Goal: Transaction & Acquisition: Book appointment/travel/reservation

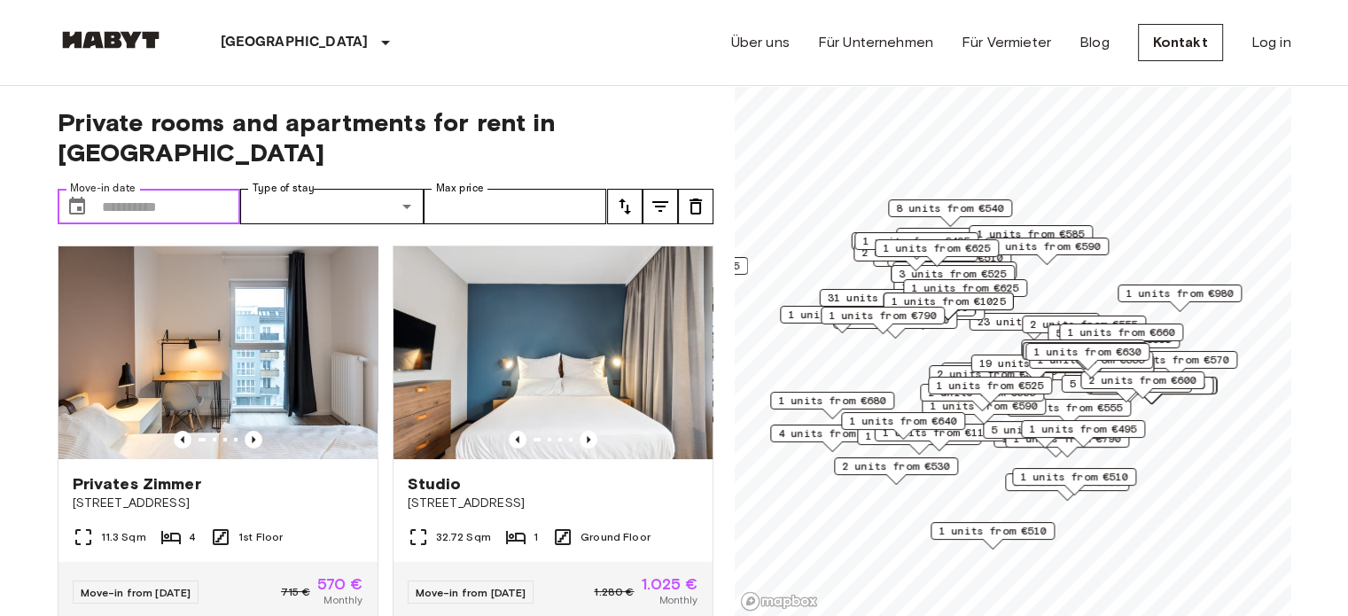
click at [181, 189] on input "Move-in date" at bounding box center [171, 206] width 139 height 35
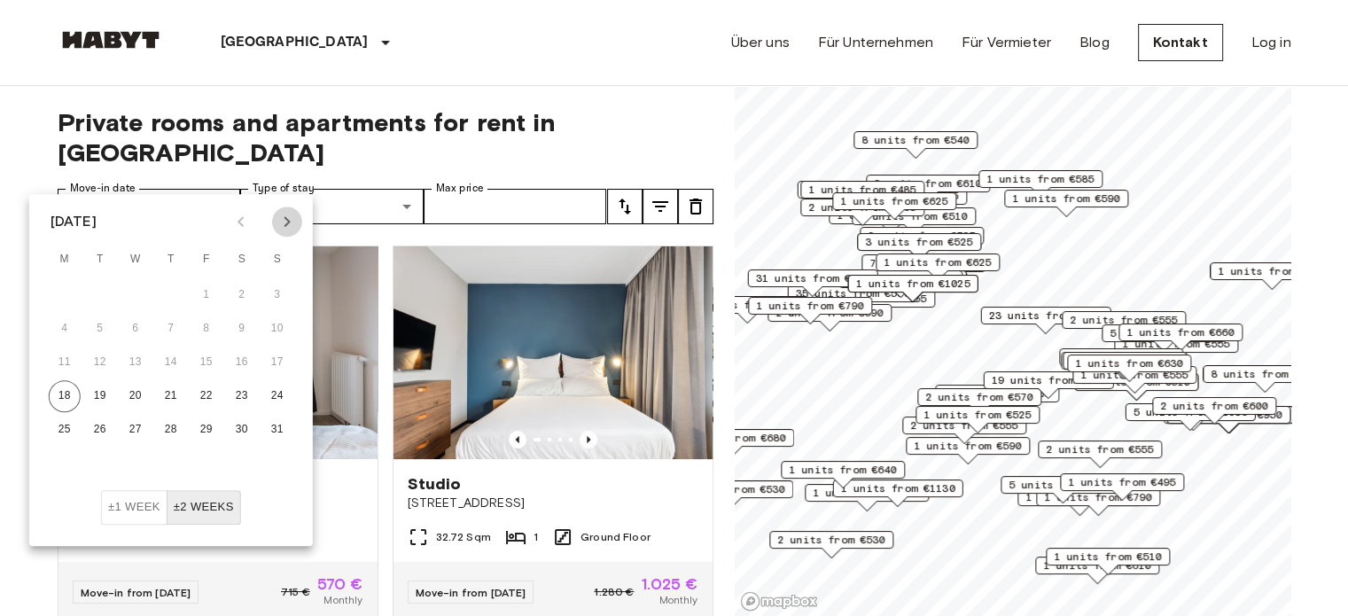
click at [286, 219] on icon "Next month" at bounding box center [287, 221] width 6 height 11
click at [67, 356] on button "15" at bounding box center [65, 362] width 32 height 32
type input "**********"
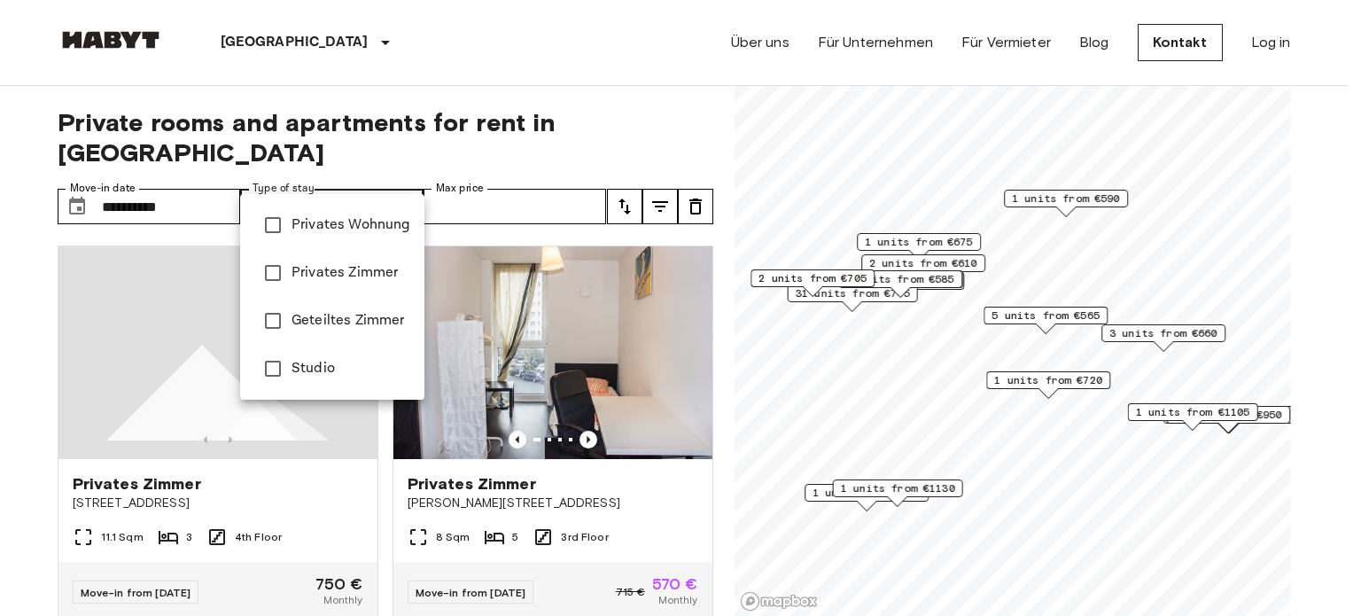
type input "**********"
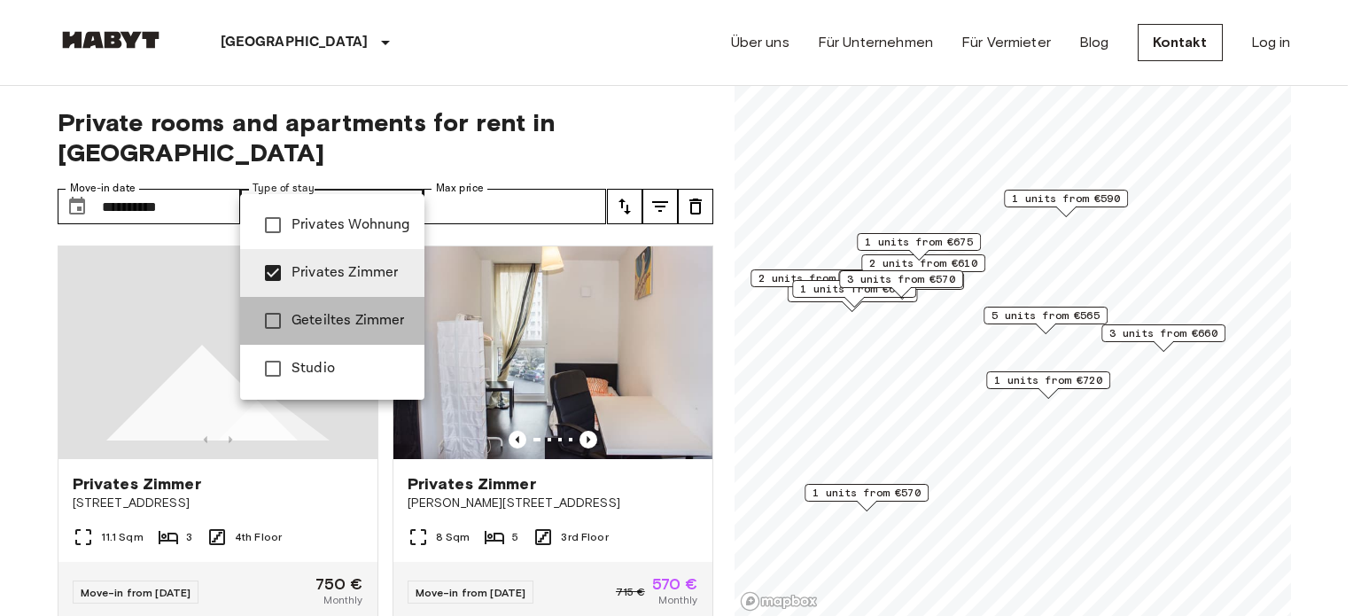
click at [345, 315] on span "Geteiltes Zimmer" at bounding box center [351, 320] width 119 height 21
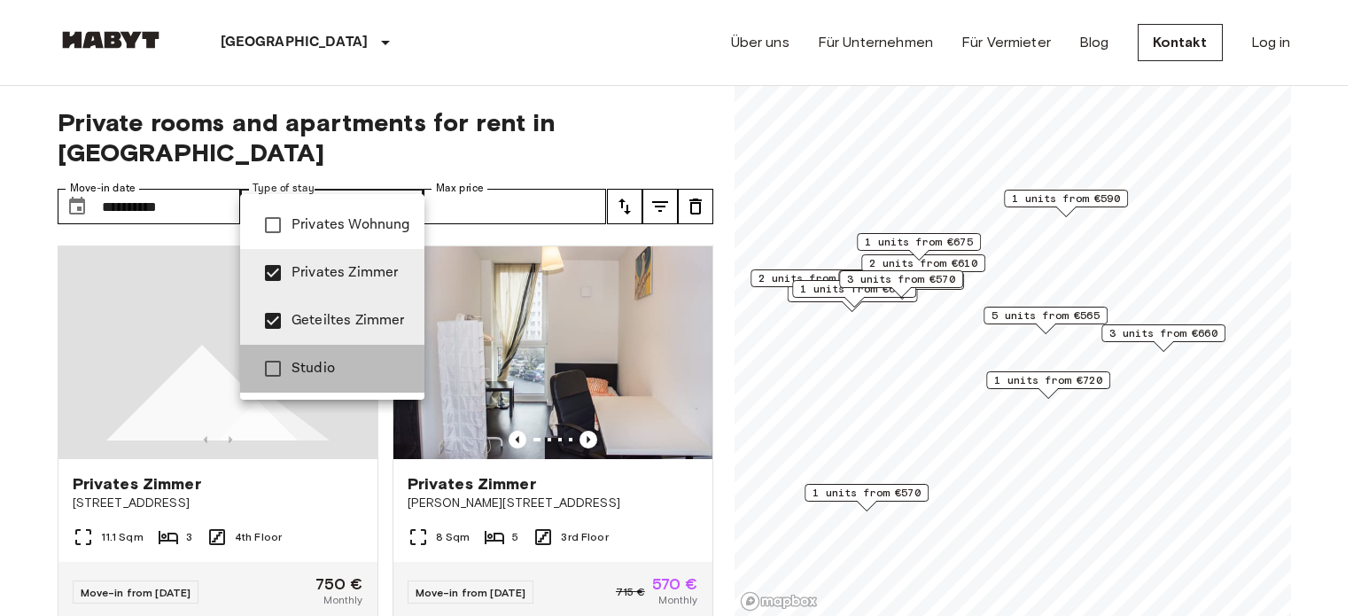
click at [300, 371] on span "Studio" at bounding box center [351, 368] width 119 height 21
type input "**********"
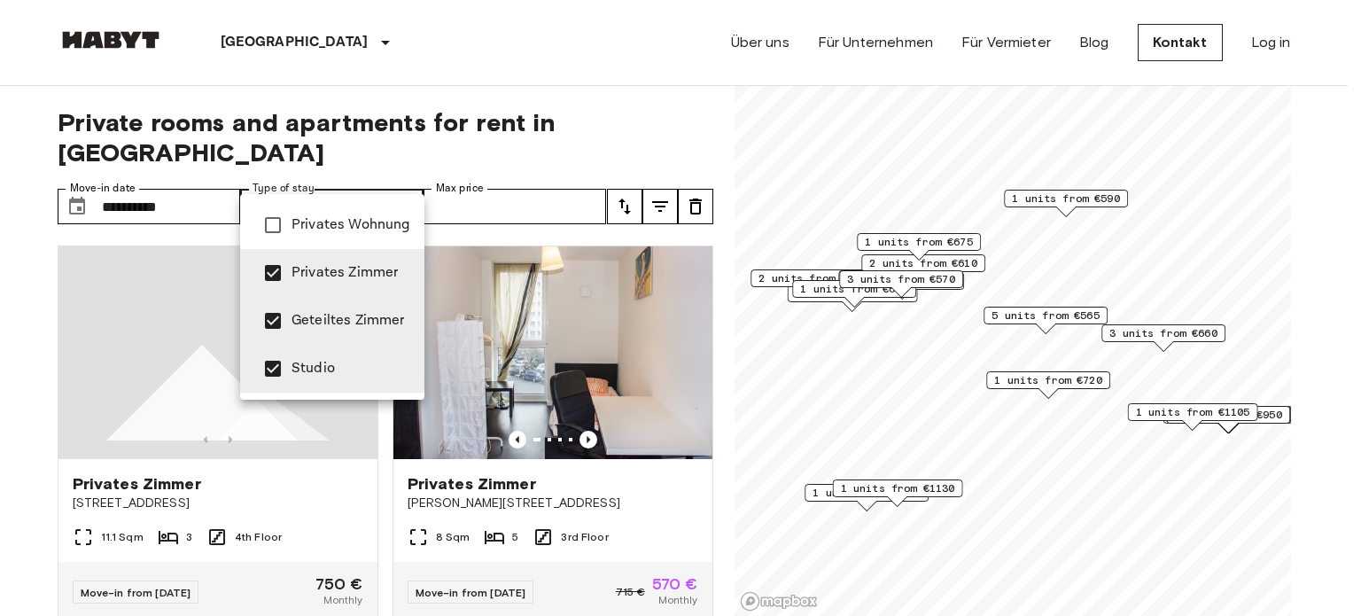
click at [495, 179] on div at bounding box center [680, 308] width 1361 height 616
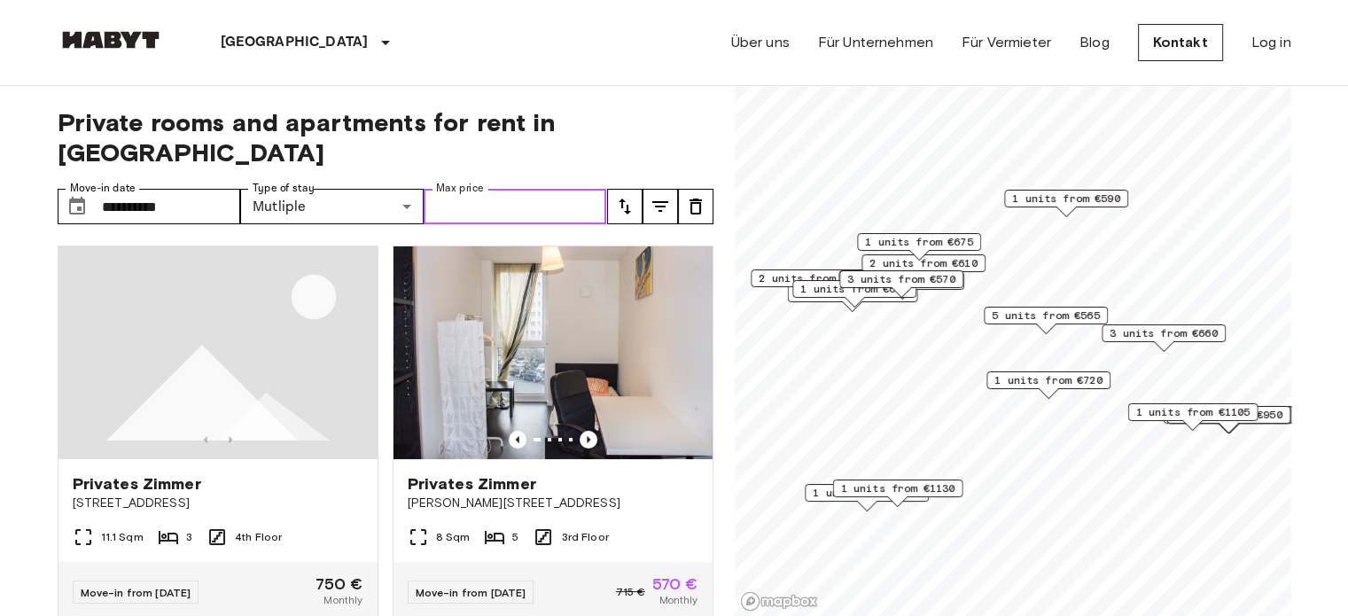
click at [495, 189] on input "Max price" at bounding box center [515, 206] width 183 height 35
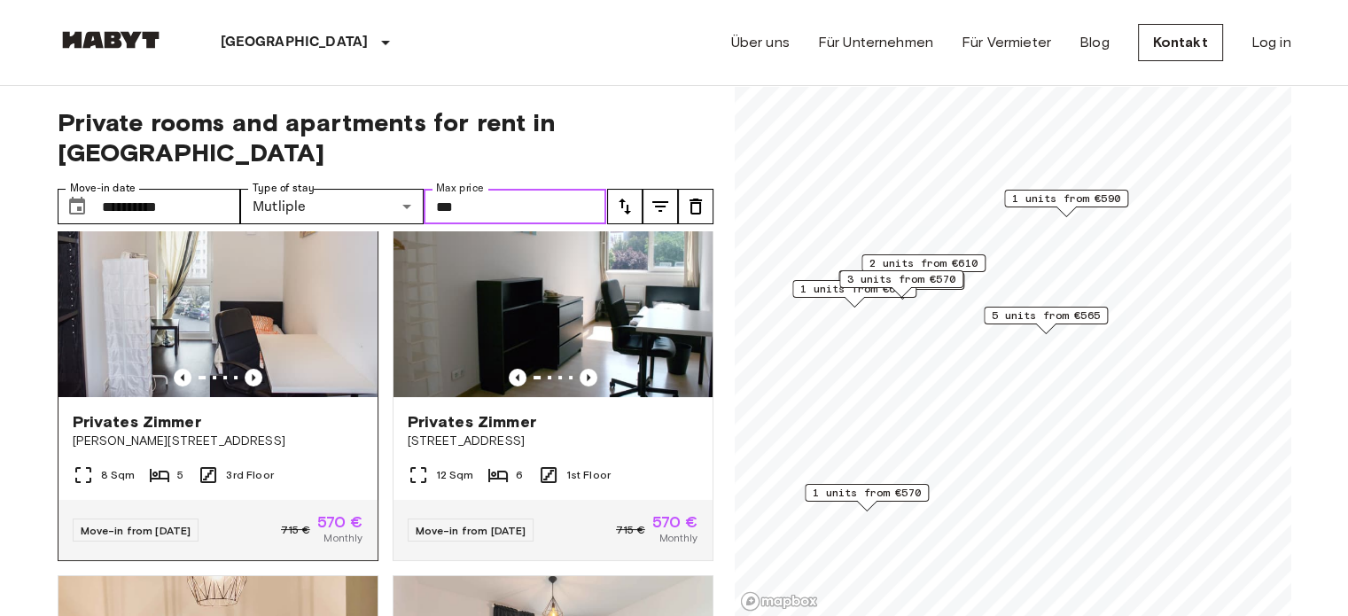
scroll to position [63, 0]
click at [281, 272] on img at bounding box center [217, 289] width 319 height 213
type input "***"
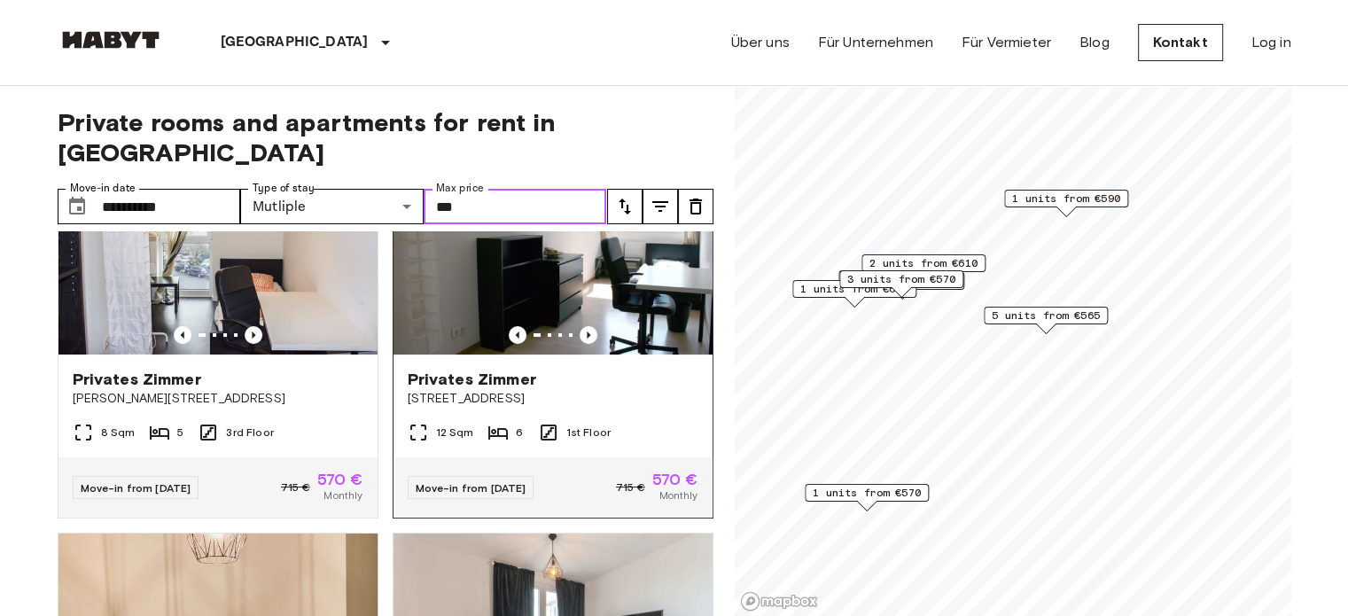
scroll to position [418, 0]
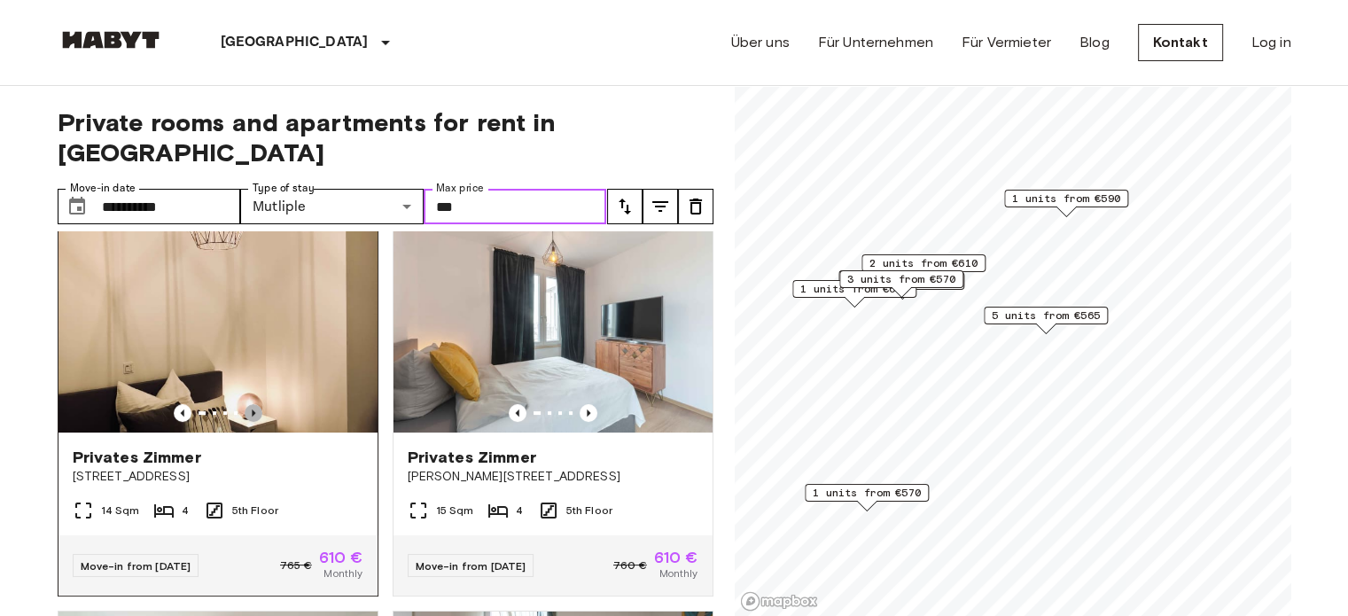
click at [250, 404] on icon "Previous image" at bounding box center [254, 413] width 18 height 18
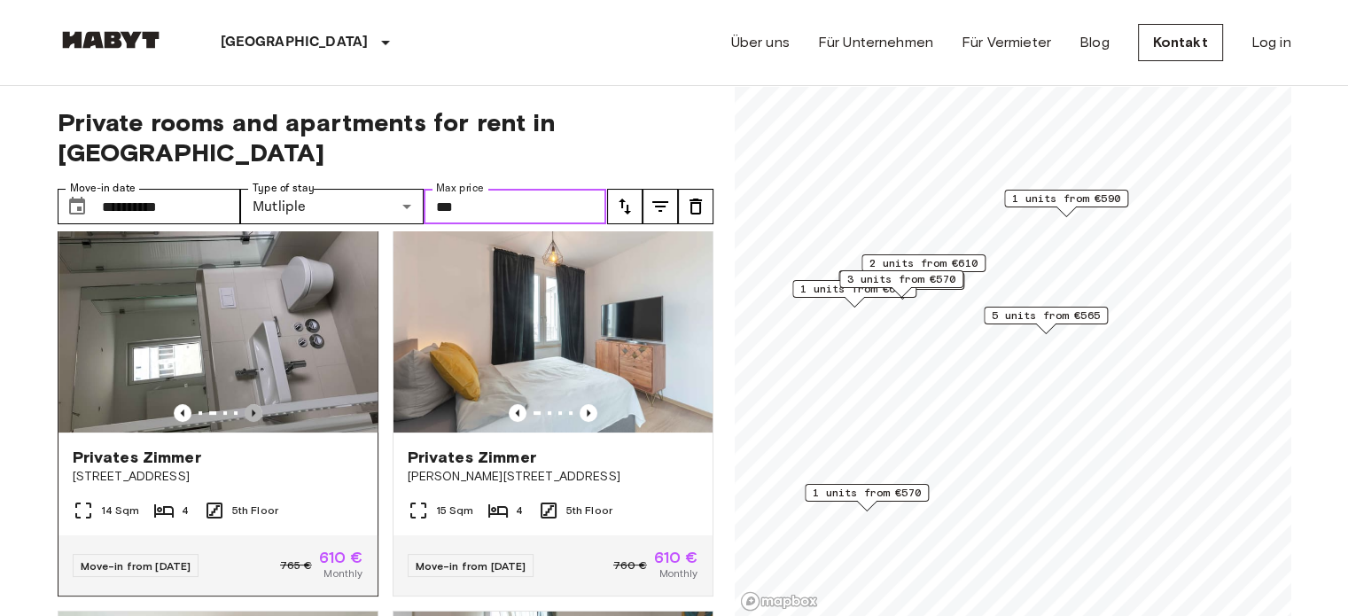
click at [250, 404] on icon "Previous image" at bounding box center [254, 413] width 18 height 18
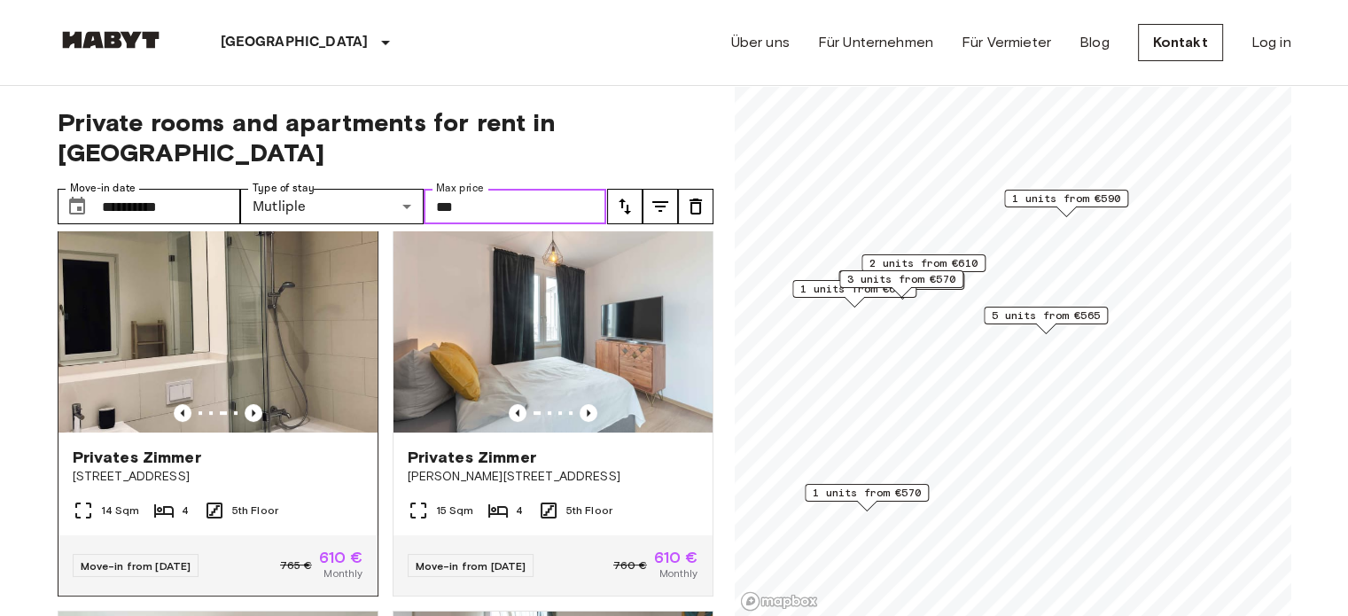
click at [253, 255] on img at bounding box center [217, 326] width 319 height 213
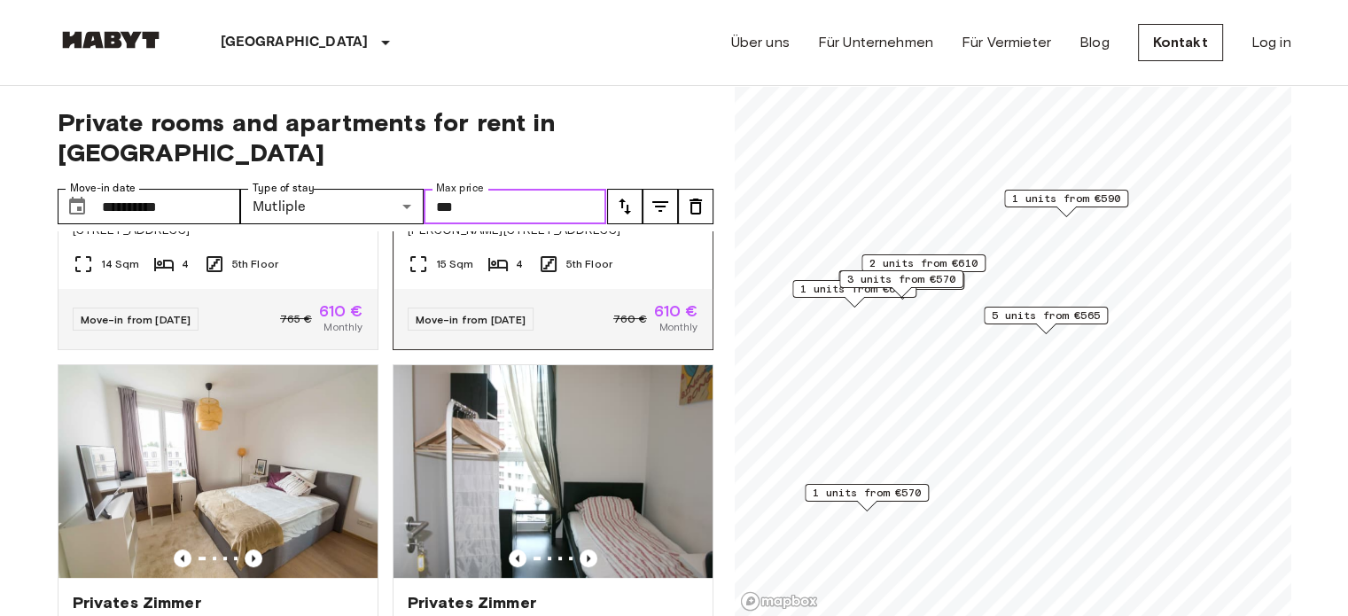
scroll to position [814, 0]
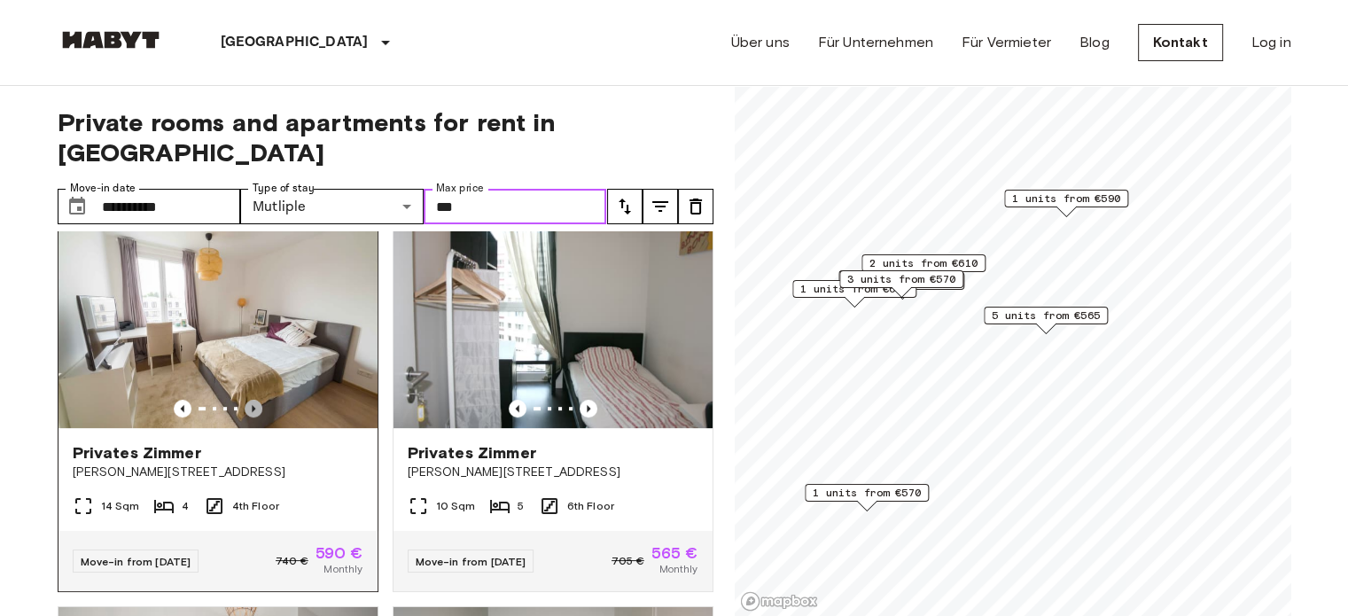
click at [245, 400] on icon "Previous image" at bounding box center [254, 409] width 18 height 18
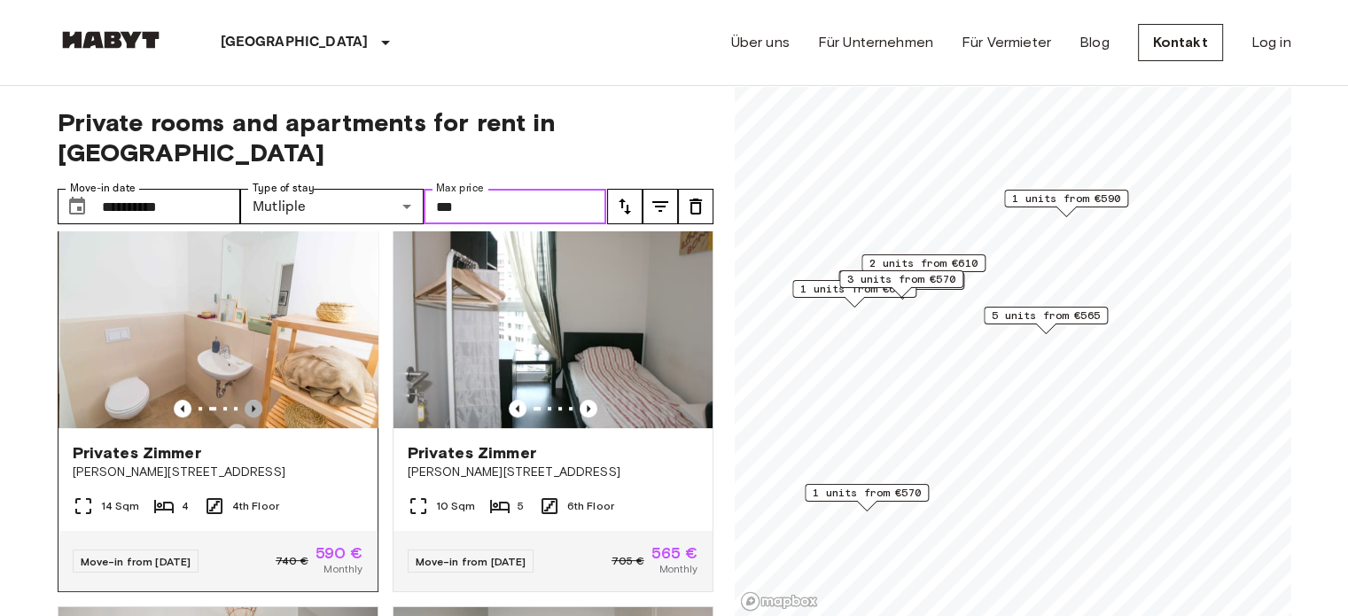
click at [245, 400] on icon "Previous image" at bounding box center [254, 409] width 18 height 18
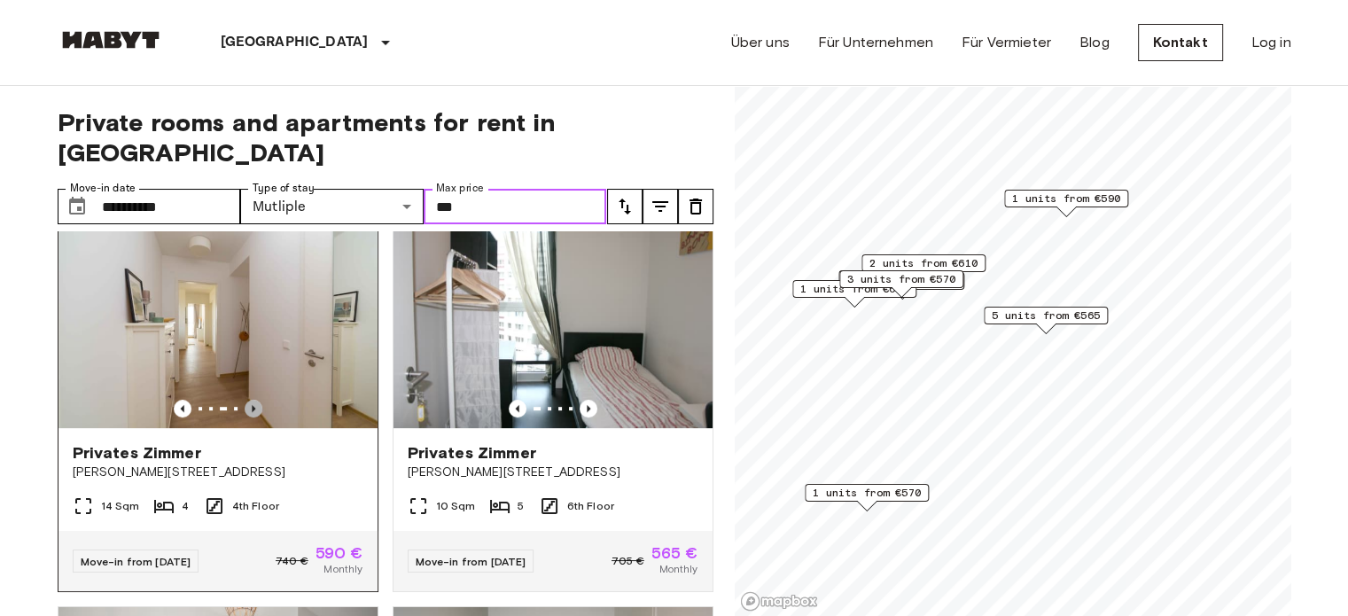
click at [245, 400] on icon "Previous image" at bounding box center [254, 409] width 18 height 18
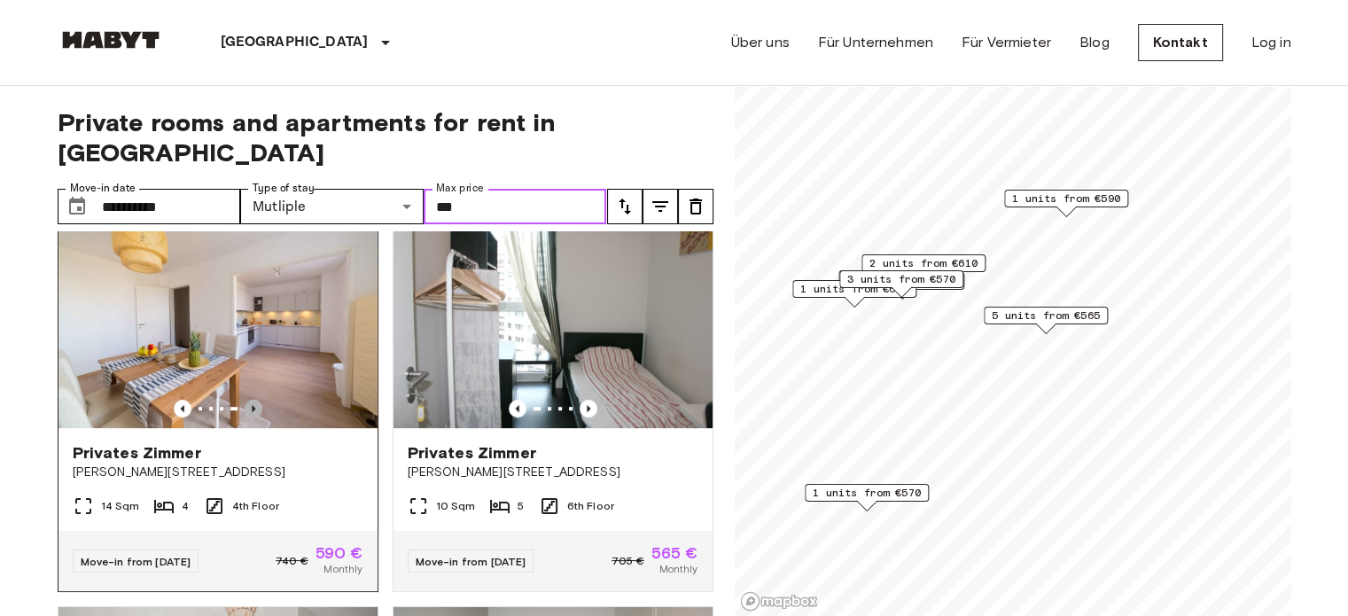
click at [245, 400] on icon "Previous image" at bounding box center [254, 409] width 18 height 18
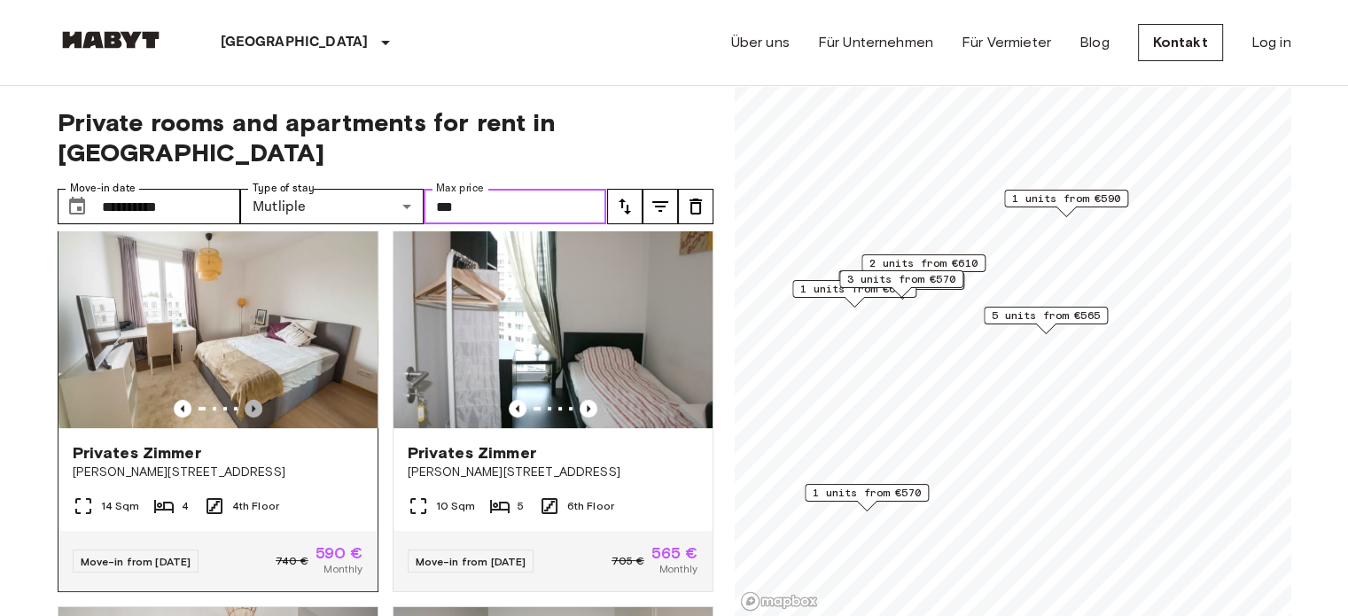
click at [245, 400] on icon "Previous image" at bounding box center [254, 409] width 18 height 18
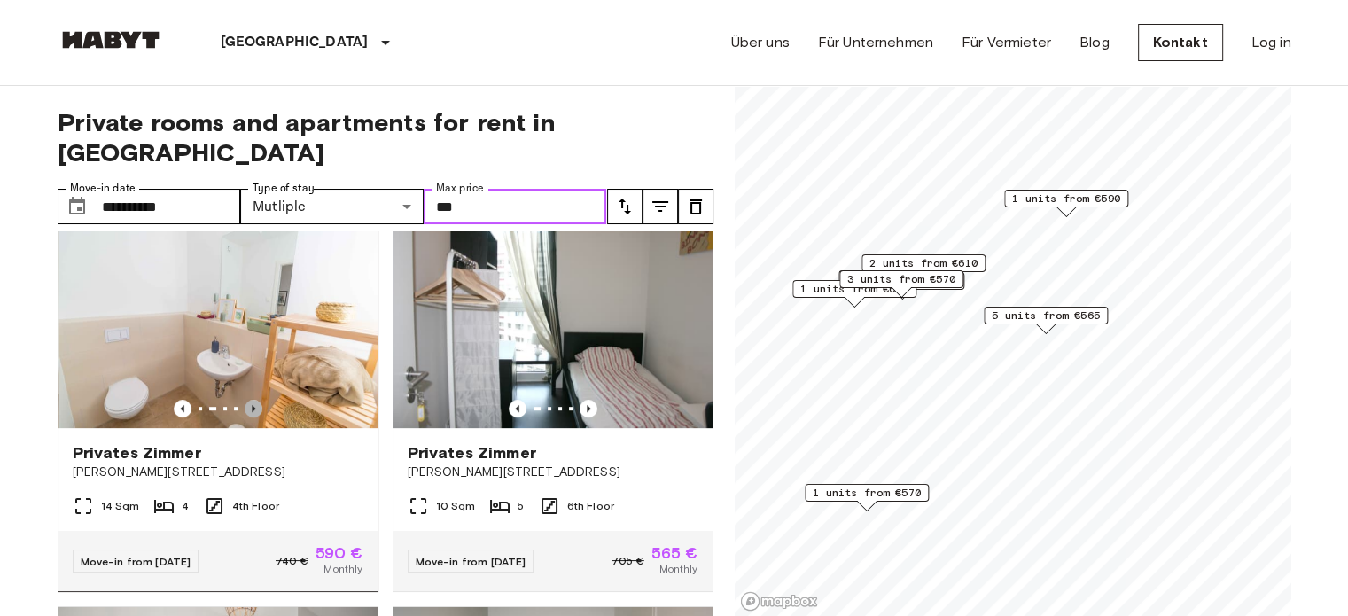
click at [245, 400] on icon "Previous image" at bounding box center [254, 409] width 18 height 18
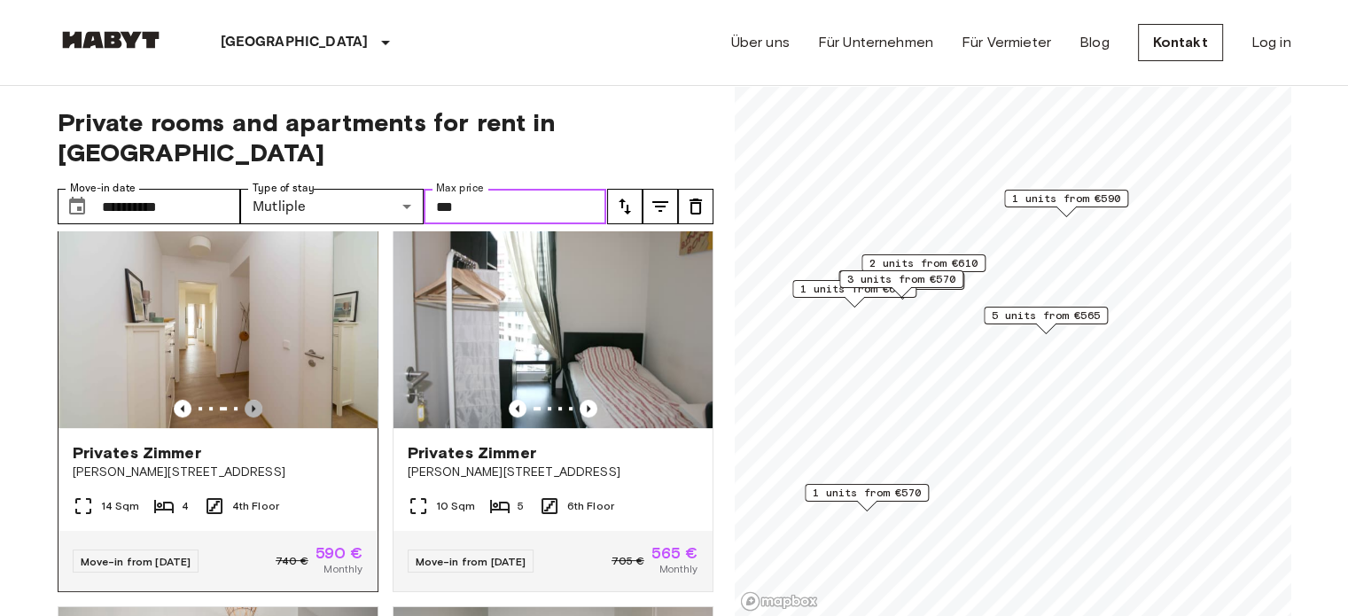
click at [245, 400] on icon "Previous image" at bounding box center [254, 409] width 18 height 18
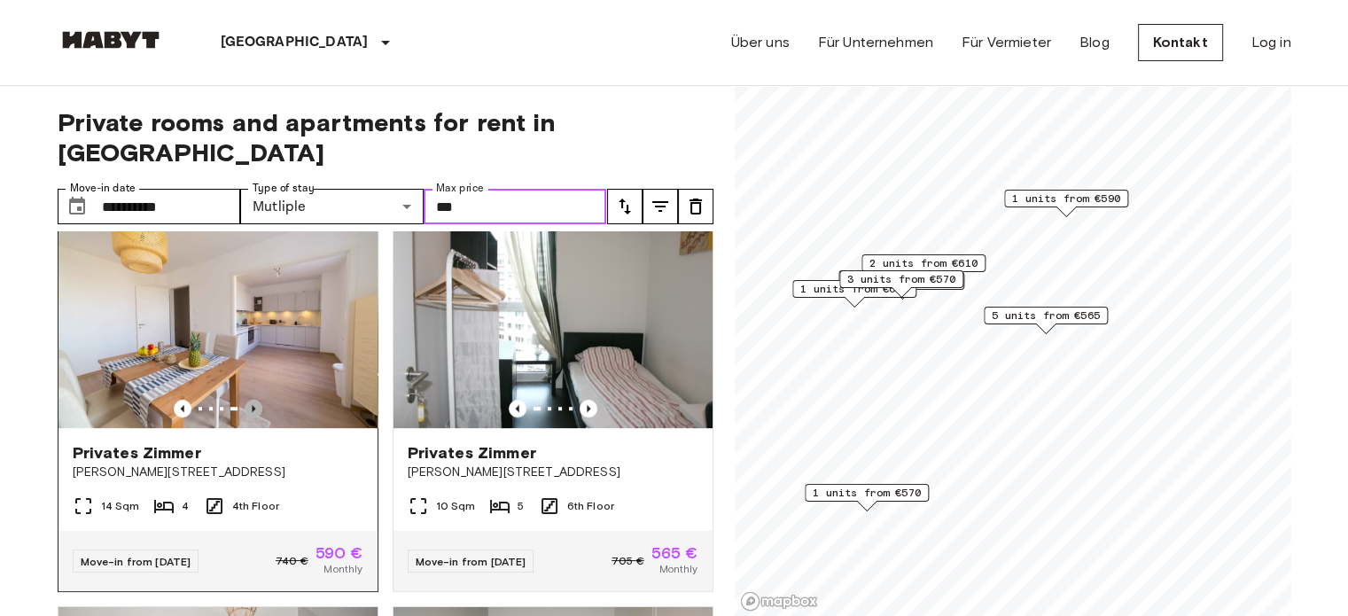
click at [245, 400] on icon "Previous image" at bounding box center [254, 409] width 18 height 18
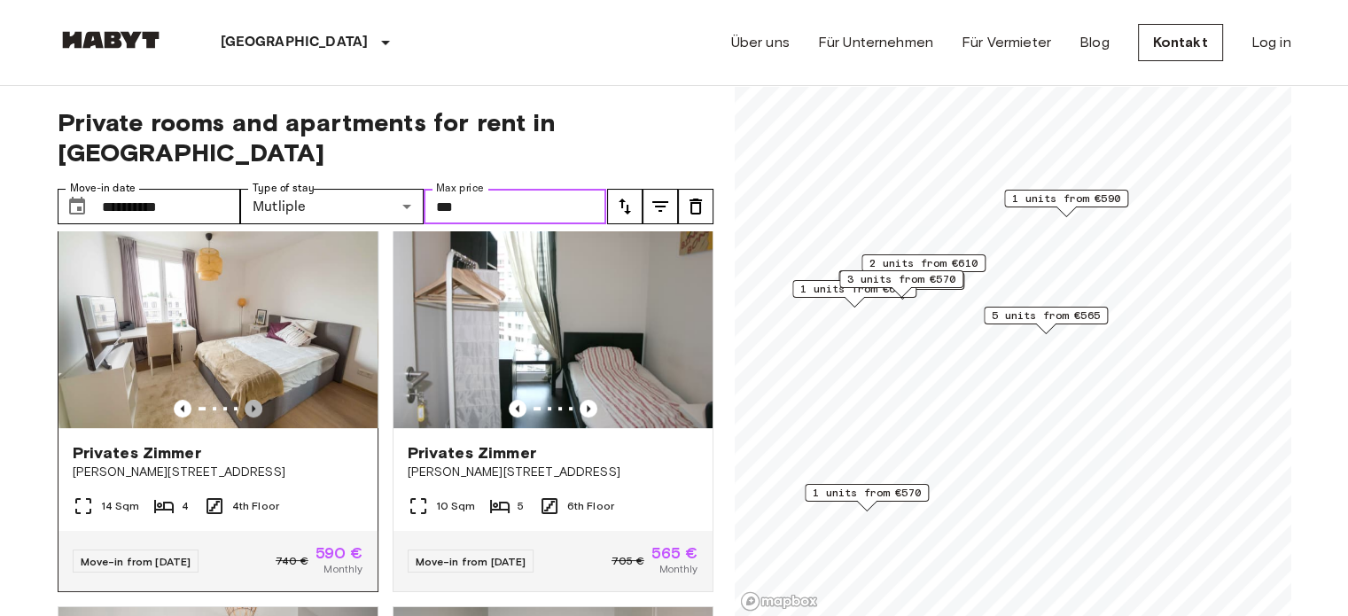
click at [245, 400] on icon "Previous image" at bounding box center [254, 409] width 18 height 18
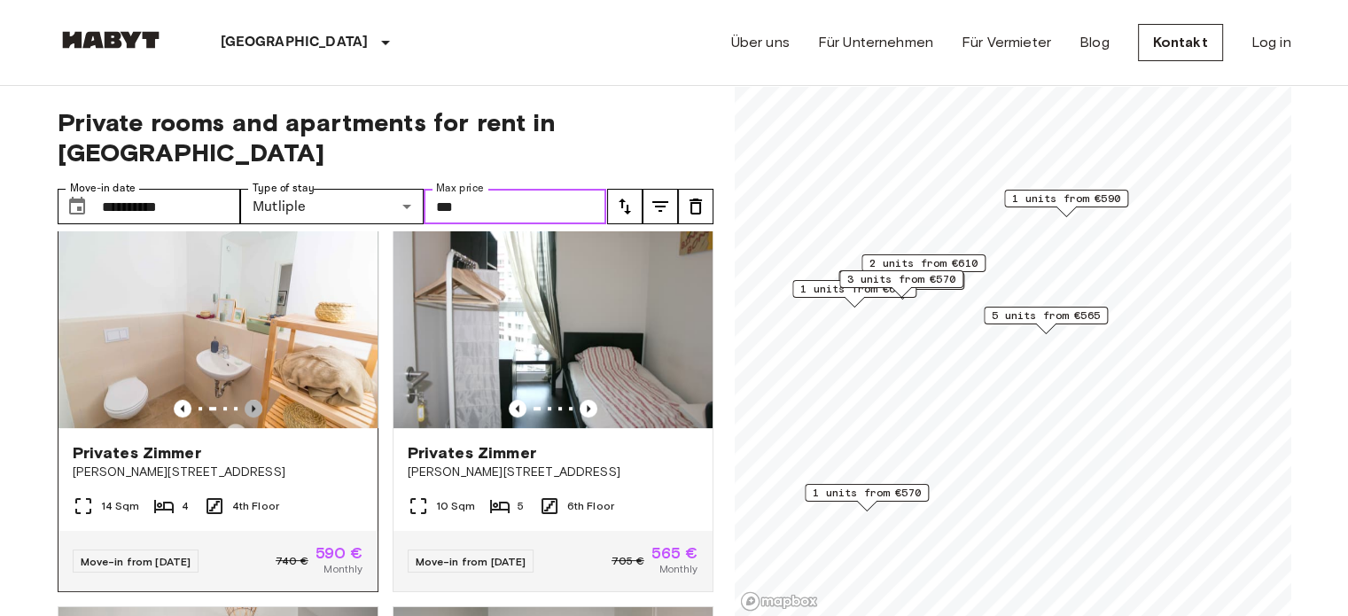
click at [252, 405] on icon "Previous image" at bounding box center [254, 408] width 4 height 7
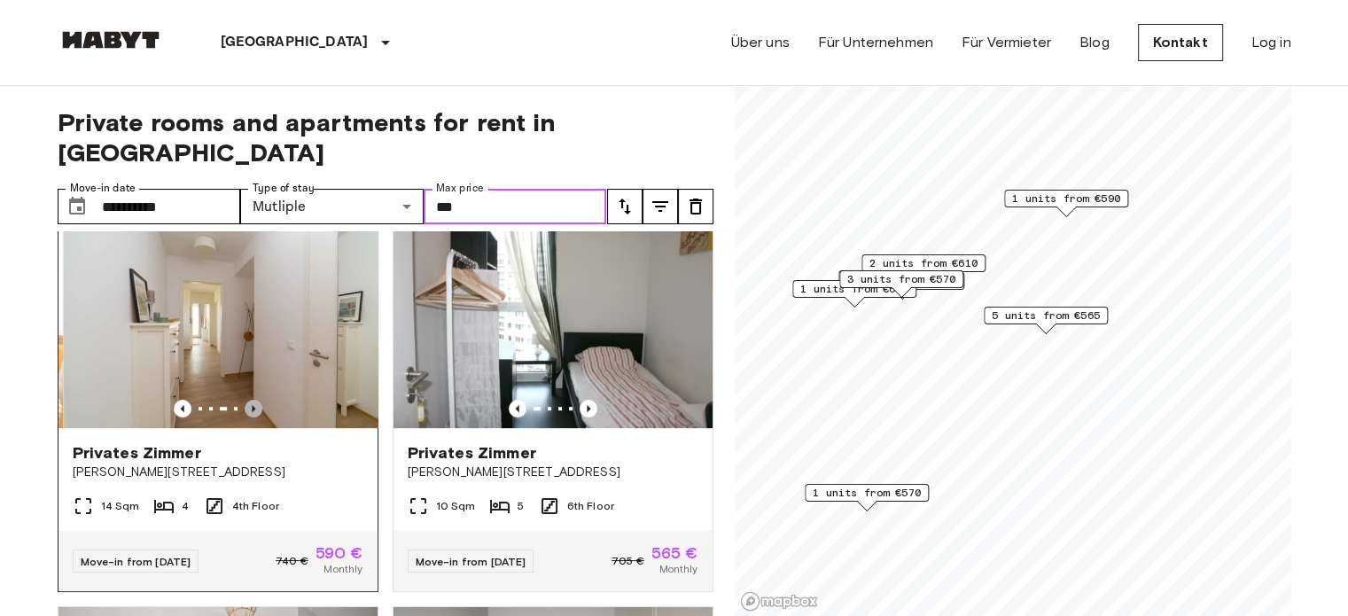
click at [252, 405] on icon "Previous image" at bounding box center [254, 408] width 4 height 7
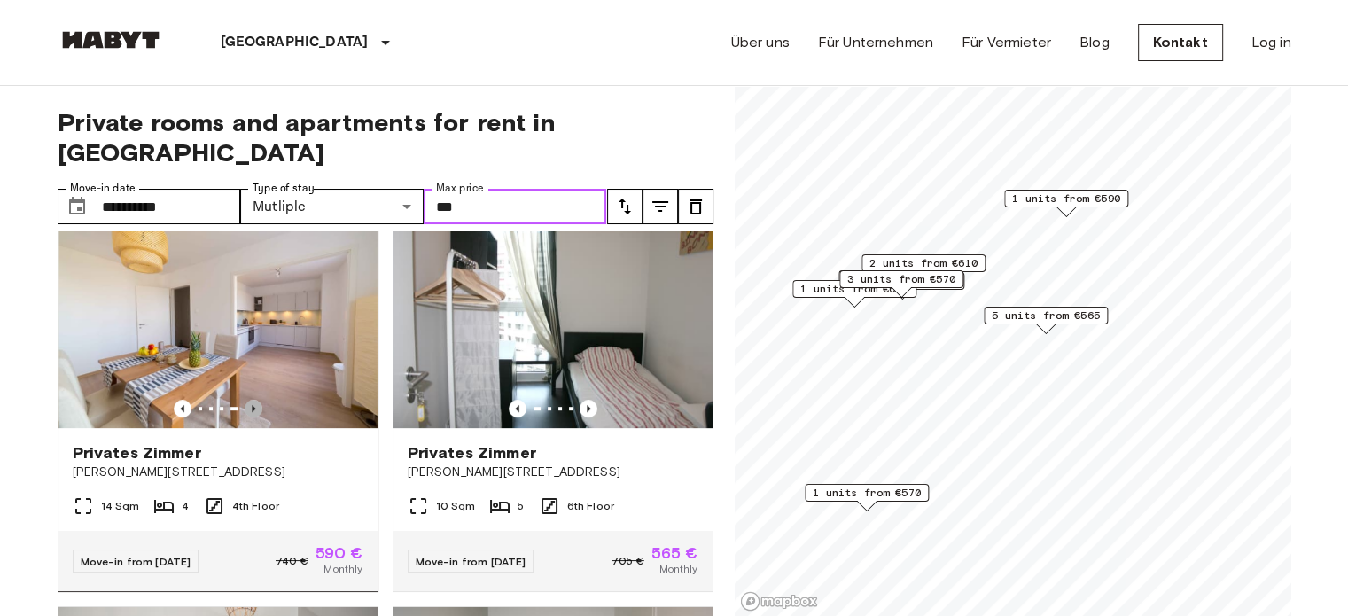
click at [252, 405] on icon "Previous image" at bounding box center [254, 408] width 4 height 7
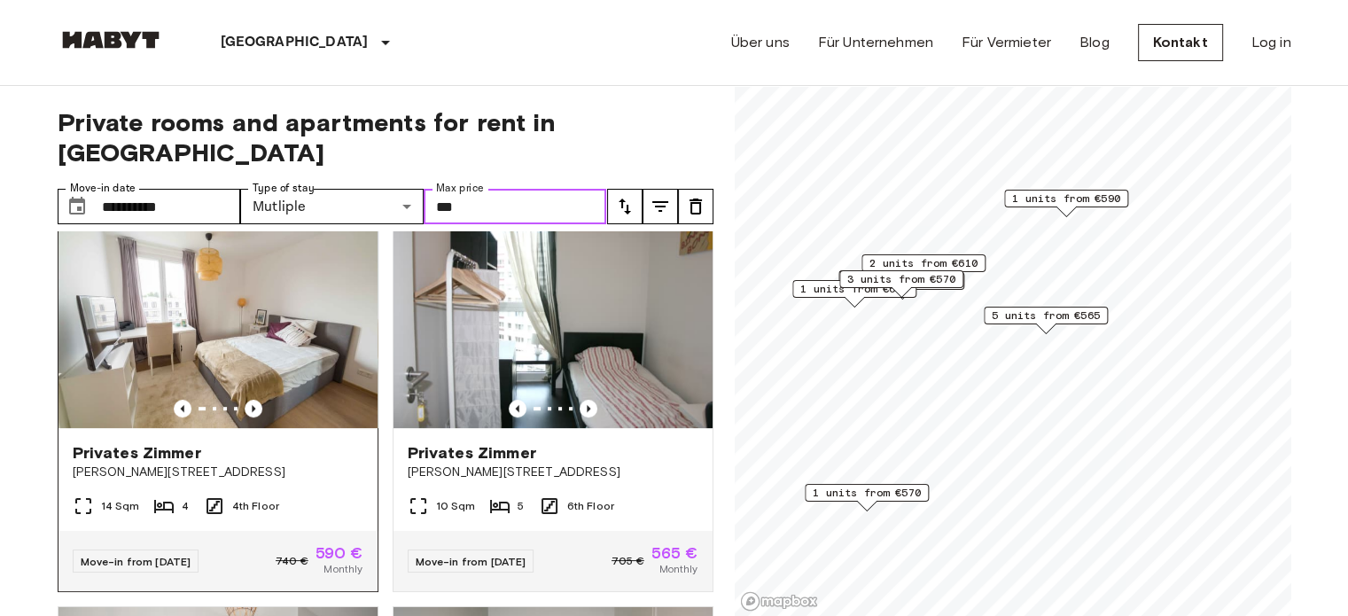
click at [278, 328] on img at bounding box center [217, 321] width 319 height 213
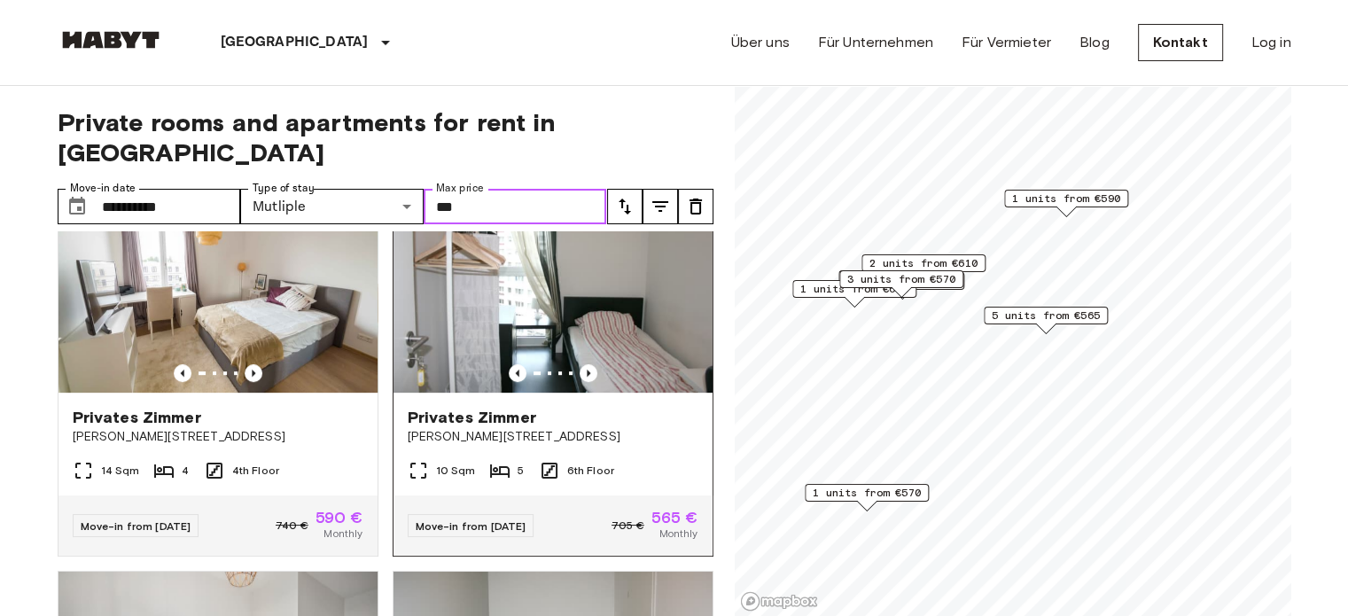
scroll to position [702, 0]
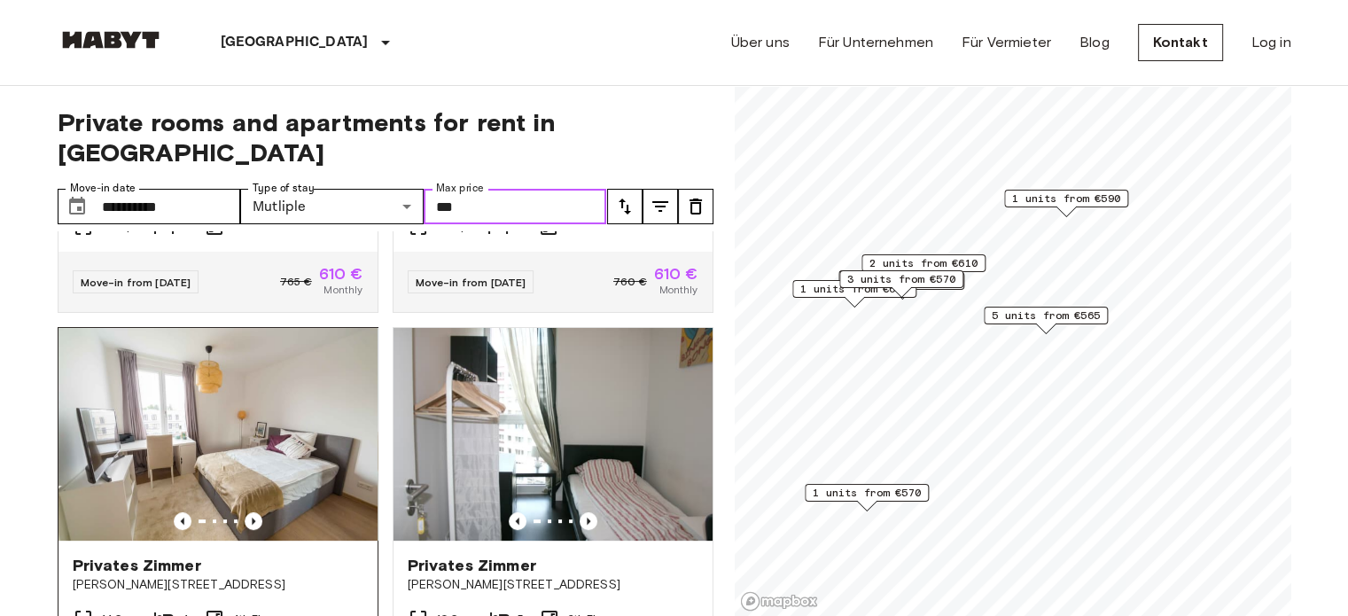
click at [298, 364] on img at bounding box center [217, 434] width 319 height 213
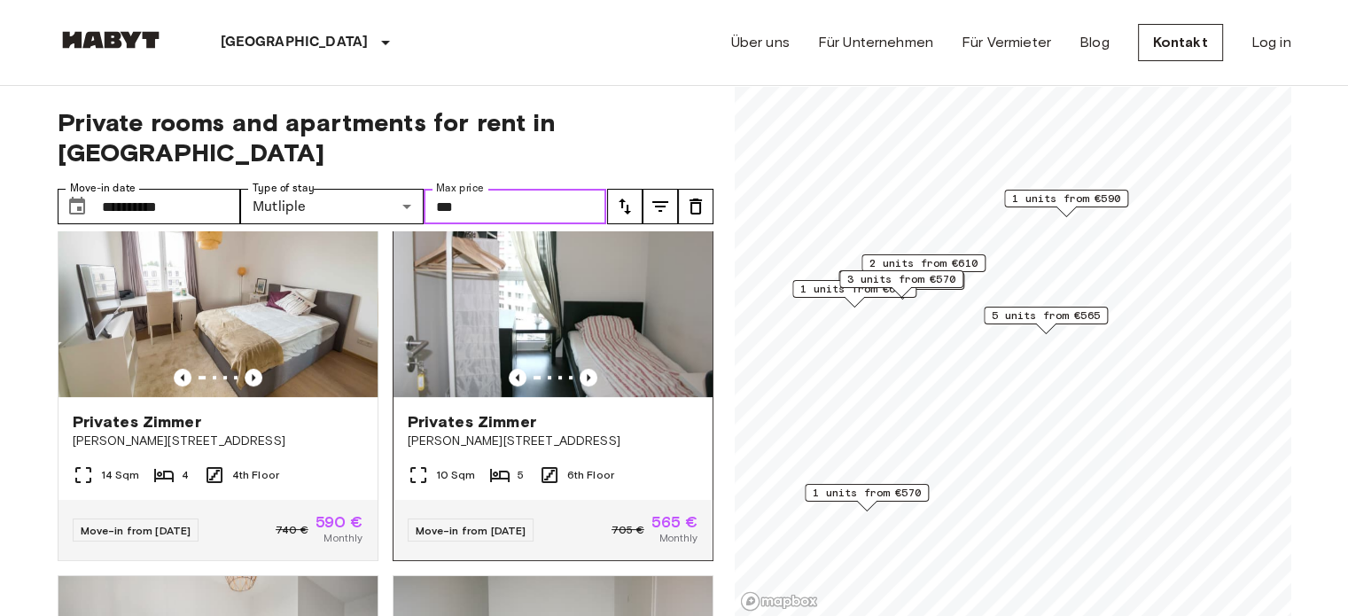
scroll to position [811, 0]
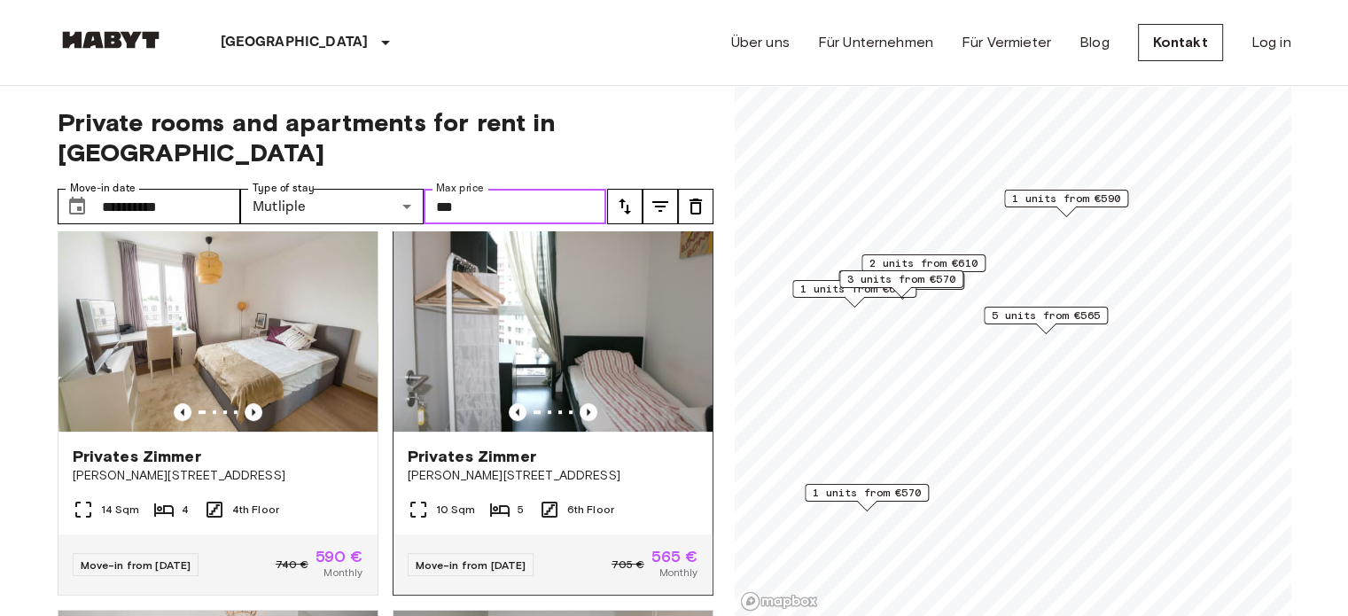
click at [603, 336] on img at bounding box center [552, 325] width 319 height 213
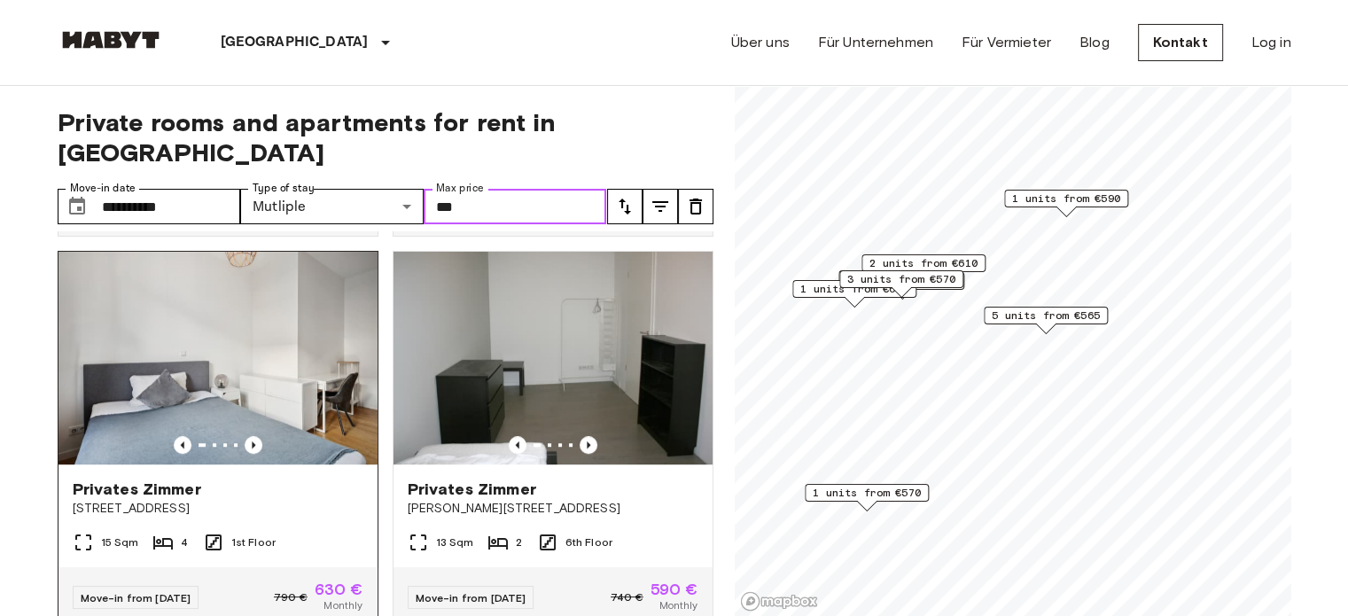
scroll to position [1299, 0]
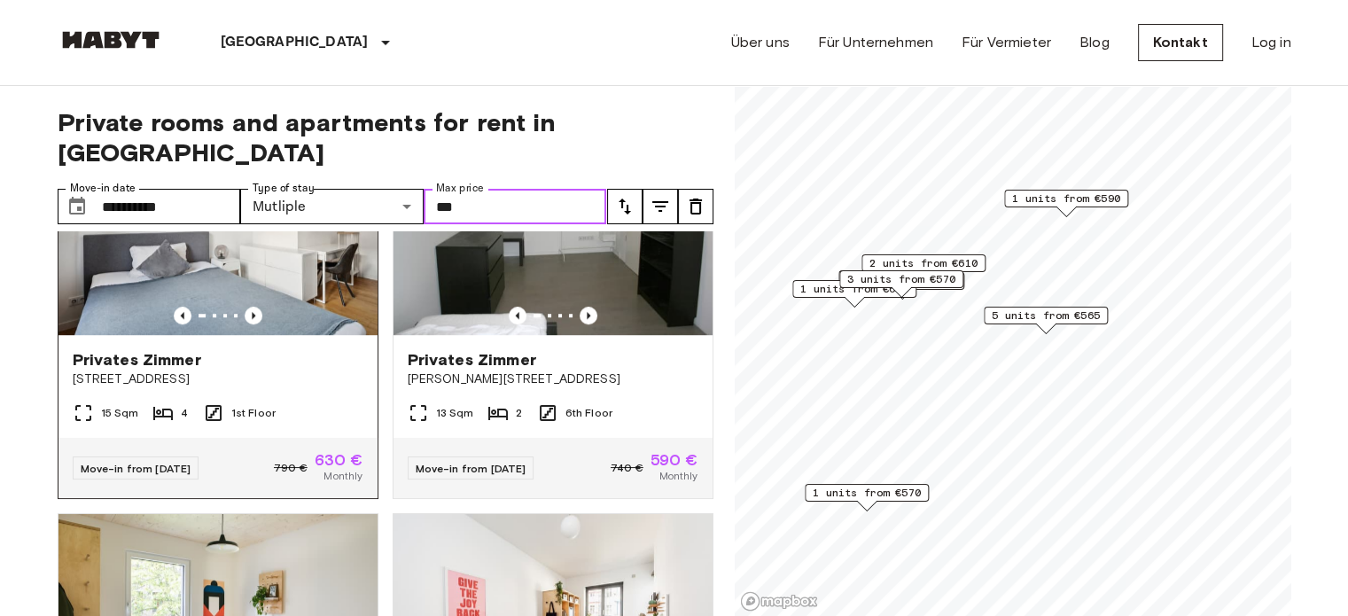
click at [300, 232] on img at bounding box center [217, 228] width 319 height 213
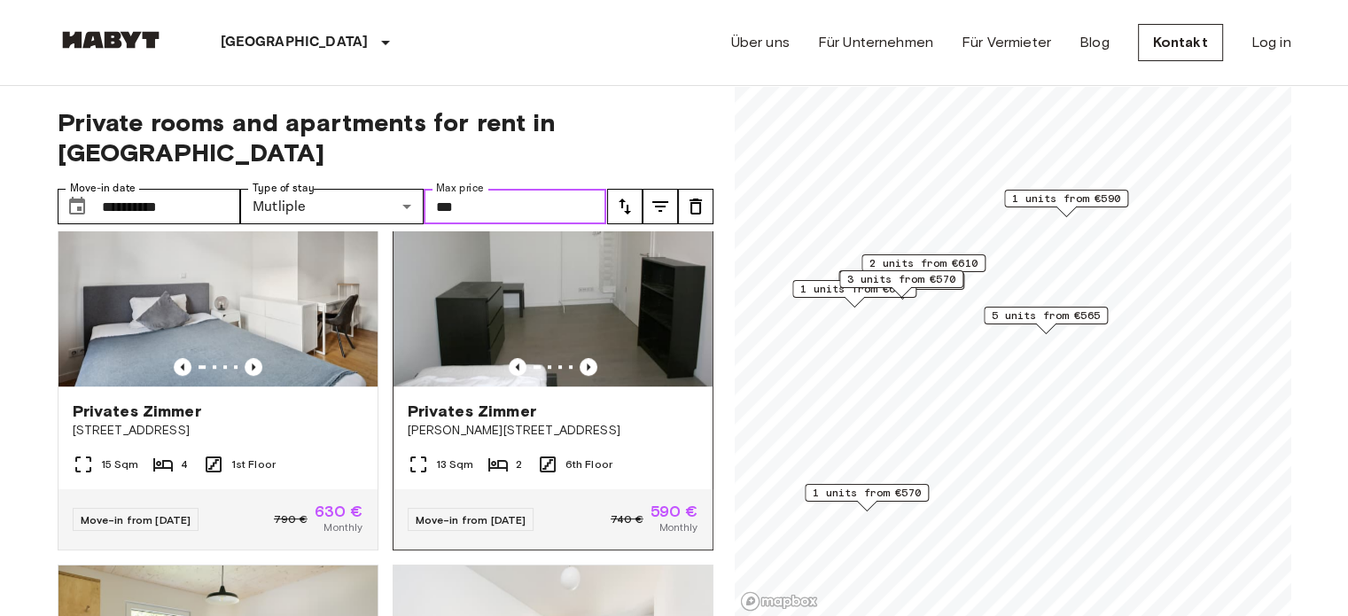
scroll to position [1244, 0]
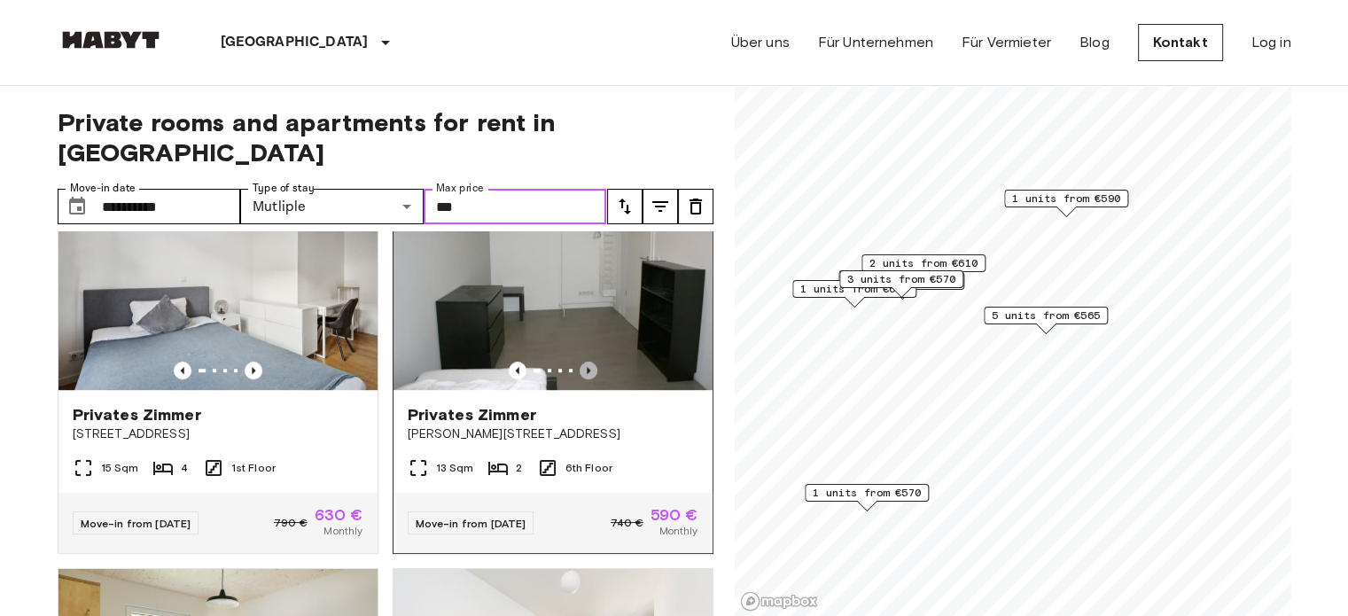
click at [579, 363] on icon "Previous image" at bounding box center [588, 371] width 18 height 18
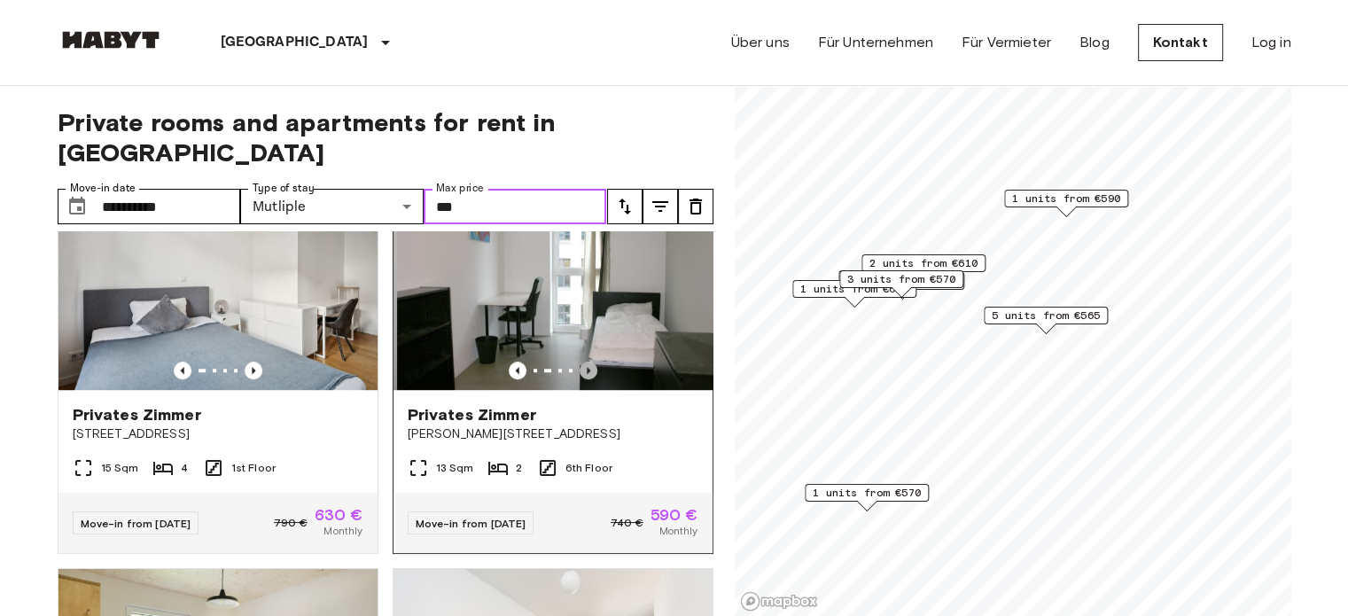
click at [579, 363] on icon "Previous image" at bounding box center [588, 371] width 18 height 18
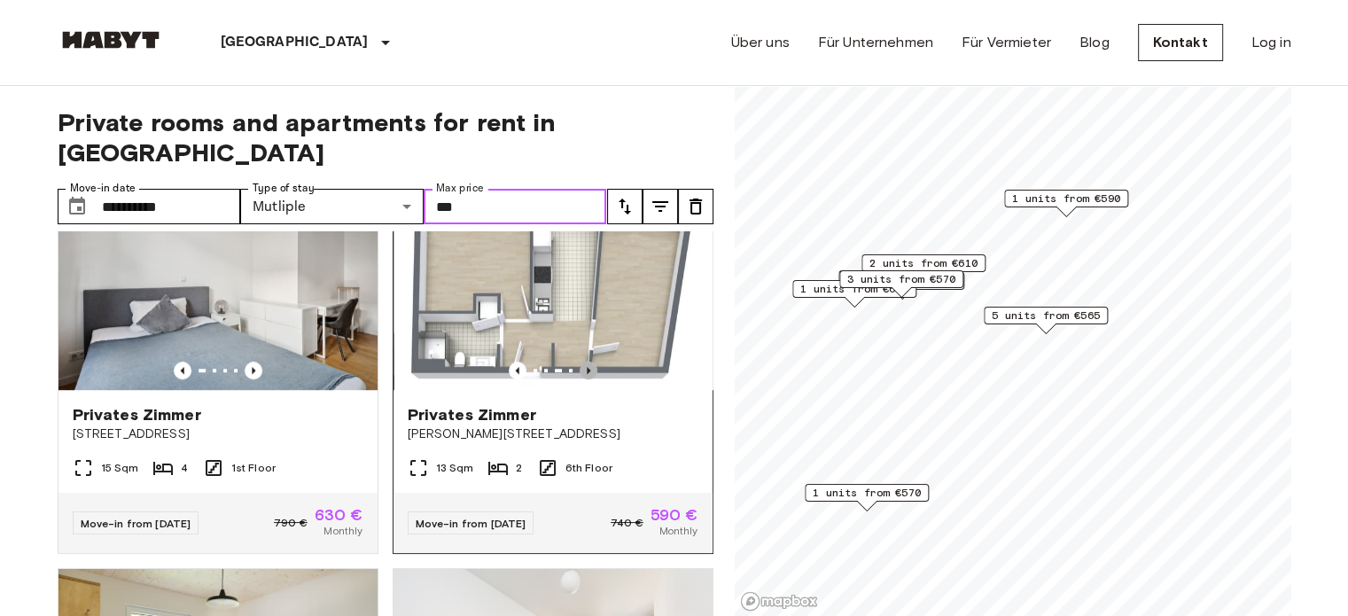
click at [579, 363] on icon "Previous image" at bounding box center [588, 371] width 18 height 18
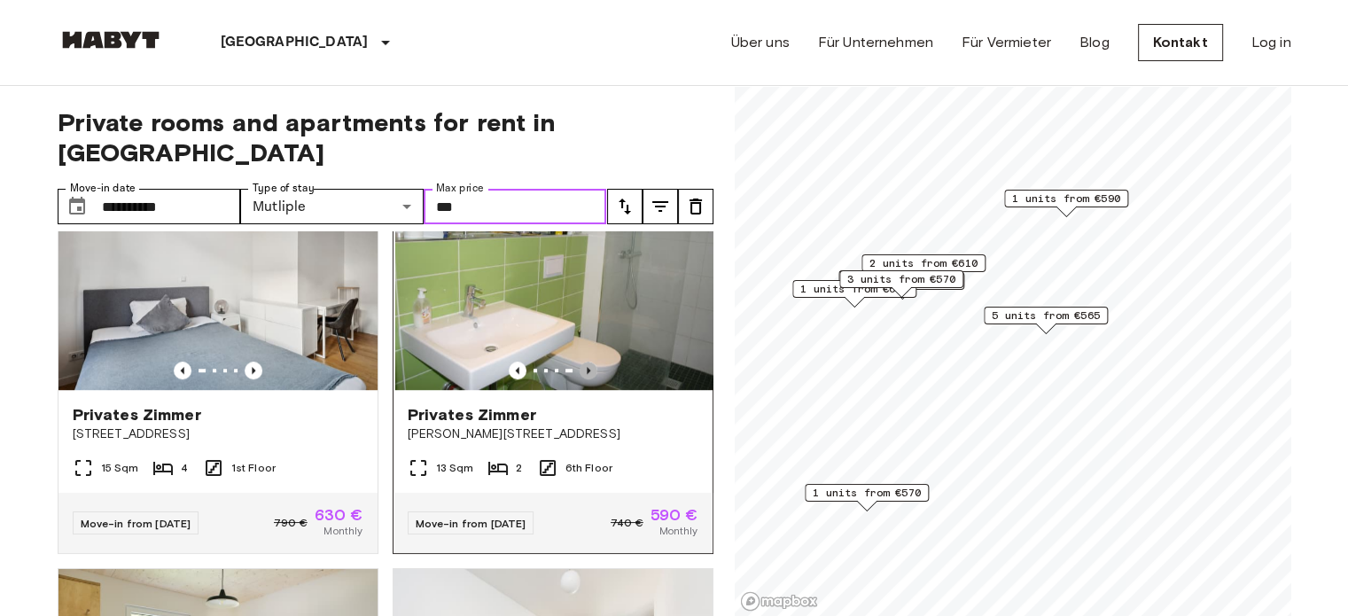
click at [579, 363] on icon "Previous image" at bounding box center [588, 371] width 18 height 18
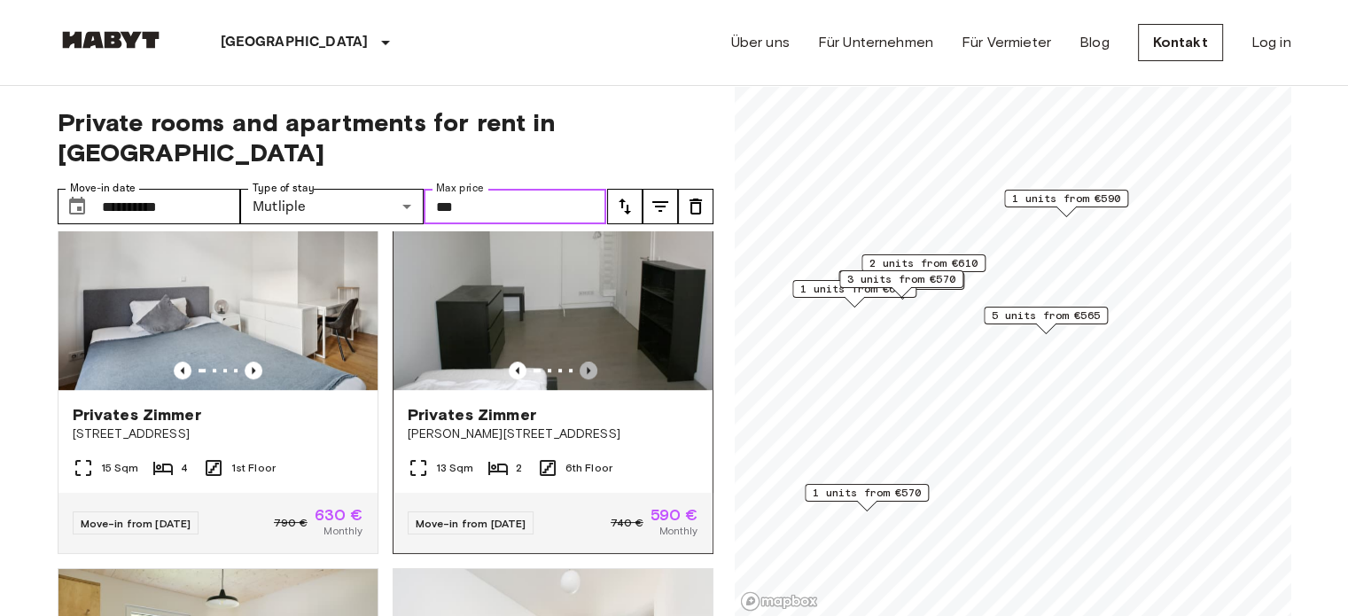
click at [579, 363] on icon "Previous image" at bounding box center [588, 371] width 18 height 18
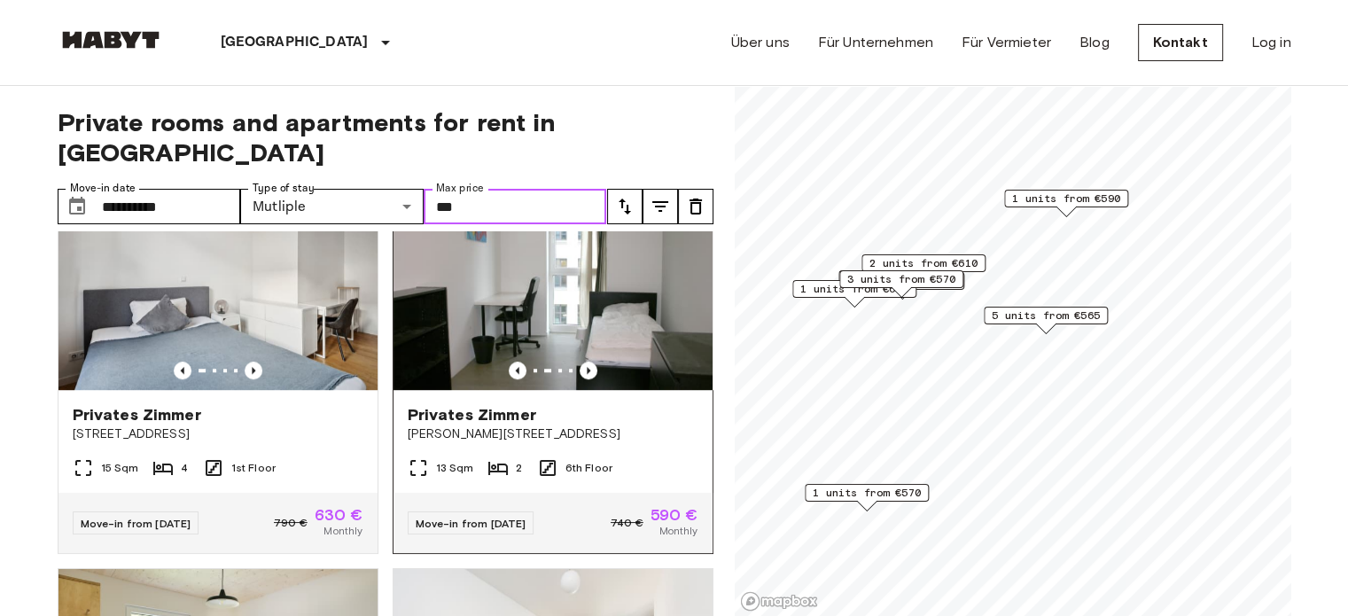
click at [608, 258] on img at bounding box center [552, 283] width 319 height 213
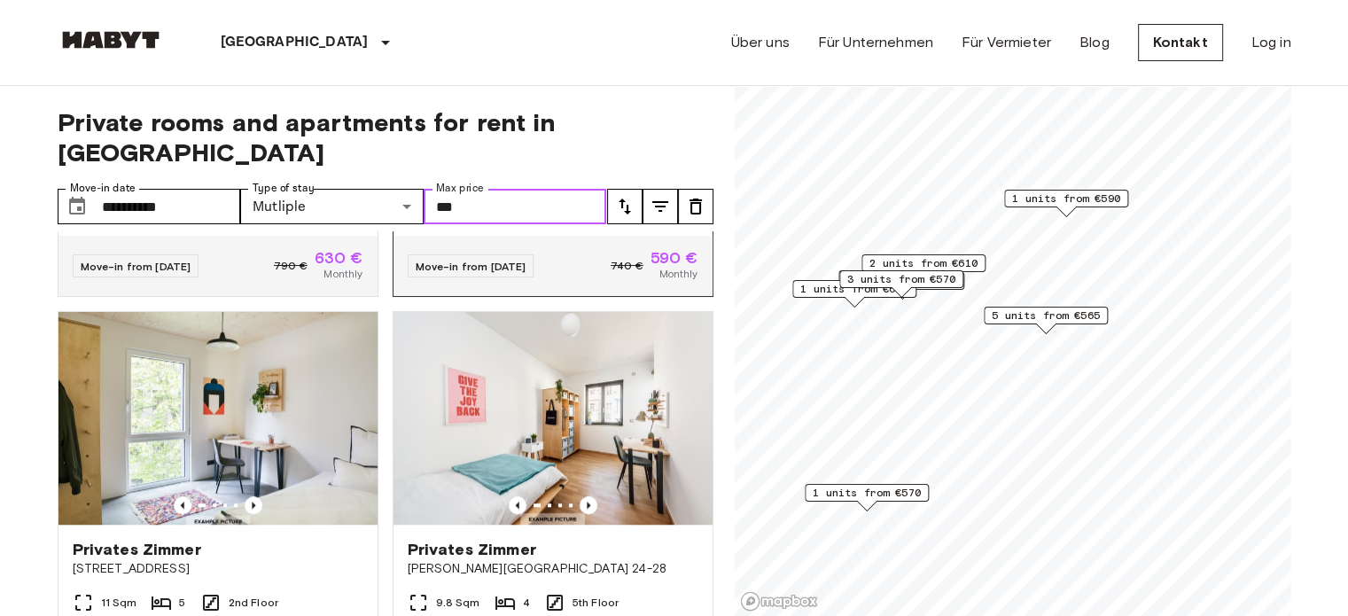
scroll to position [1640, 0]
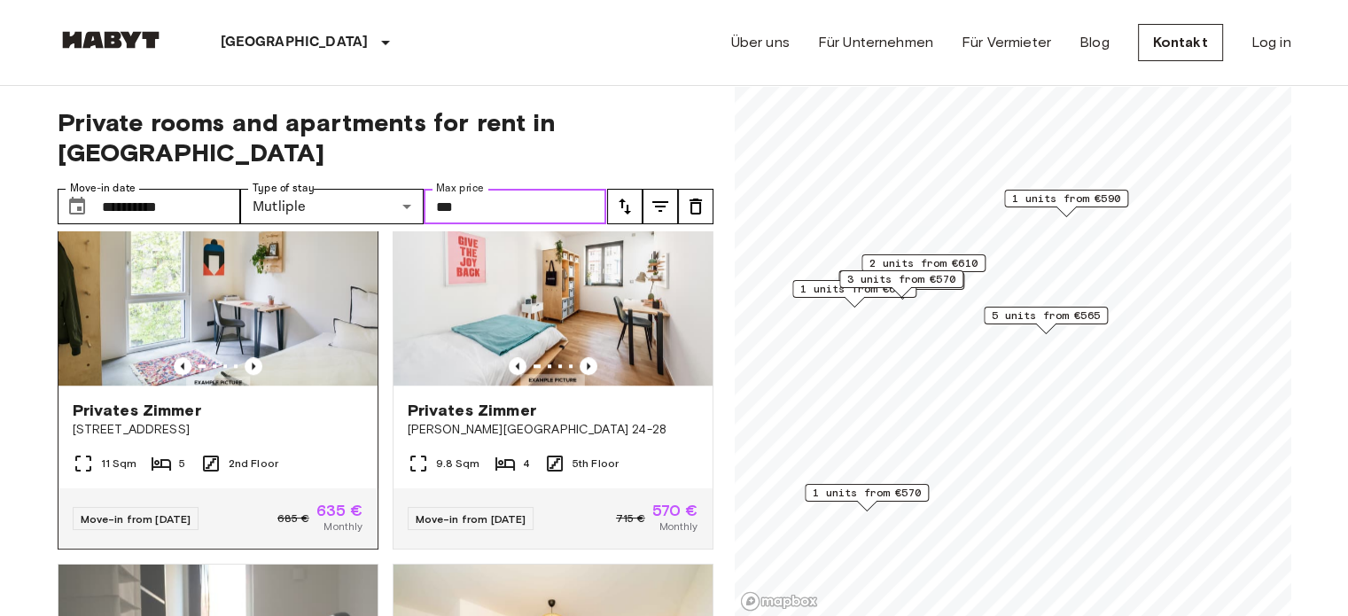
click at [218, 309] on img at bounding box center [217, 279] width 319 height 213
click at [628, 255] on img at bounding box center [552, 279] width 319 height 213
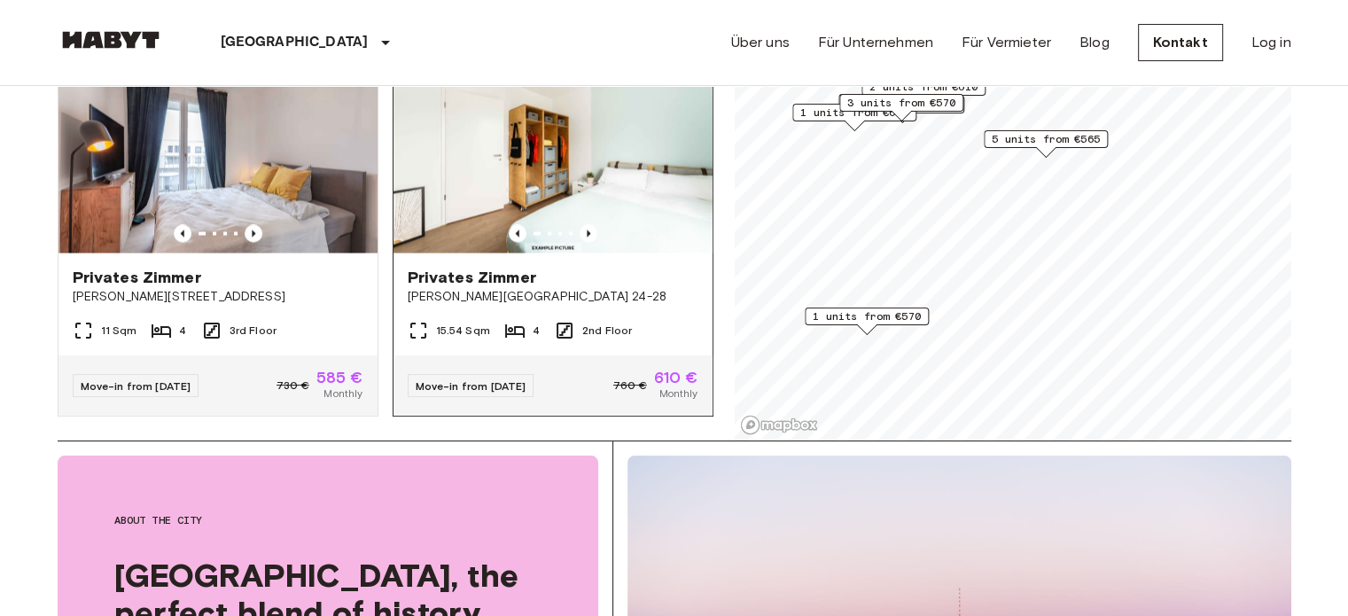
scroll to position [3176, 0]
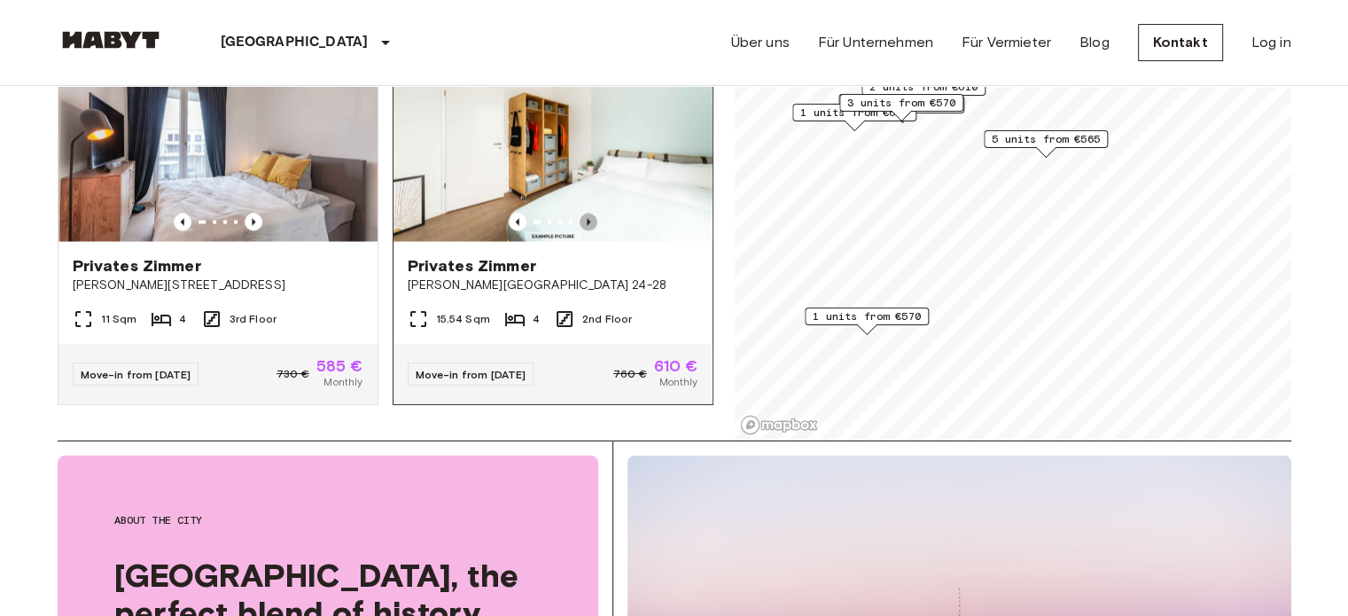
click at [580, 230] on icon "Previous image" at bounding box center [588, 222] width 18 height 18
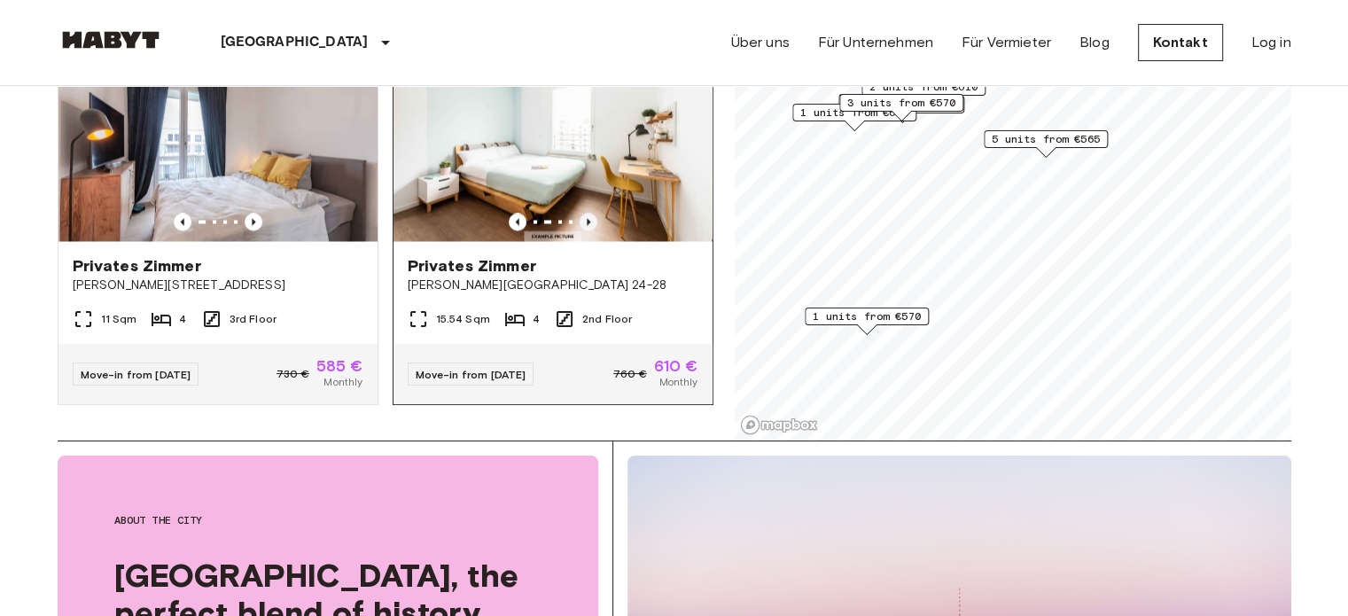
scroll to position [3209, 0]
click at [617, 155] on img at bounding box center [552, 134] width 319 height 213
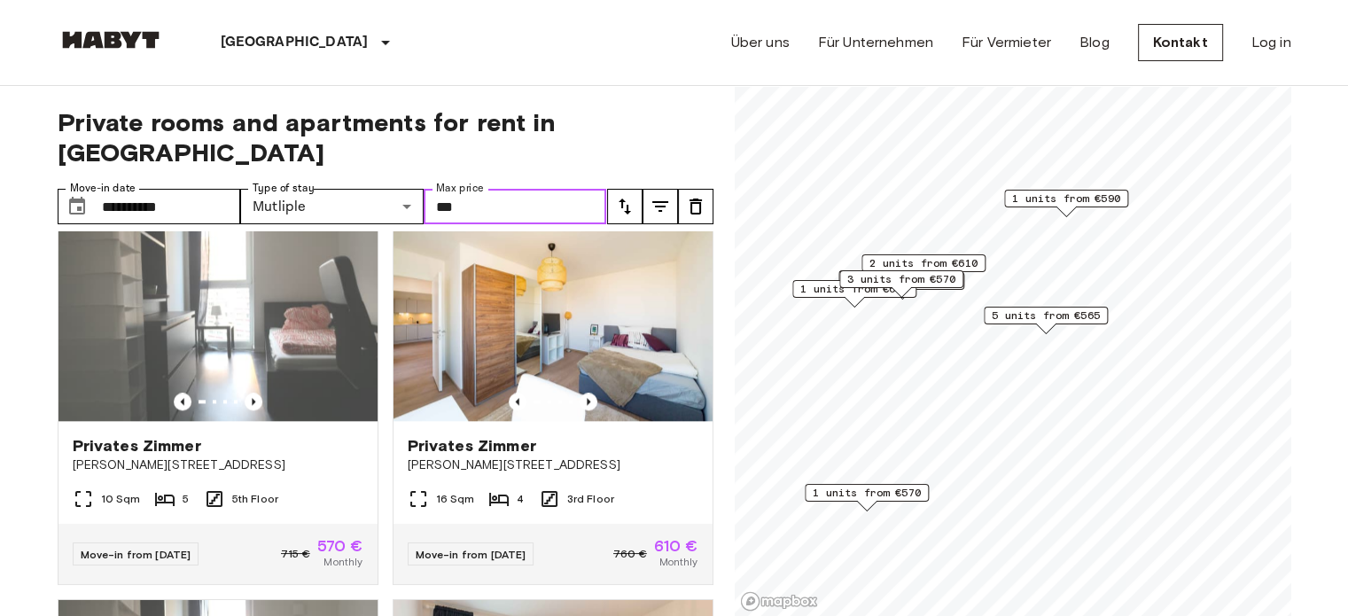
scroll to position [1905, 0]
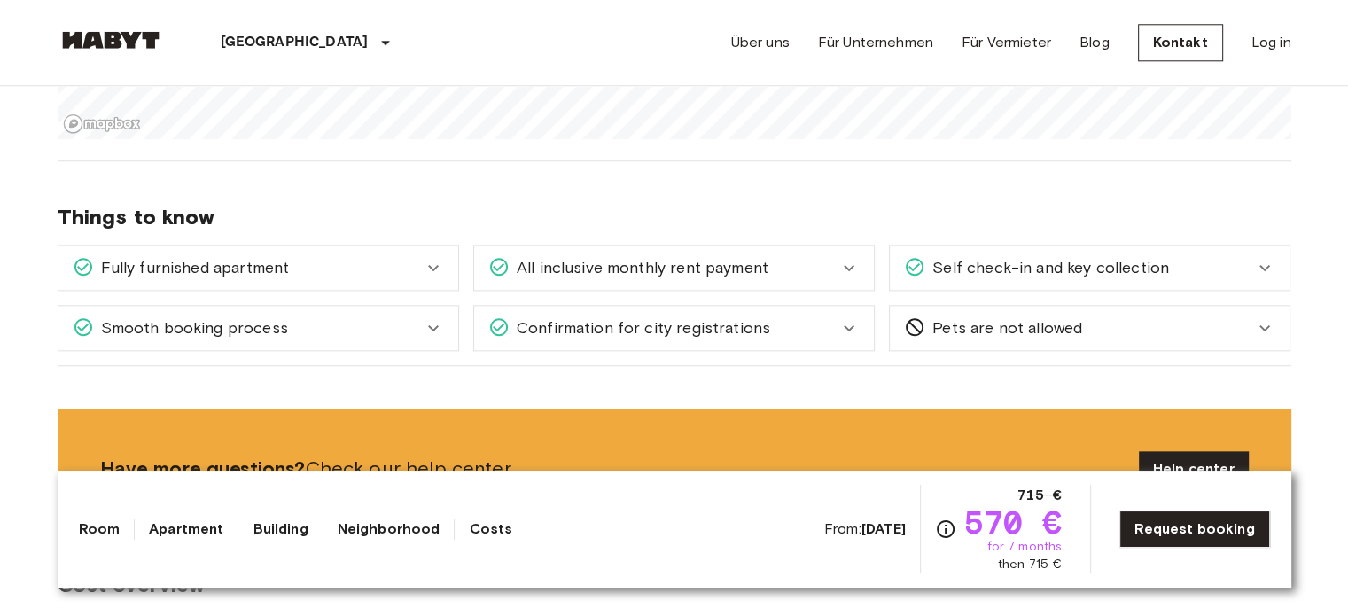
scroll to position [1973, 0]
click at [601, 277] on div "All inclusive monthly rent payment" at bounding box center [674, 267] width 400 height 44
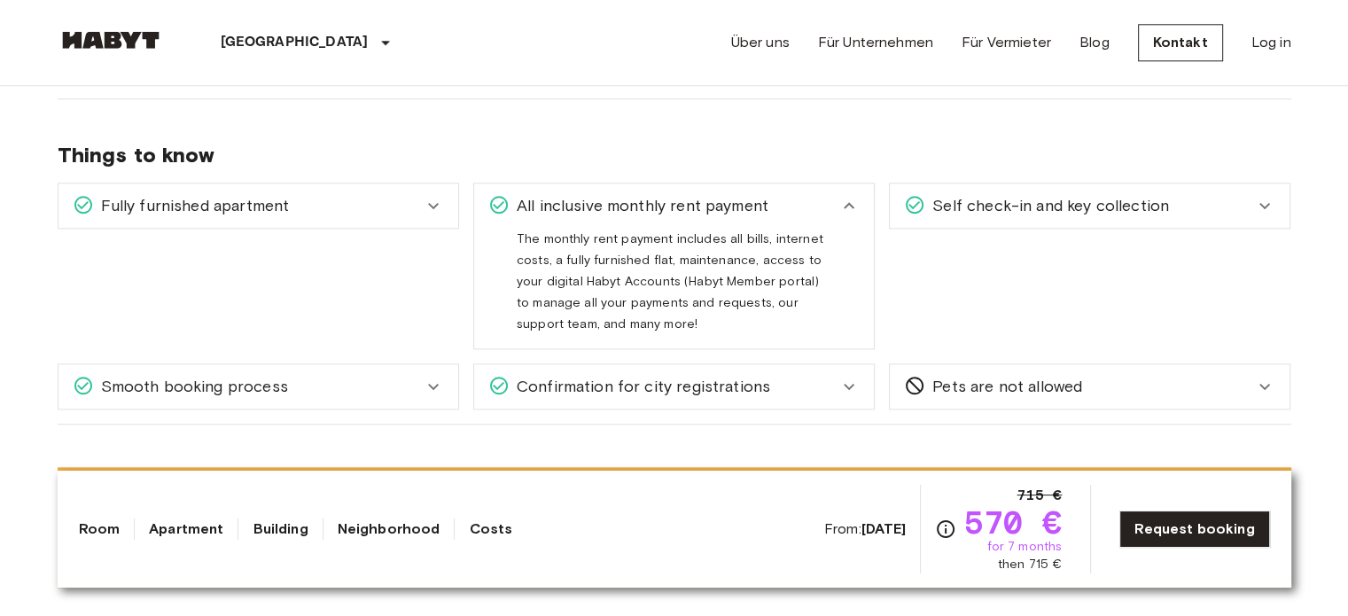
scroll to position [2034, 0]
click at [623, 376] on span "Confirmation for city registrations" at bounding box center [639, 386] width 260 height 23
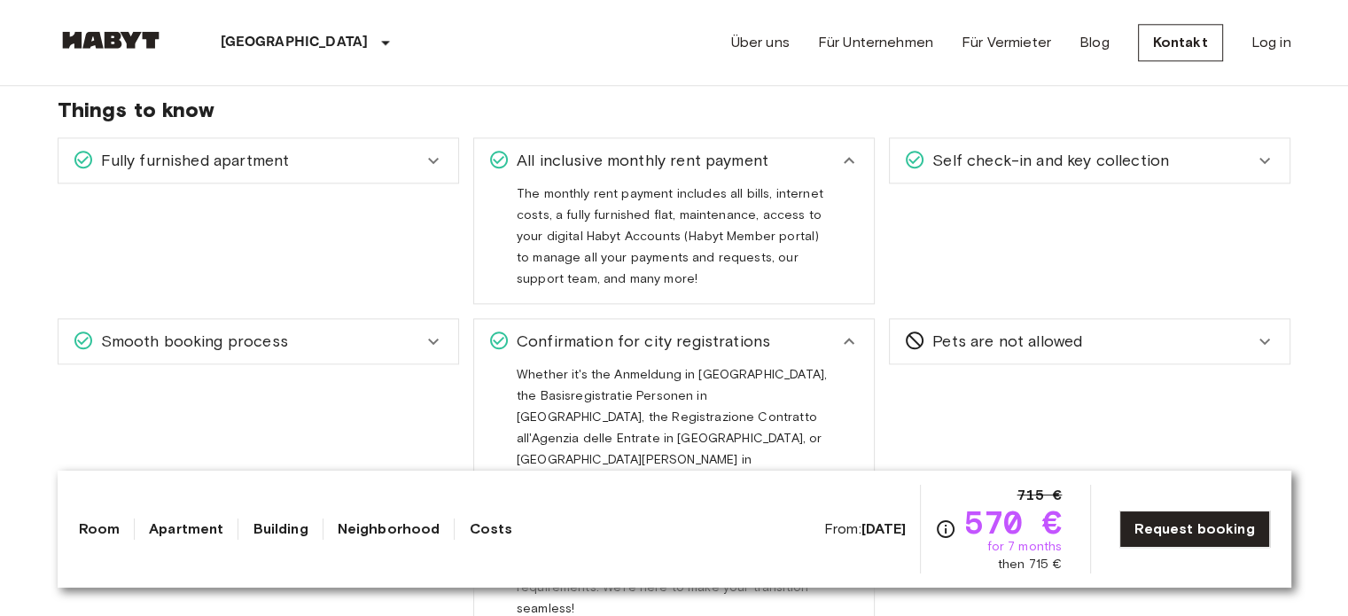
scroll to position [2079, 0]
click at [1022, 152] on span "Self check-in and key collection" at bounding box center [1047, 161] width 244 height 23
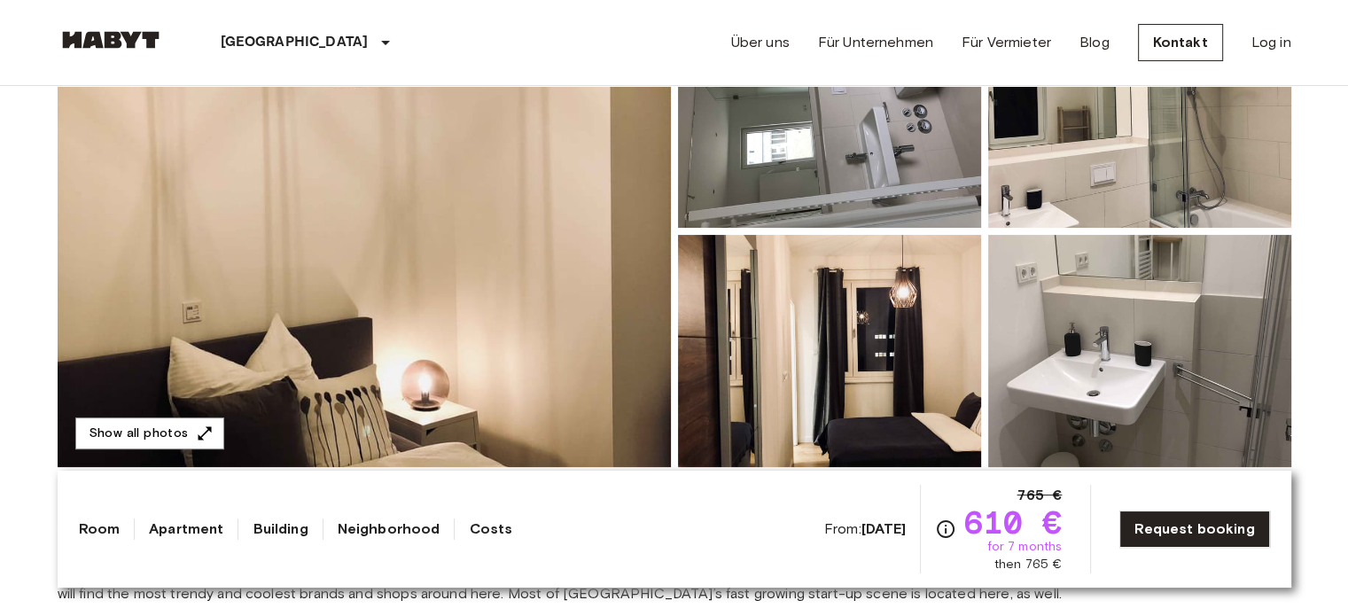
scroll to position [232, 0]
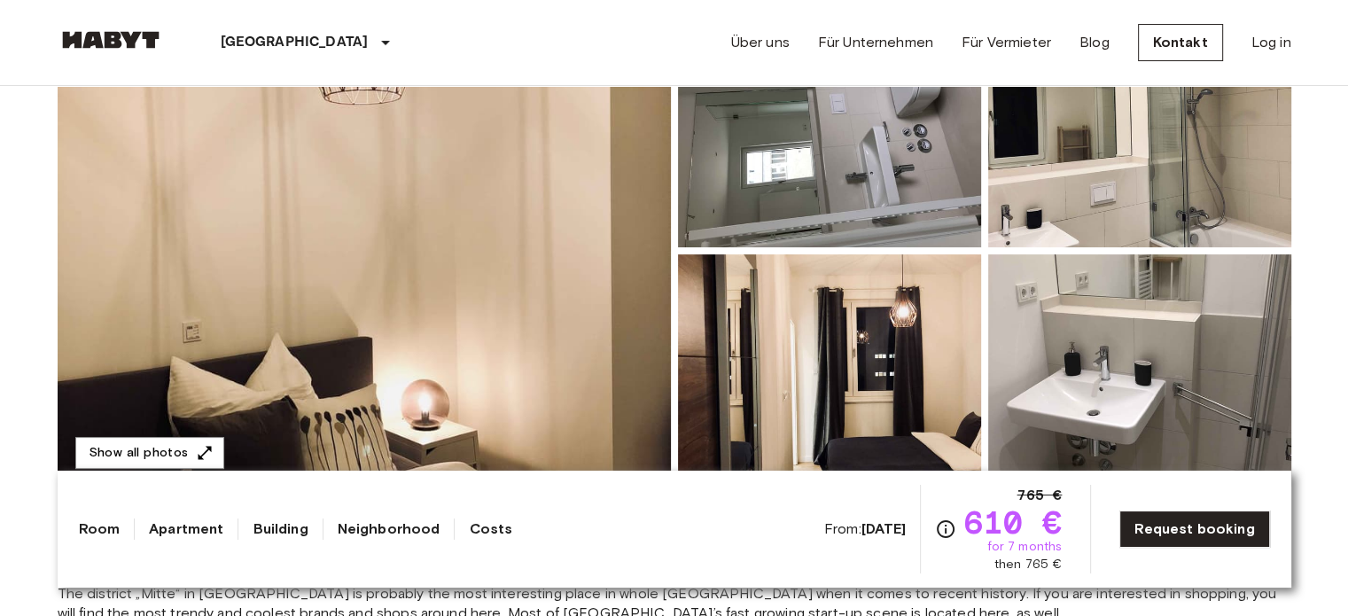
click at [548, 298] on img at bounding box center [364, 250] width 613 height 471
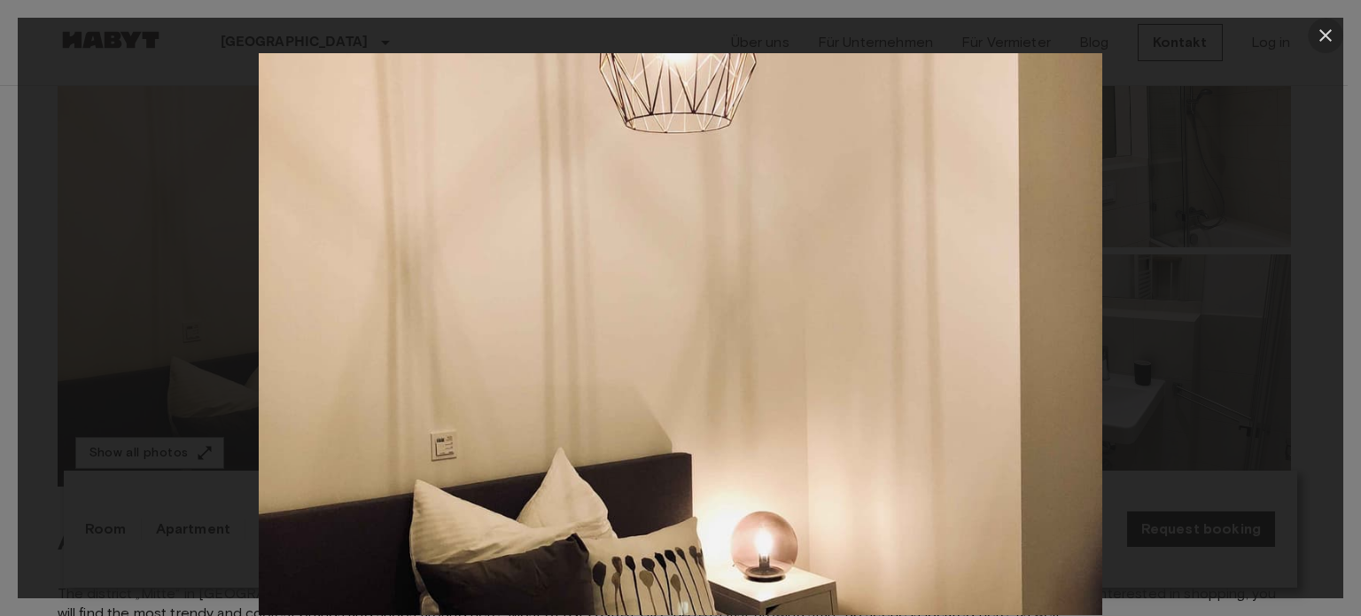
click at [1330, 27] on icon "button" at bounding box center [1325, 35] width 21 height 21
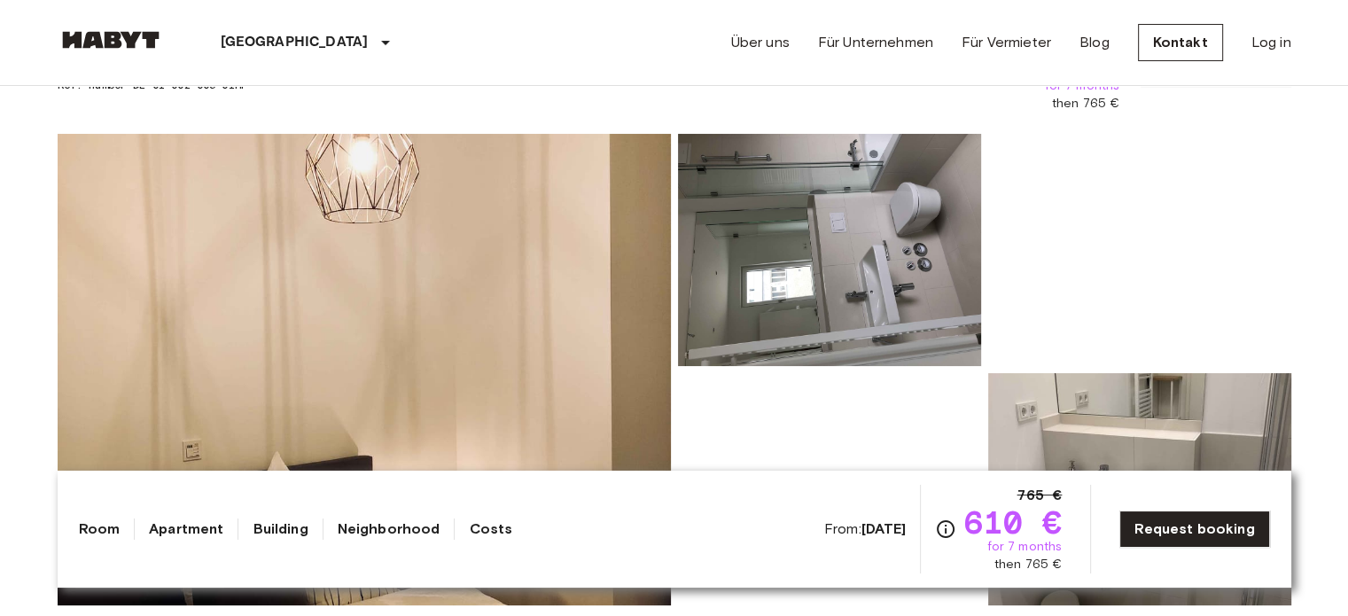
scroll to position [0, 0]
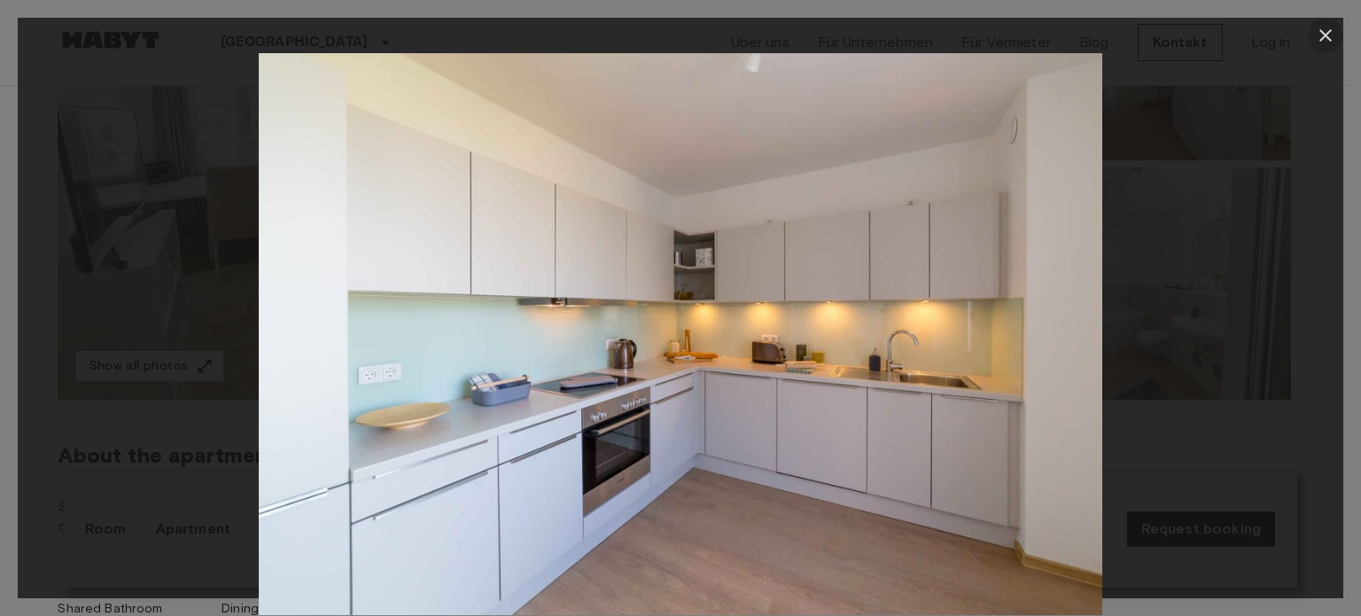
click at [1315, 28] on icon "button" at bounding box center [1325, 35] width 21 height 21
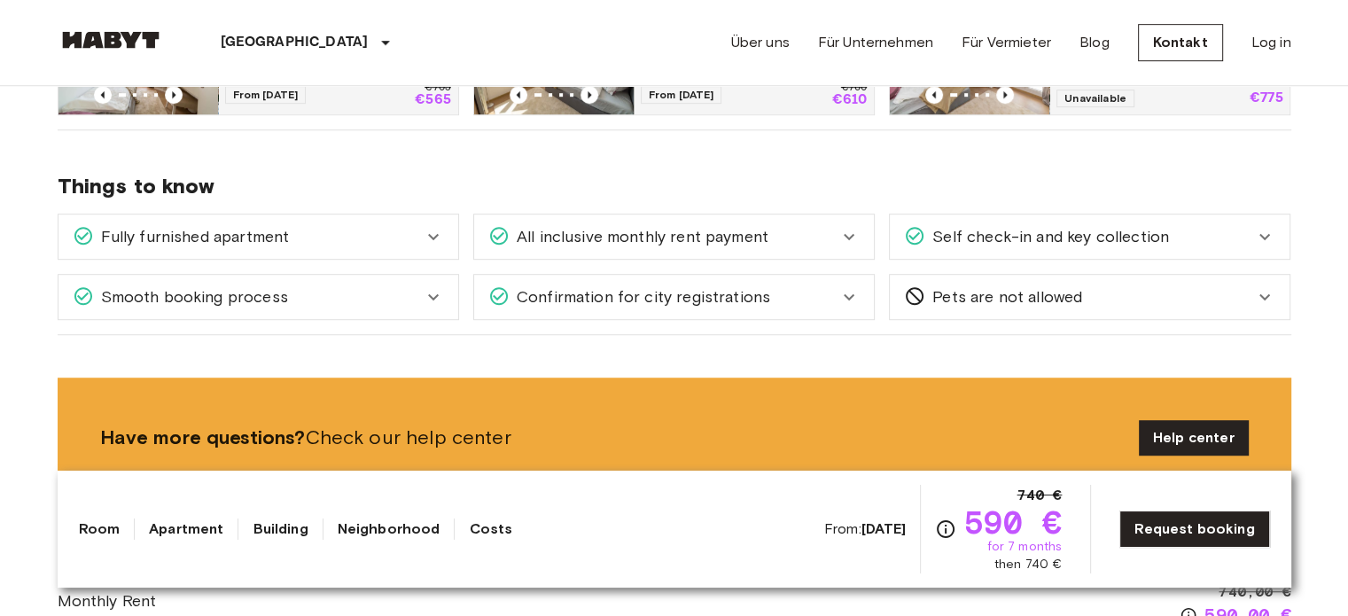
scroll to position [1042, 0]
click at [423, 231] on icon at bounding box center [433, 236] width 21 height 21
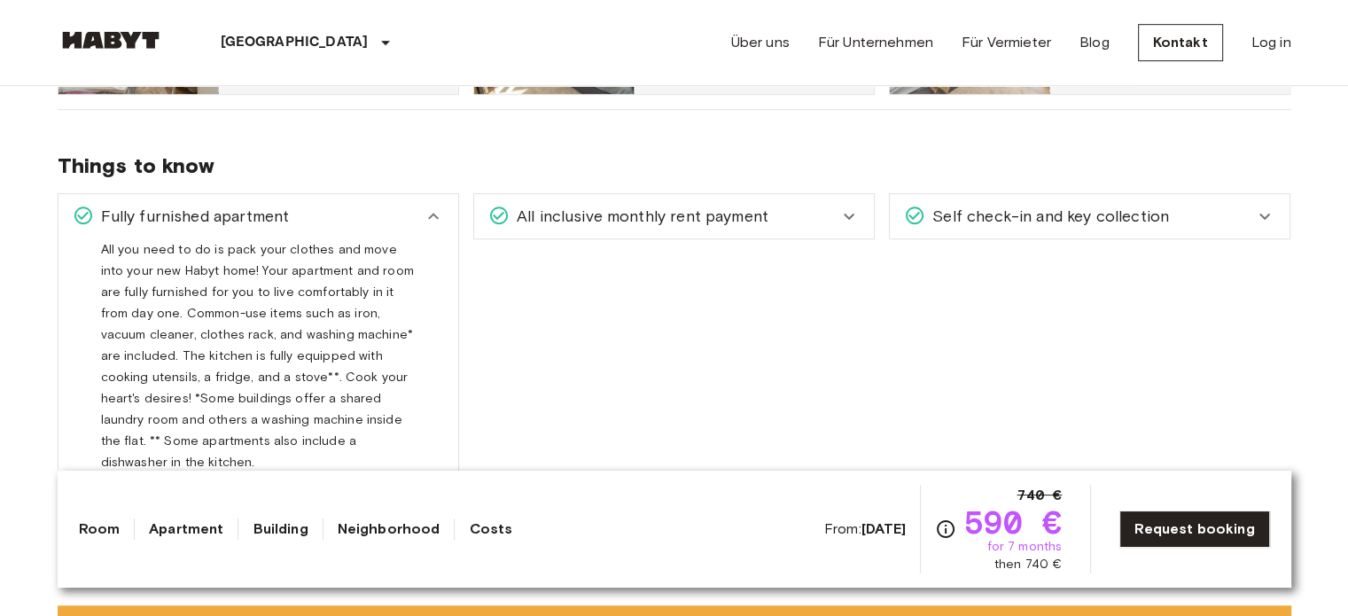
scroll to position [1069, 0]
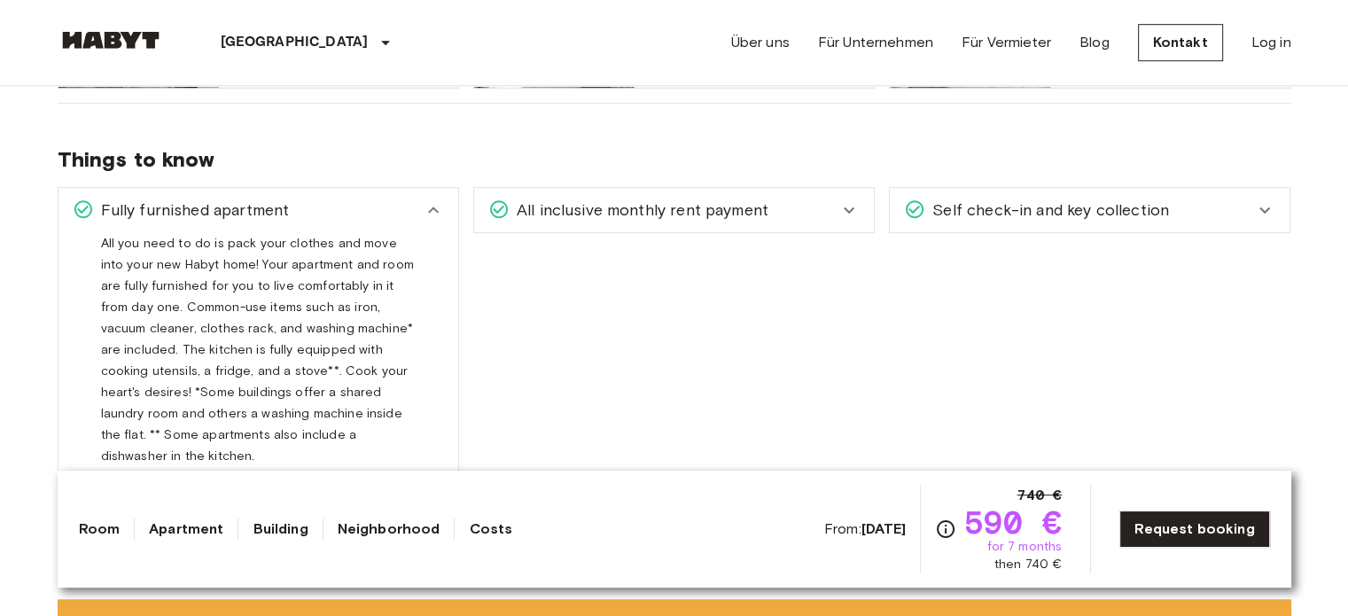
click at [565, 200] on span "All inclusive monthly rent payment" at bounding box center [638, 209] width 259 height 23
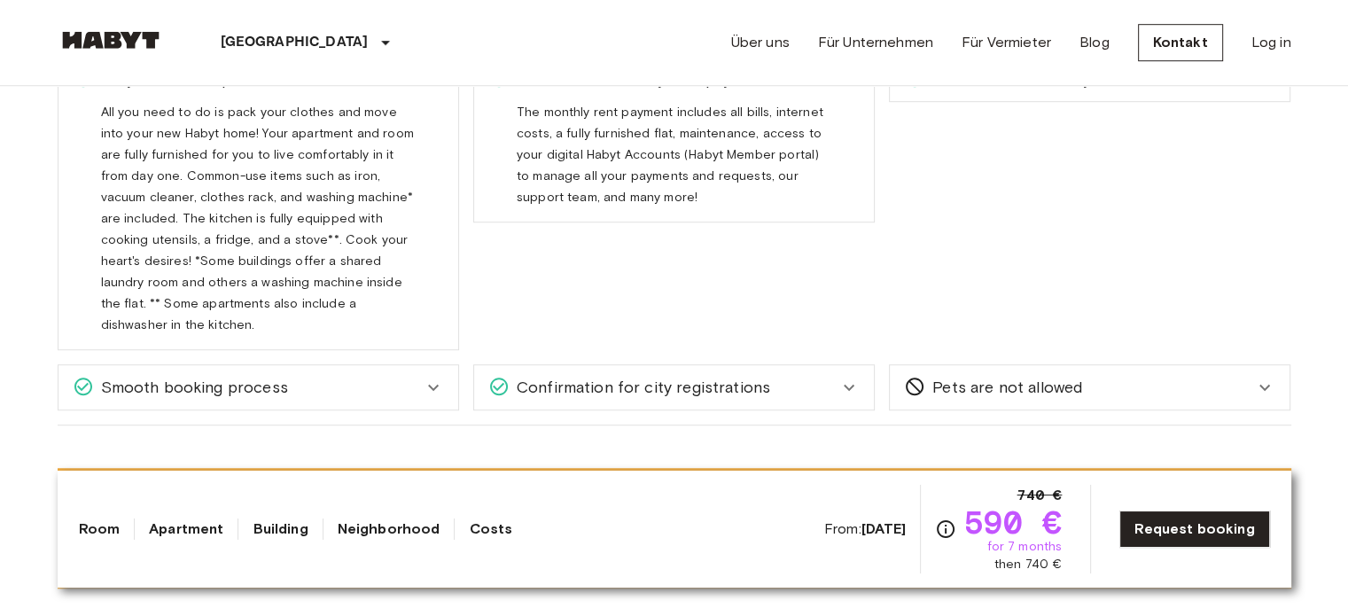
scroll to position [1115, 0]
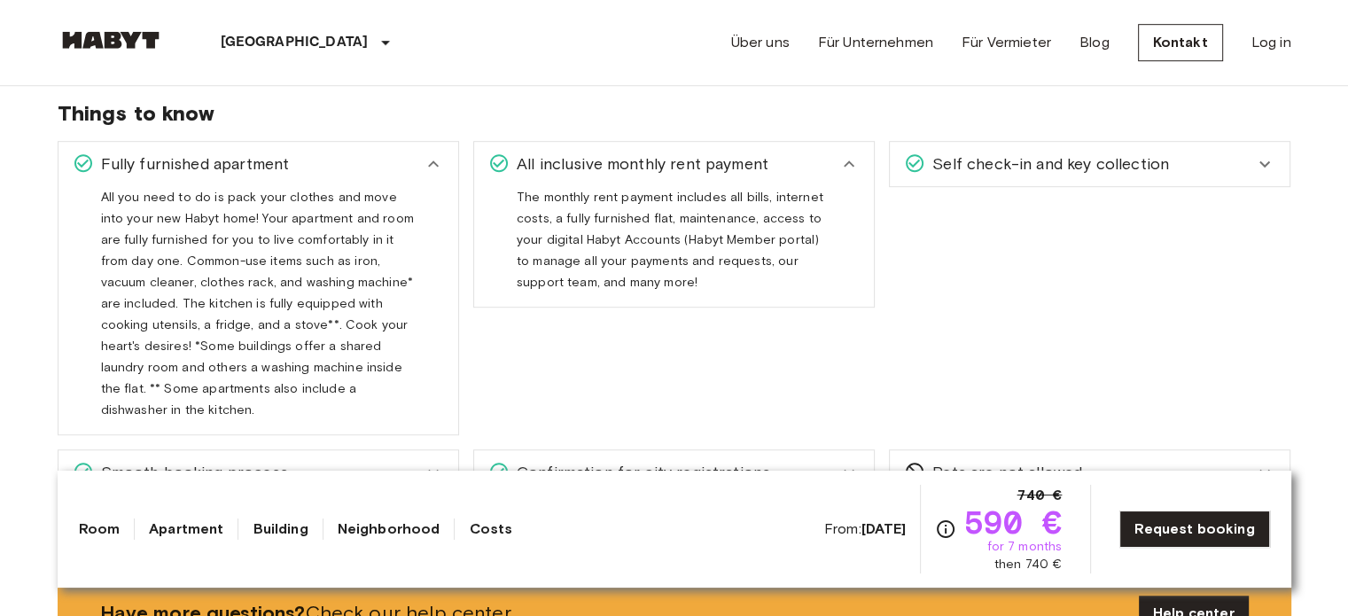
click at [1022, 154] on span "Self check-in and key collection" at bounding box center [1047, 163] width 244 height 23
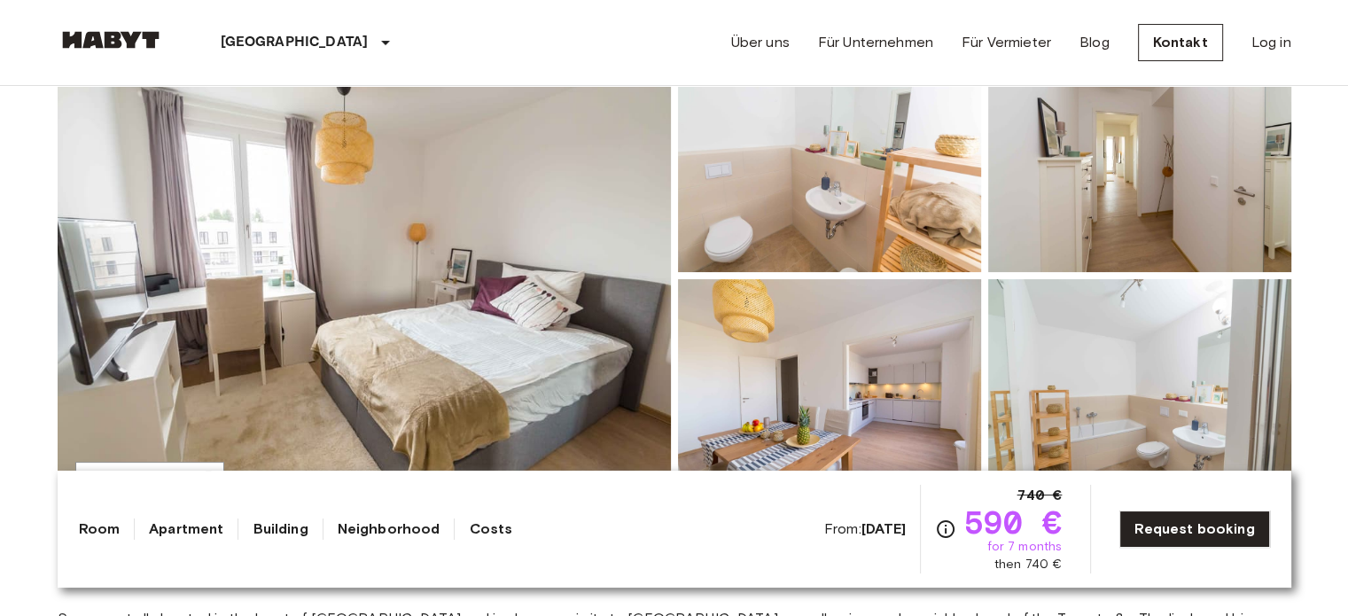
scroll to position [206, 0]
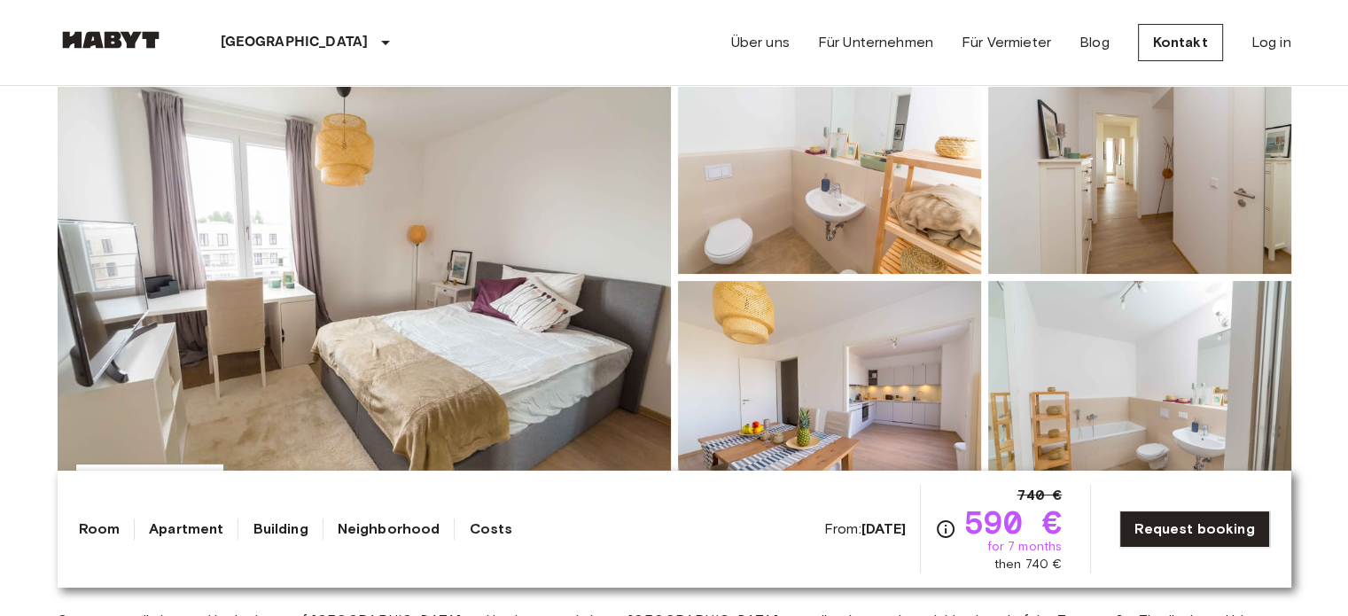
click at [634, 245] on img at bounding box center [364, 277] width 613 height 471
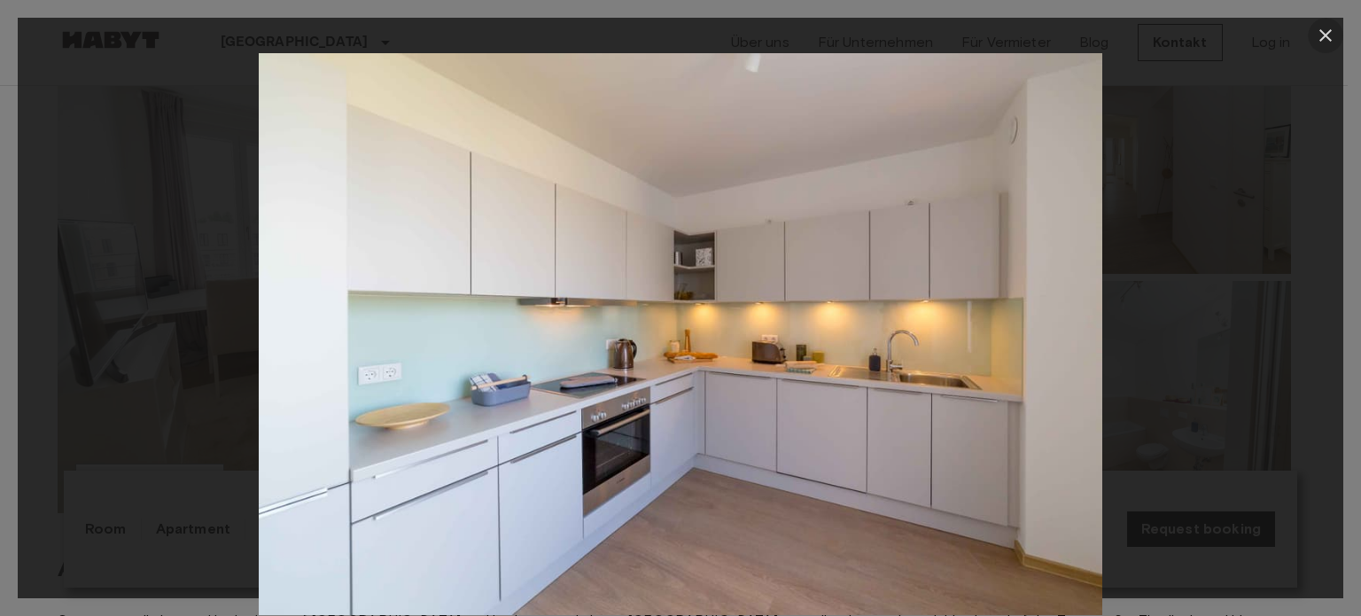
click at [1324, 31] on icon "button" at bounding box center [1325, 35] width 21 height 21
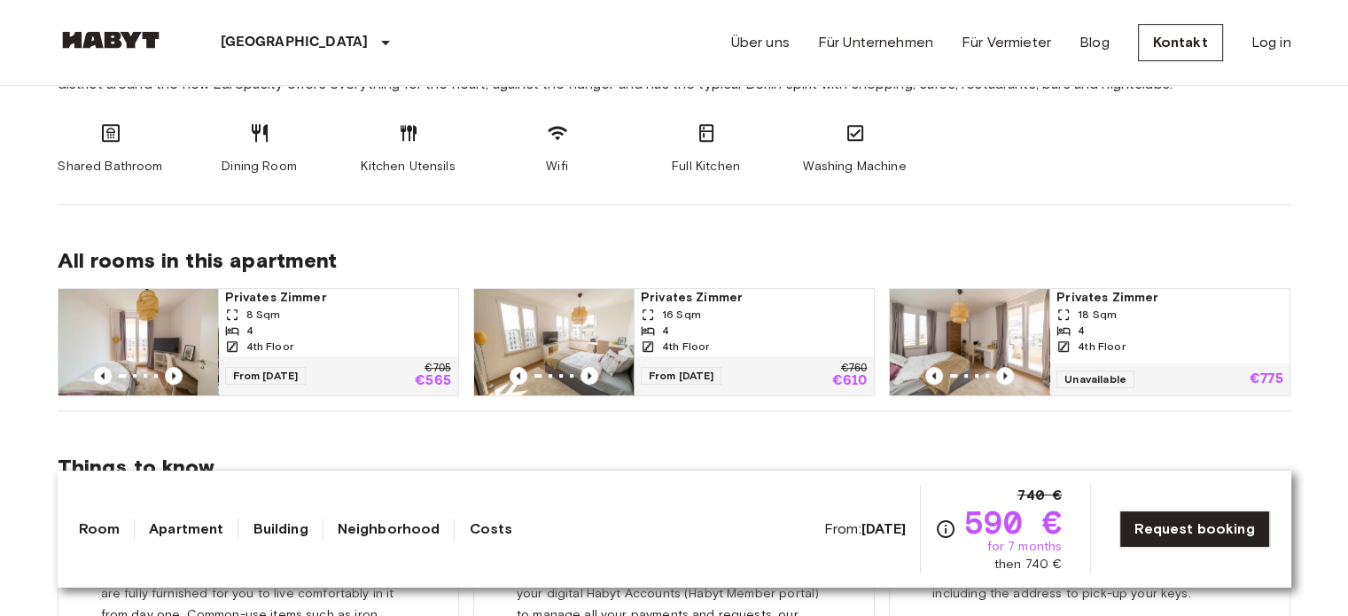
scroll to position [760, 0]
drag, startPoint x: 248, startPoint y: 128, endPoint x: 400, endPoint y: 168, distance: 157.5
click at [400, 168] on div "Shared Bathroom Dining Room Kitchen Utensils Wifi Full Kitchen Washing Machine" at bounding box center [674, 149] width 1233 height 53
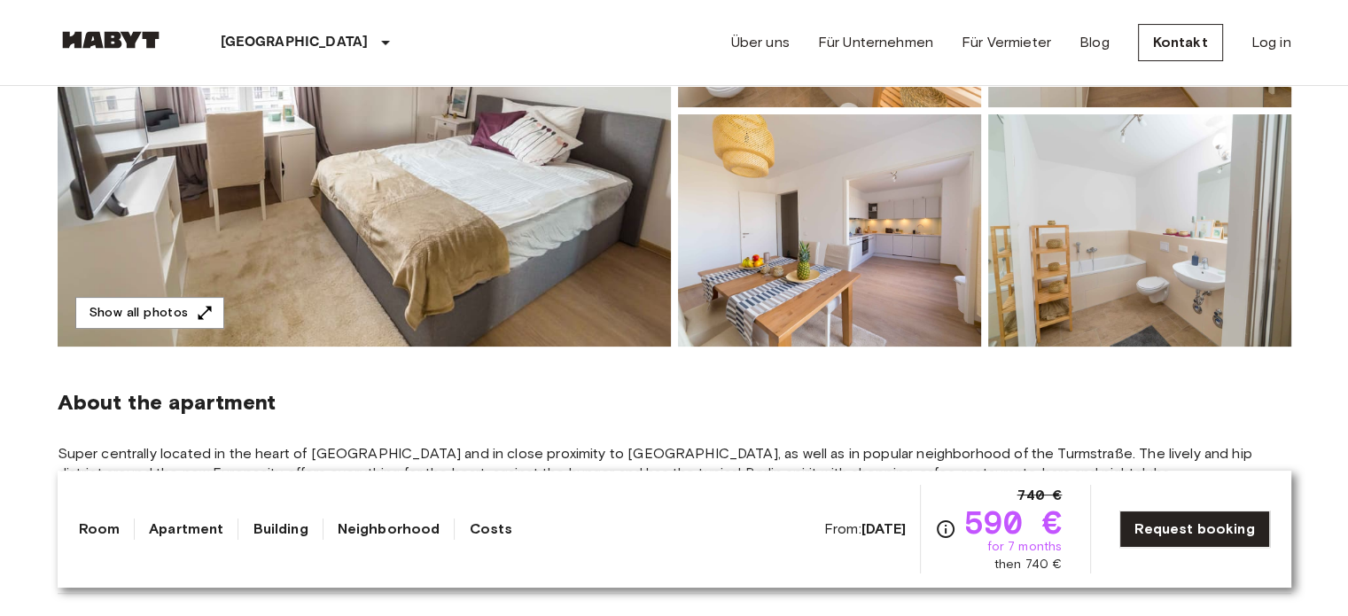
scroll to position [374, 0]
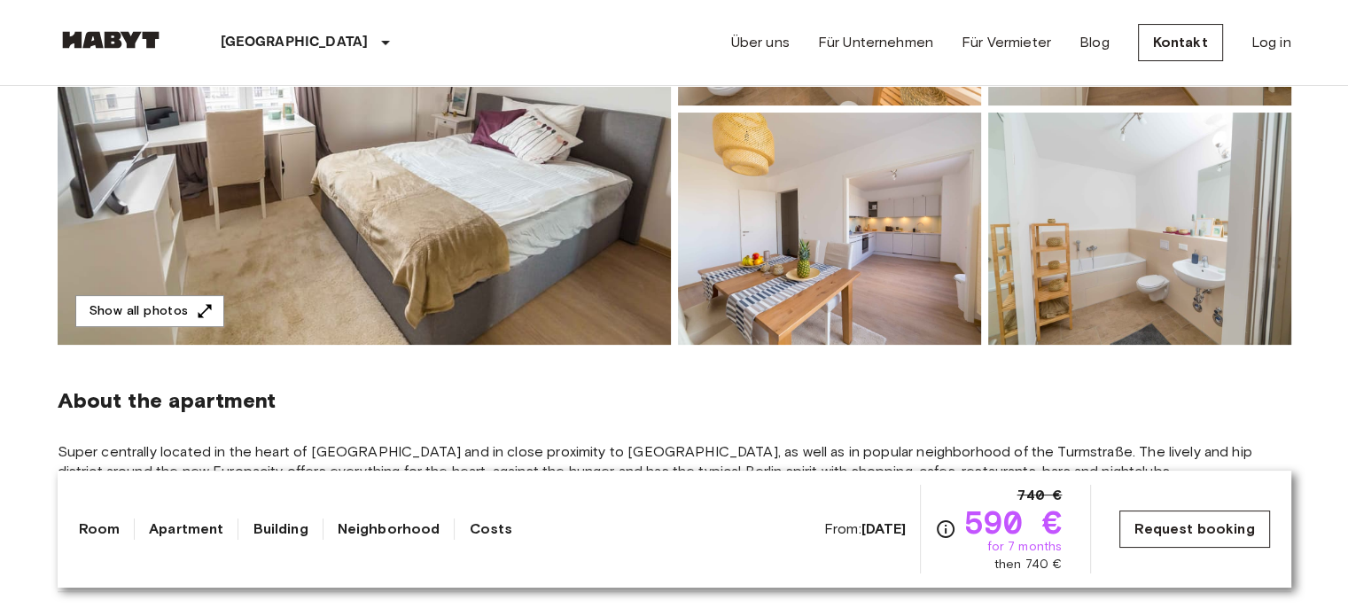
click at [1162, 520] on link "Request booking" at bounding box center [1194, 528] width 150 height 37
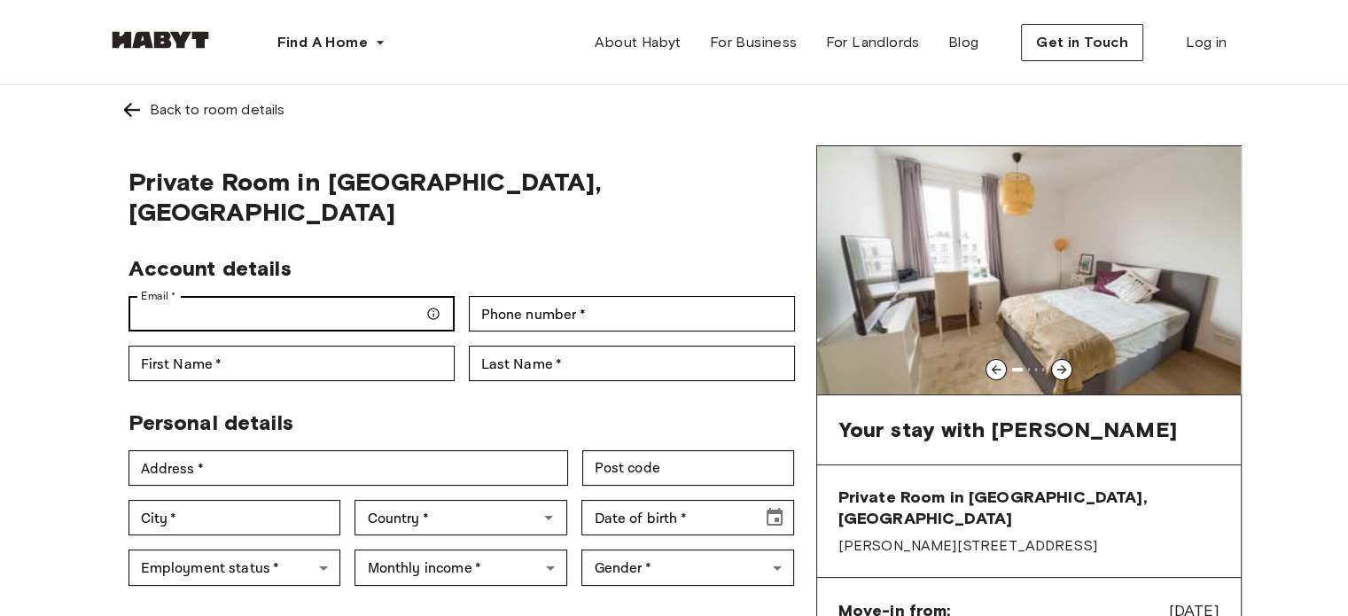
type input "**********"
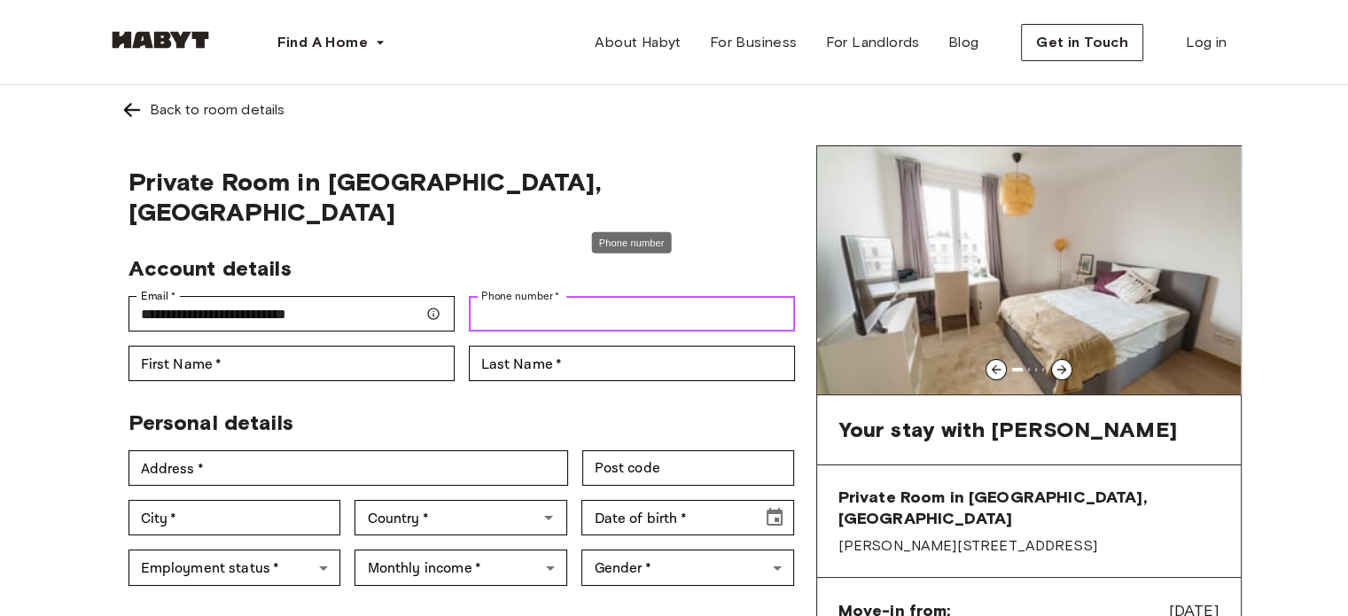
click at [508, 296] on input "Phone number   *" at bounding box center [632, 313] width 326 height 35
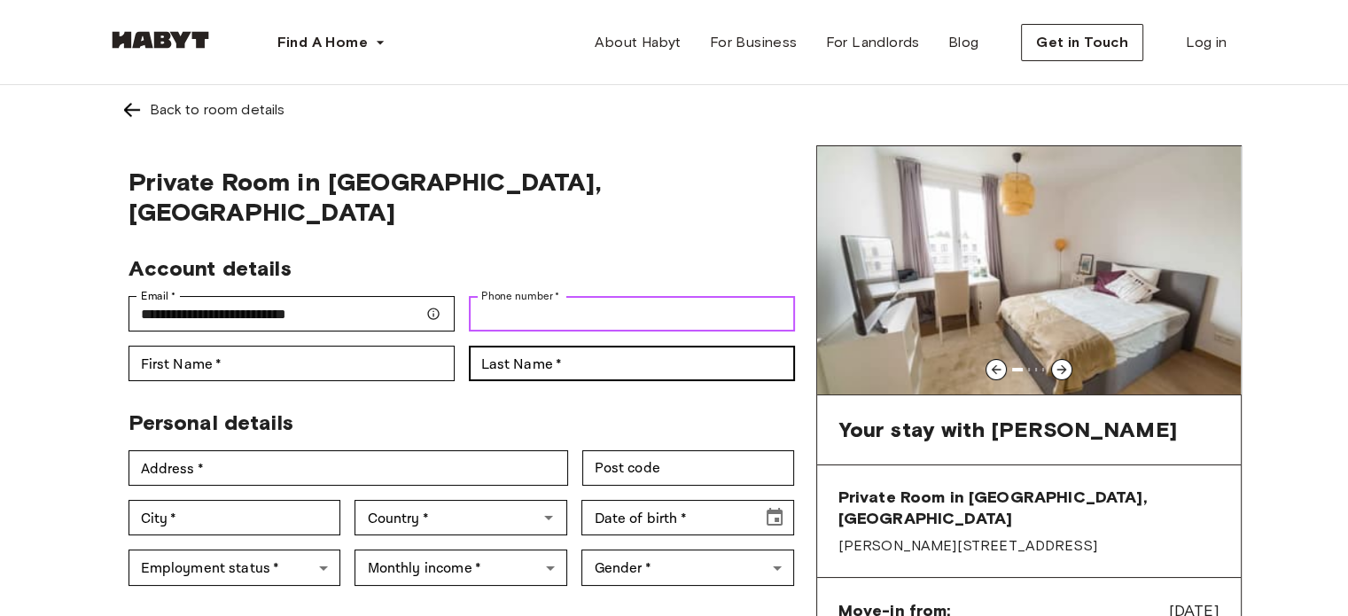
type input "**********"
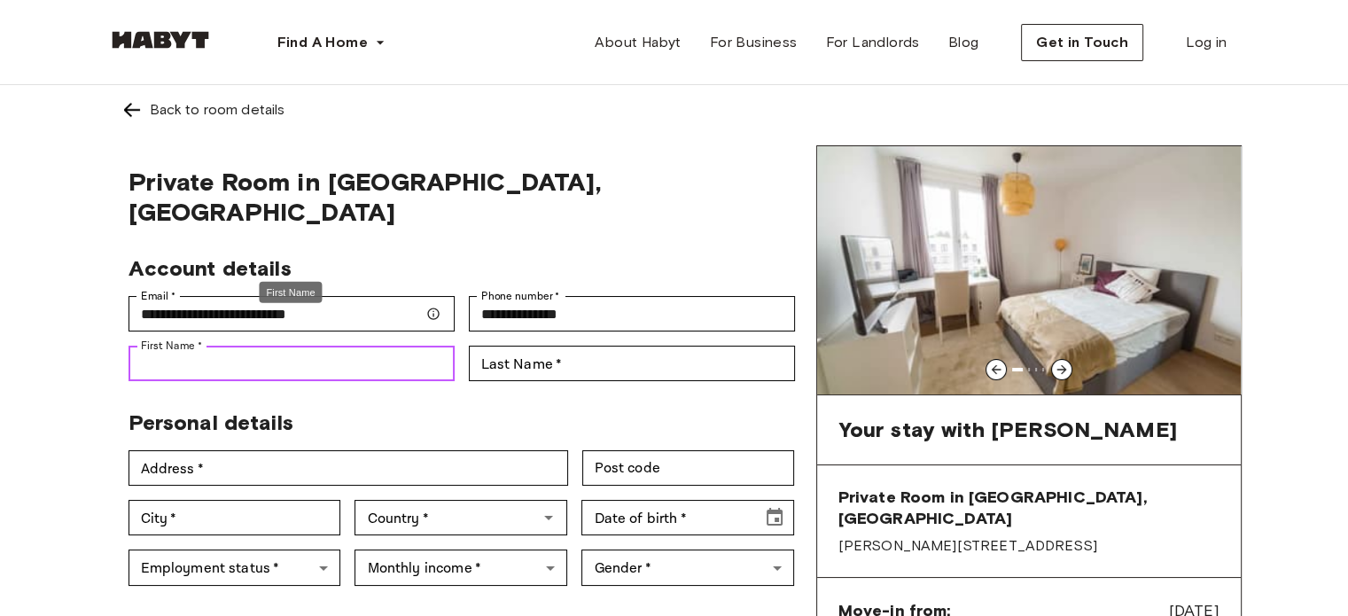
click at [365, 346] on input "First Name   *" at bounding box center [291, 363] width 326 height 35
type input "*****"
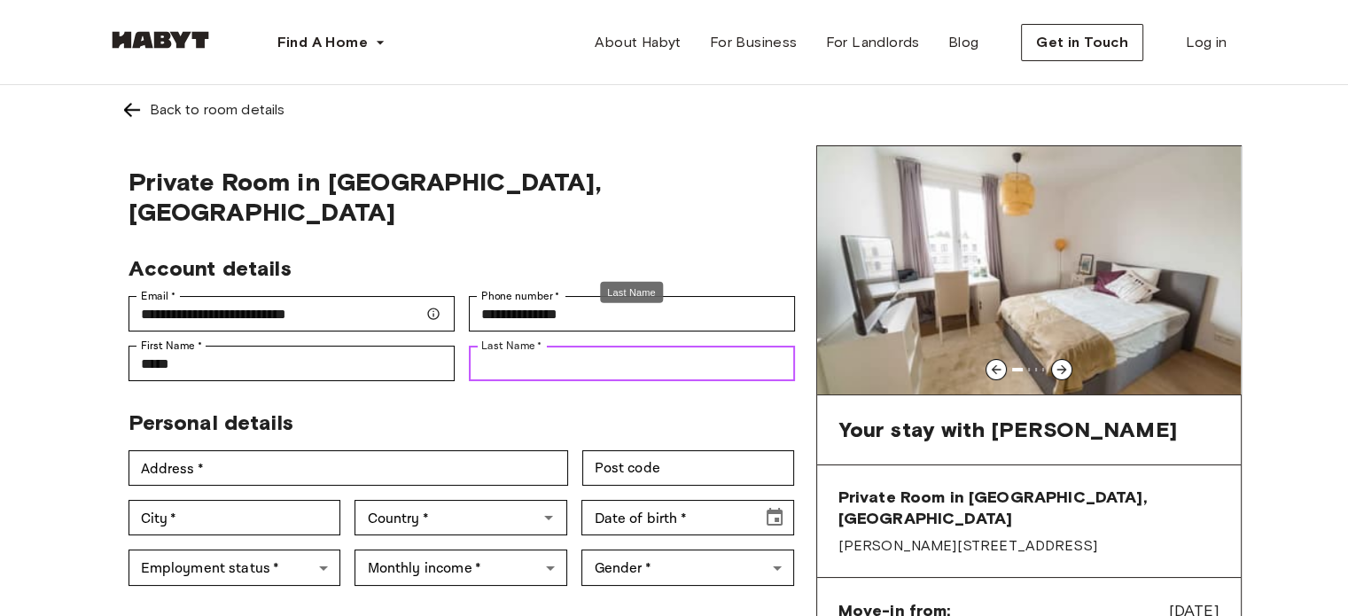
click at [512, 349] on input "Last Name   *" at bounding box center [632, 363] width 326 height 35
type input "******"
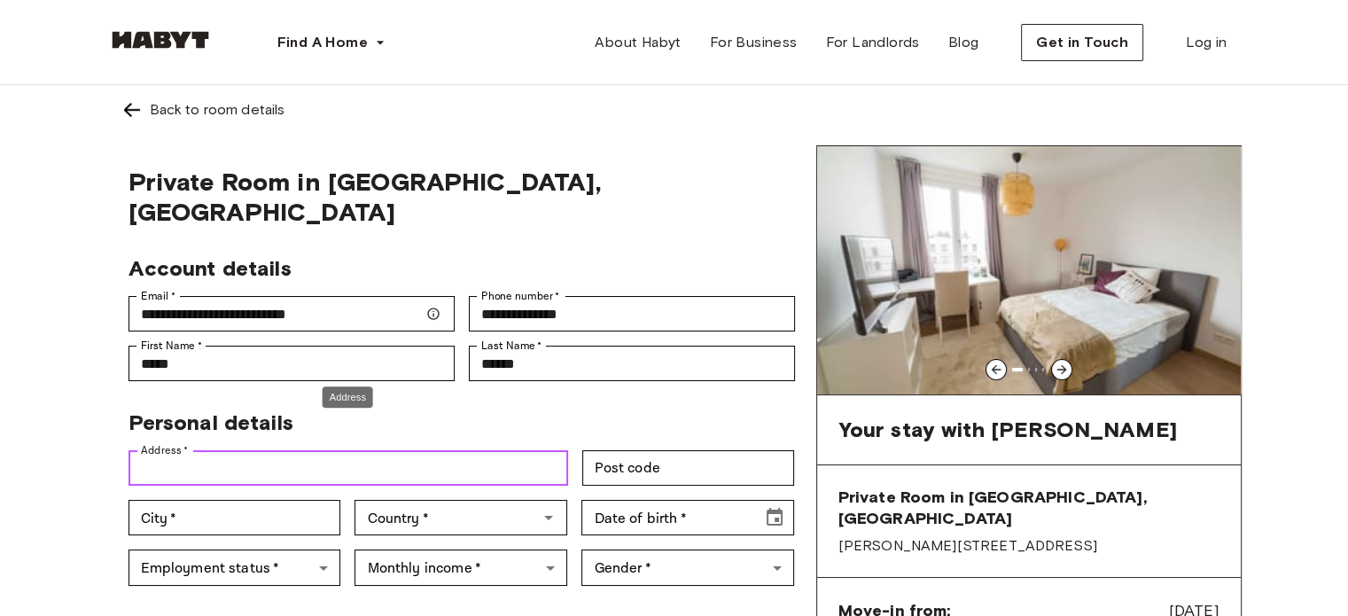
click at [488, 451] on input "Address   *" at bounding box center [347, 467] width 439 height 35
type input "********"
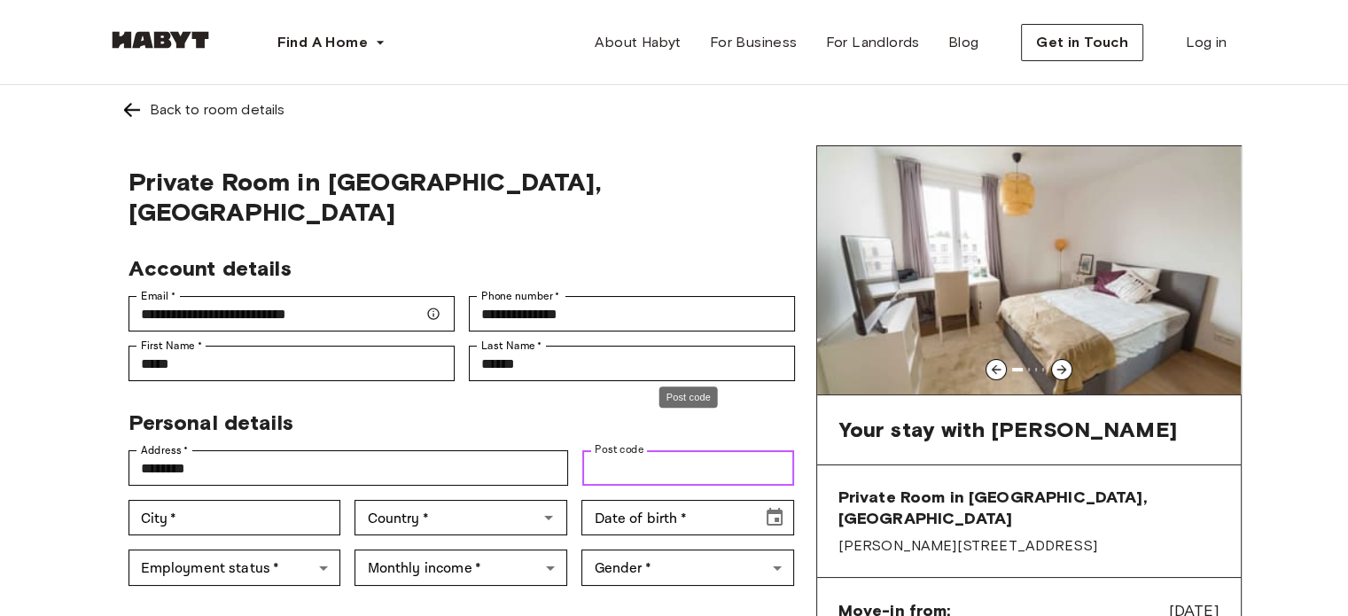
click at [614, 450] on input "Post code" at bounding box center [688, 467] width 213 height 35
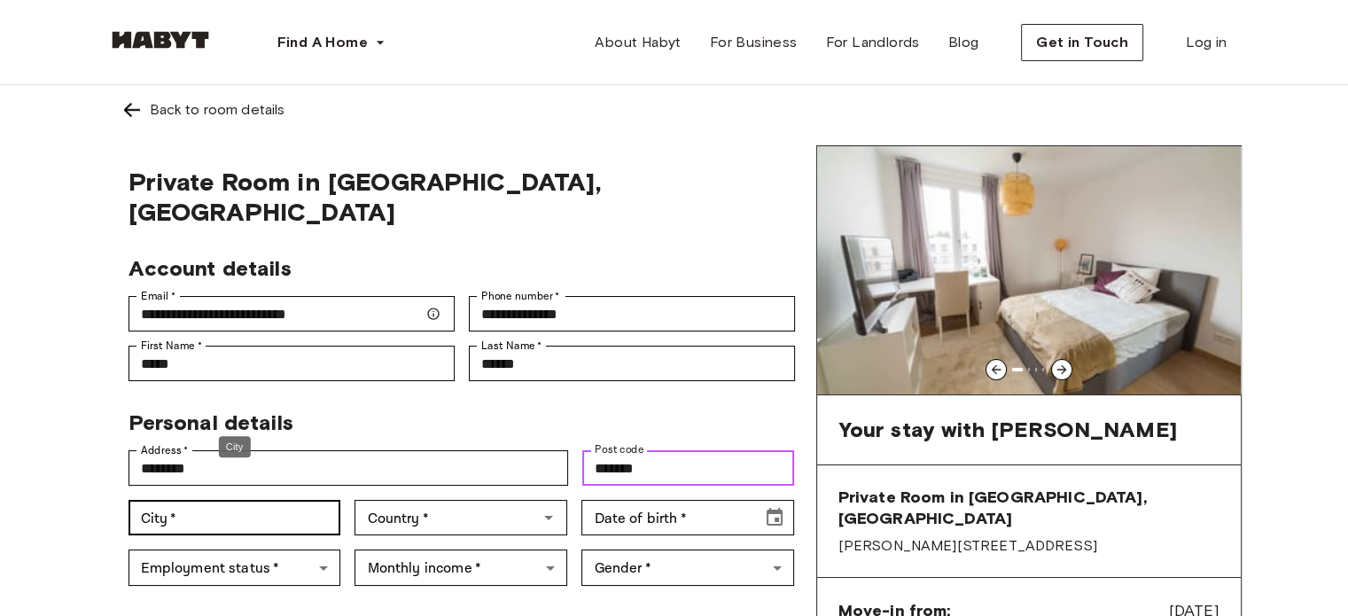
type input "*******"
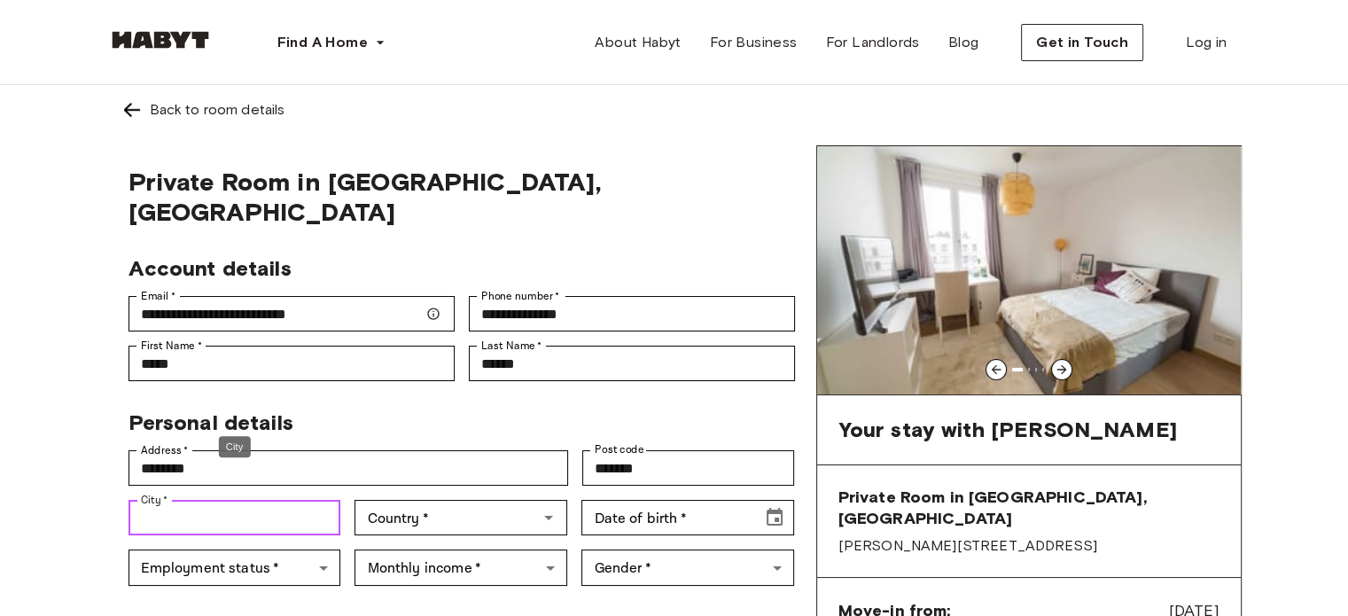
click at [274, 500] on input "City   *" at bounding box center [234, 517] width 213 height 35
type input "*****"
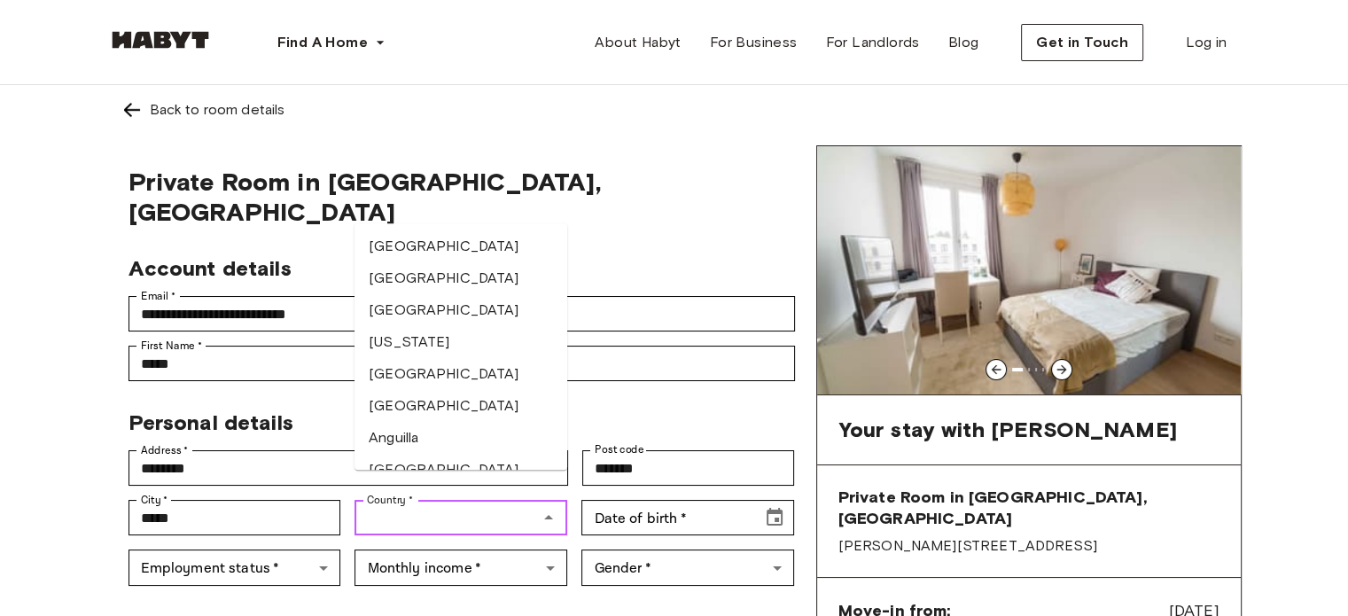
click at [462, 505] on input "Country   *" at bounding box center [446, 517] width 173 height 25
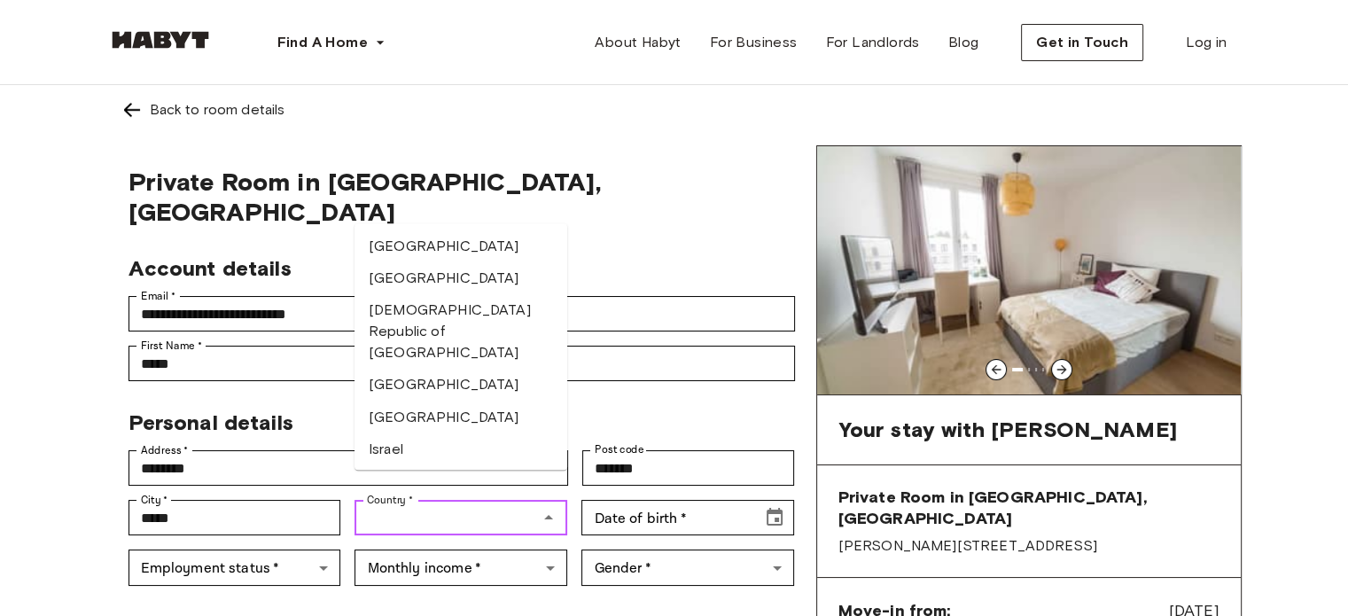
scroll to position [3192, 0]
click at [453, 260] on li "[GEOGRAPHIC_DATA]" at bounding box center [460, 244] width 213 height 32
type input "*****"
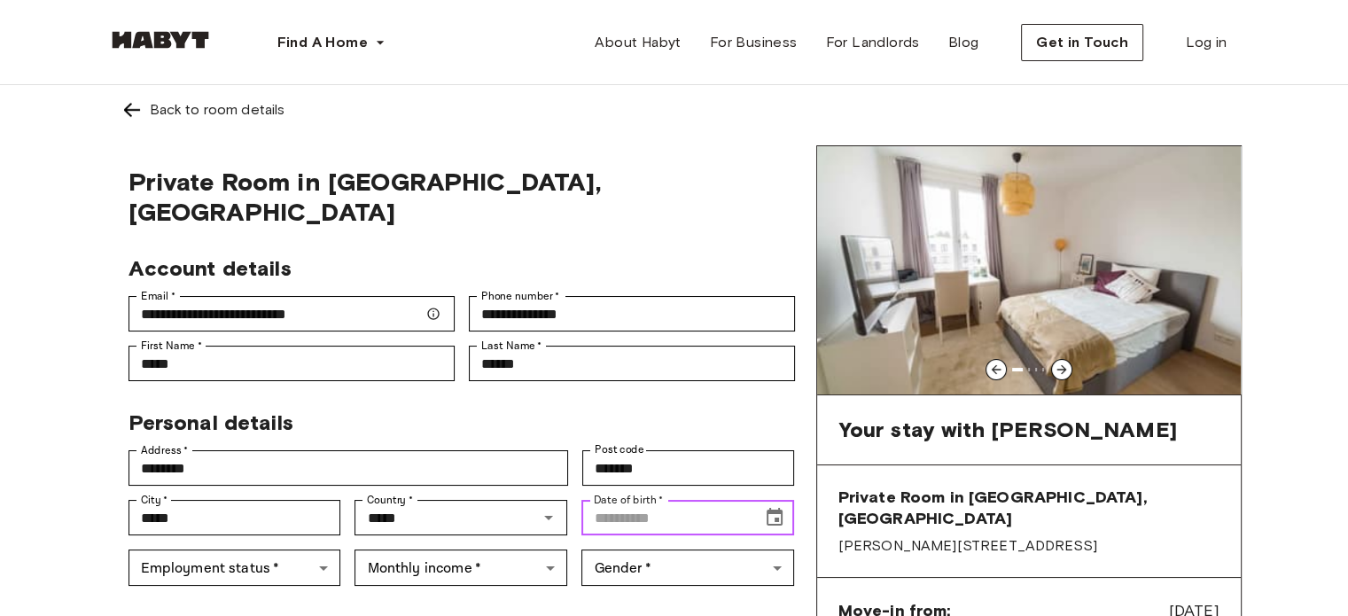
click at [610, 500] on input "Date of birth   *" at bounding box center [665, 517] width 168 height 35
click at [660, 500] on input "**********" at bounding box center [665, 517] width 168 height 35
click at [780, 508] on icon "Choose date, selected date is Mar 4, 191" at bounding box center [774, 517] width 16 height 18
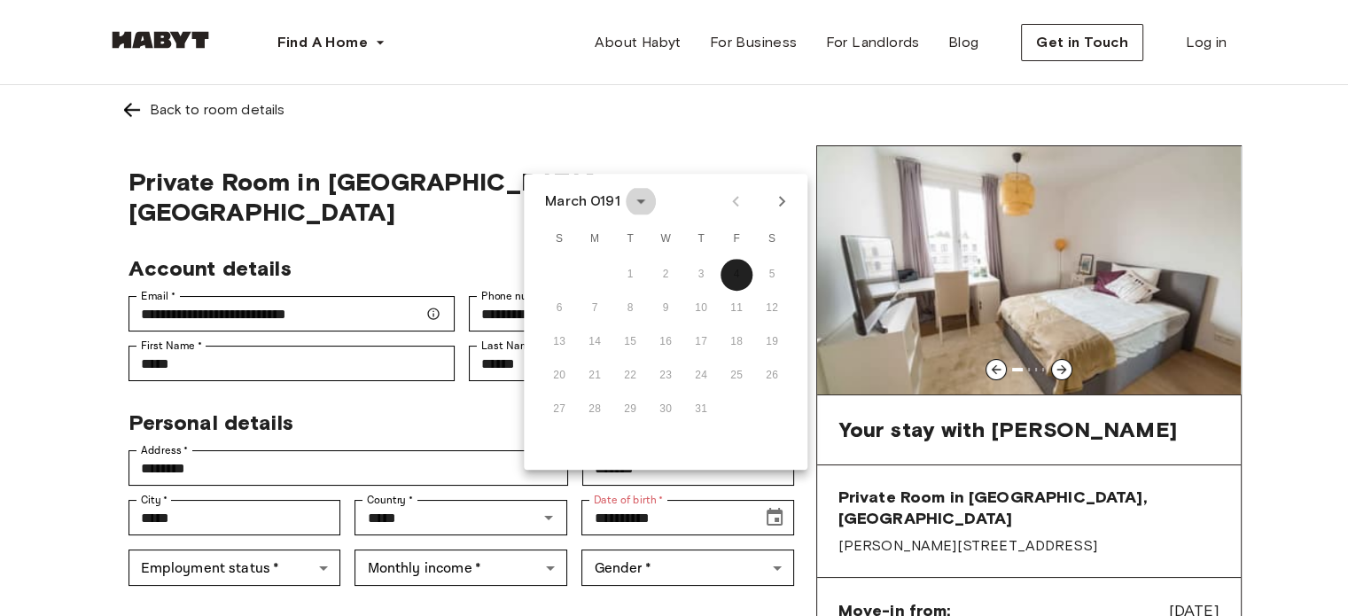
click at [638, 201] on icon "calendar view is open, switch to year view" at bounding box center [640, 201] width 9 height 4
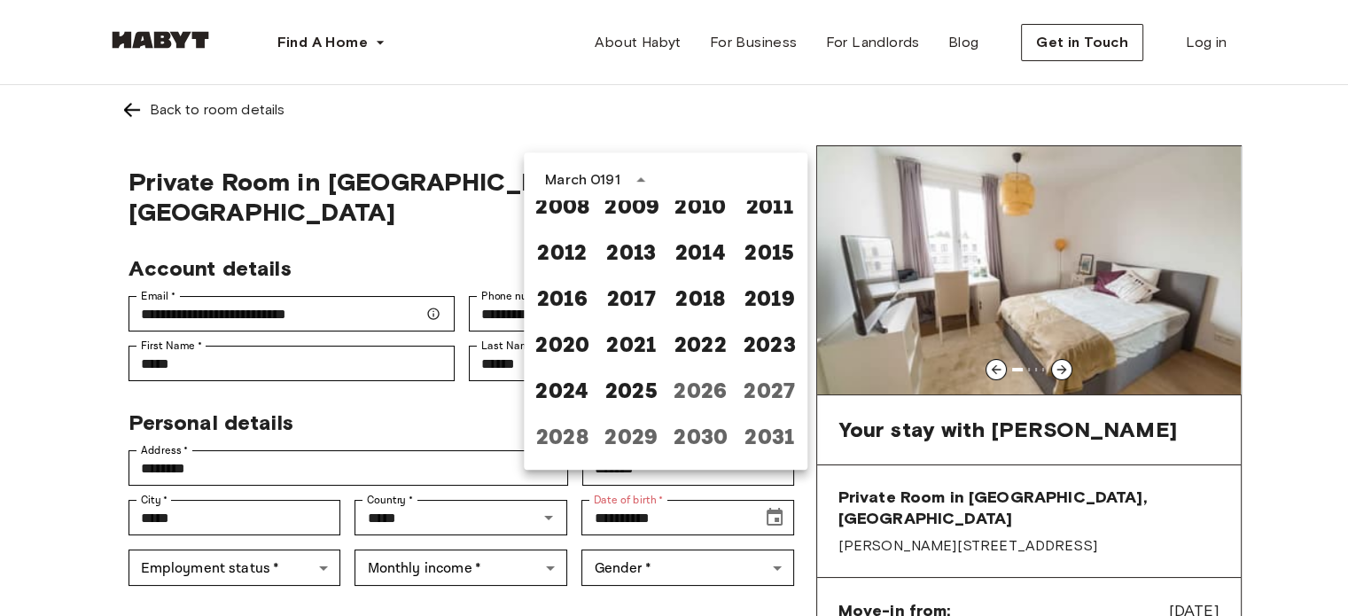
scroll to position [1126, 0]
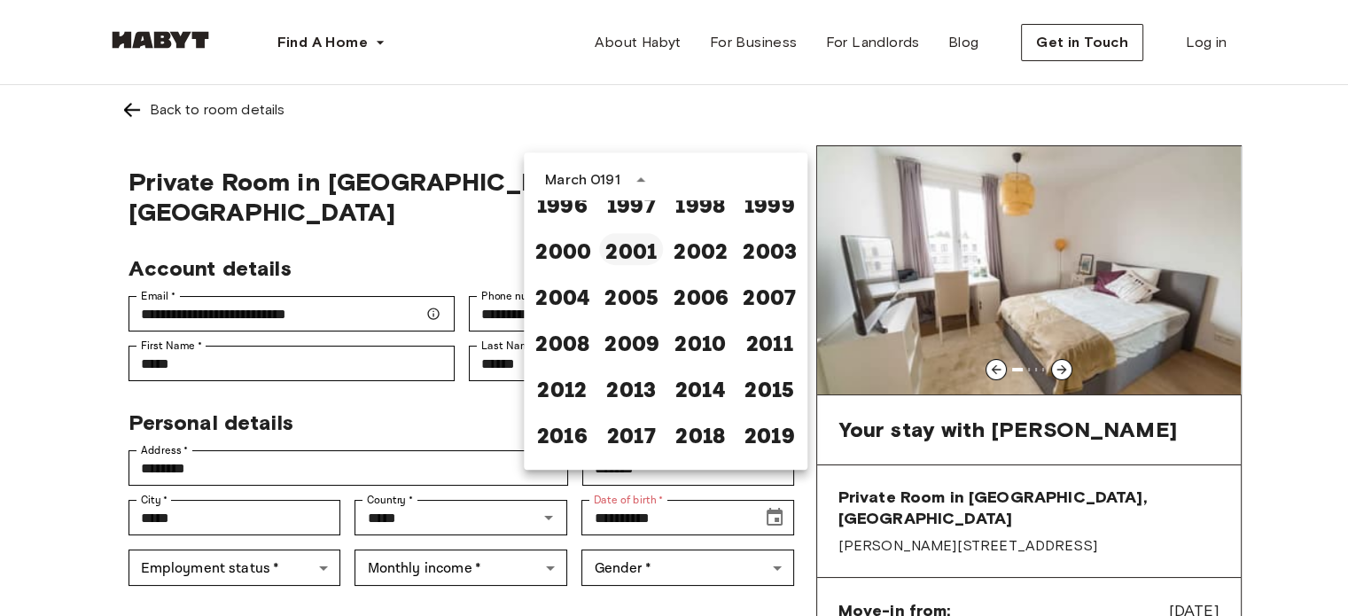
click at [636, 247] on button "2001" at bounding box center [631, 249] width 64 height 32
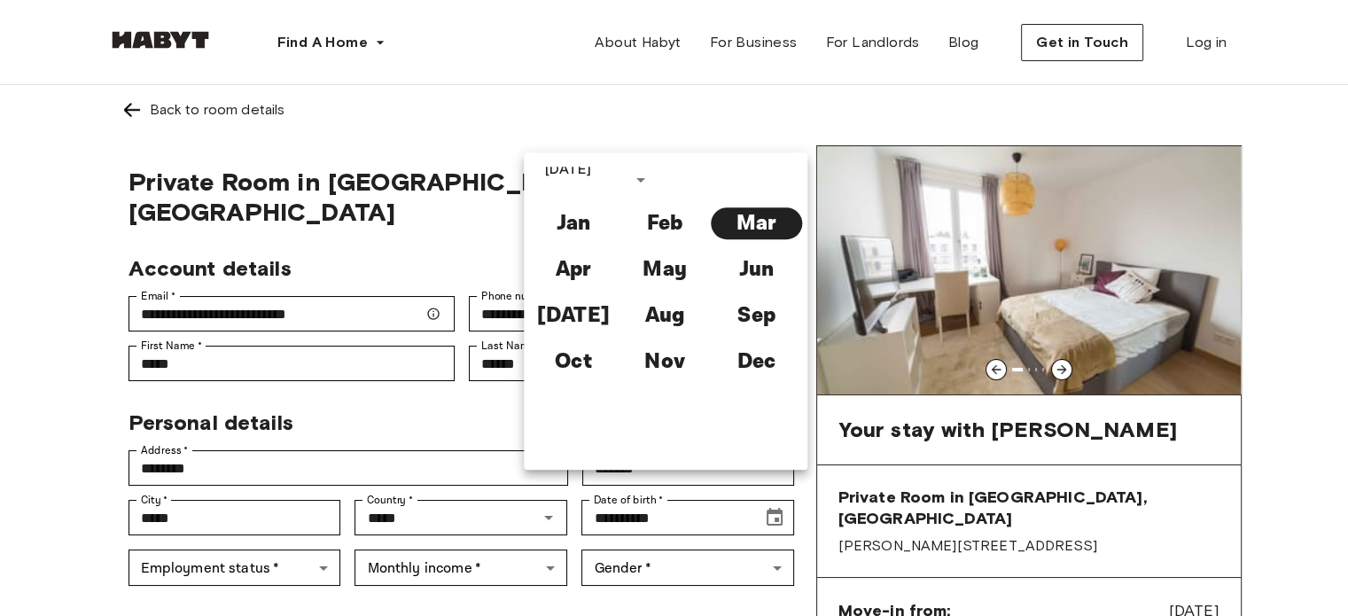
type input "**********"
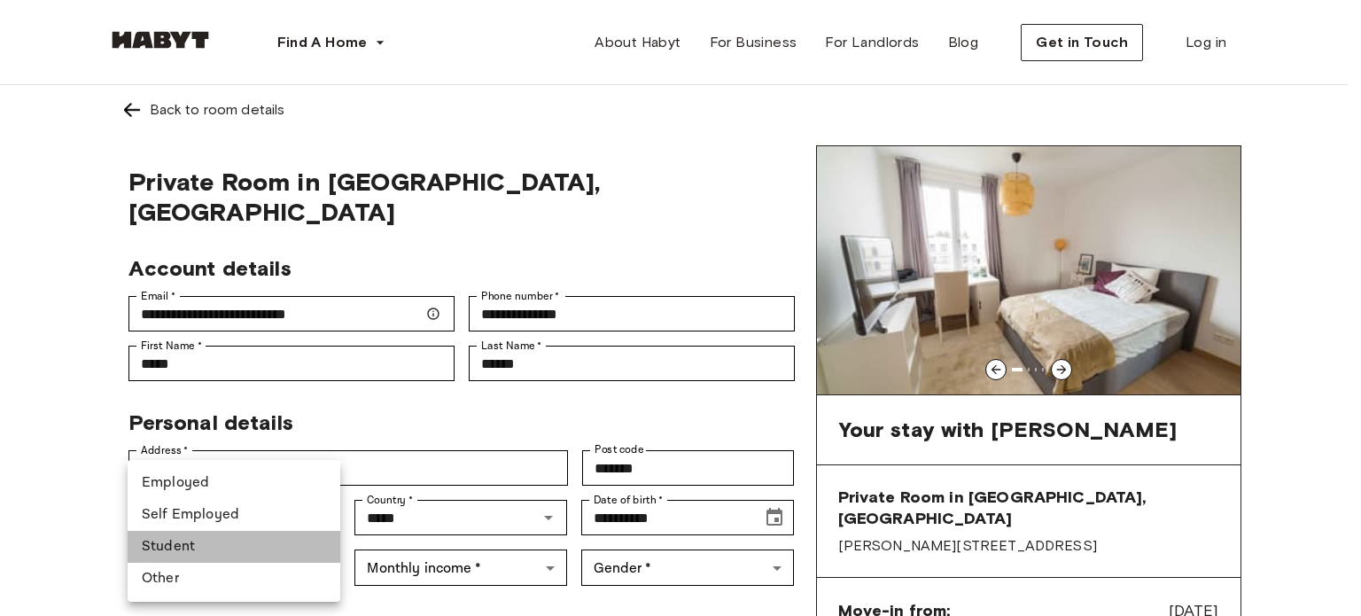
click at [236, 556] on li "Student" at bounding box center [234, 547] width 213 height 32
type input "*******"
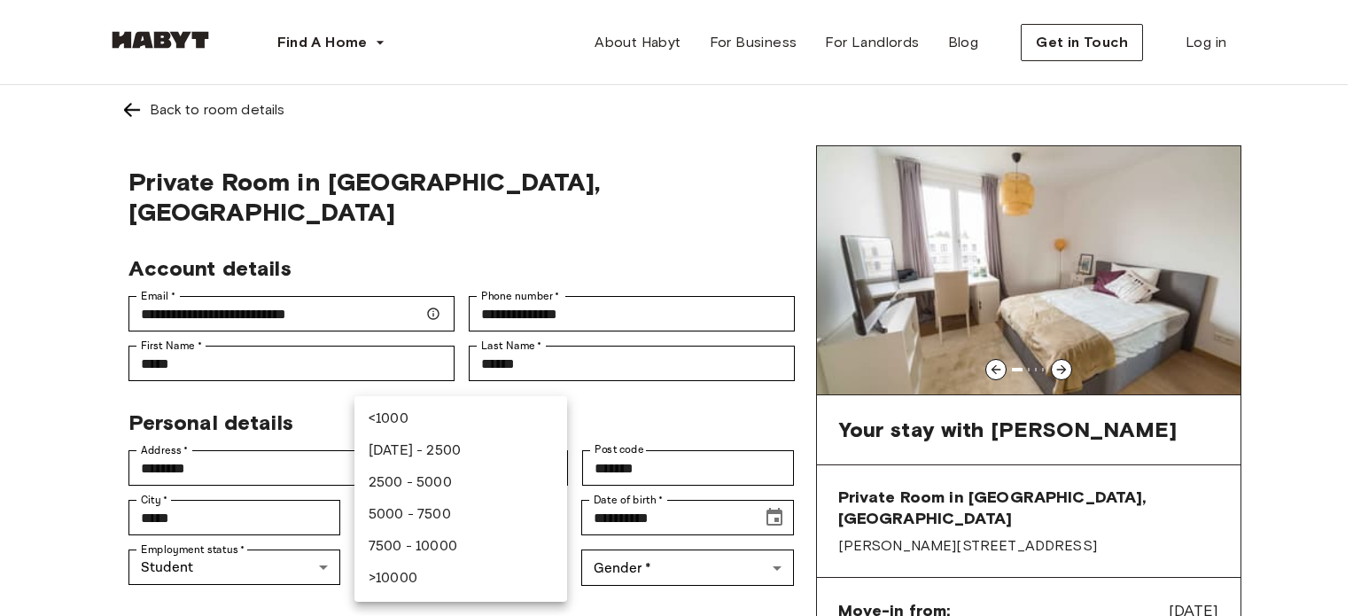
click at [350, 355] on div at bounding box center [680, 308] width 1361 height 616
click at [451, 419] on li "<1000" at bounding box center [460, 419] width 213 height 32
type input "******"
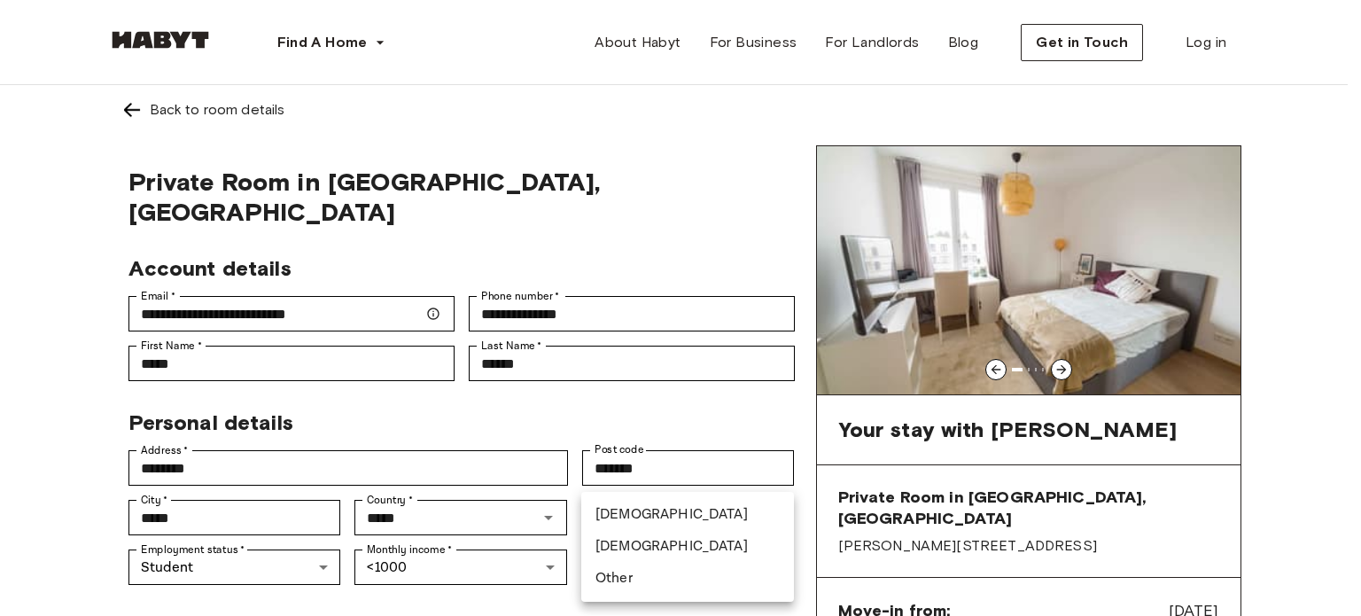
click at [634, 548] on li "Female" at bounding box center [687, 547] width 213 height 32
type input "******"
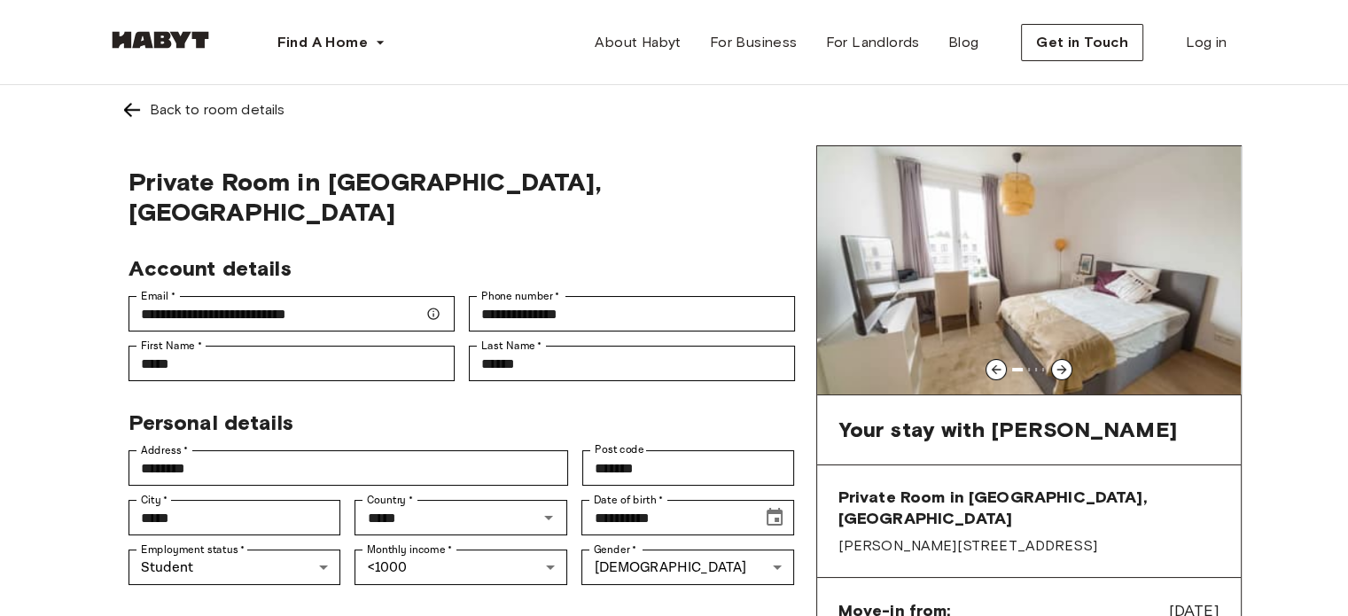
click at [634, 548] on li "Female" at bounding box center [687, 550] width 159 height 18
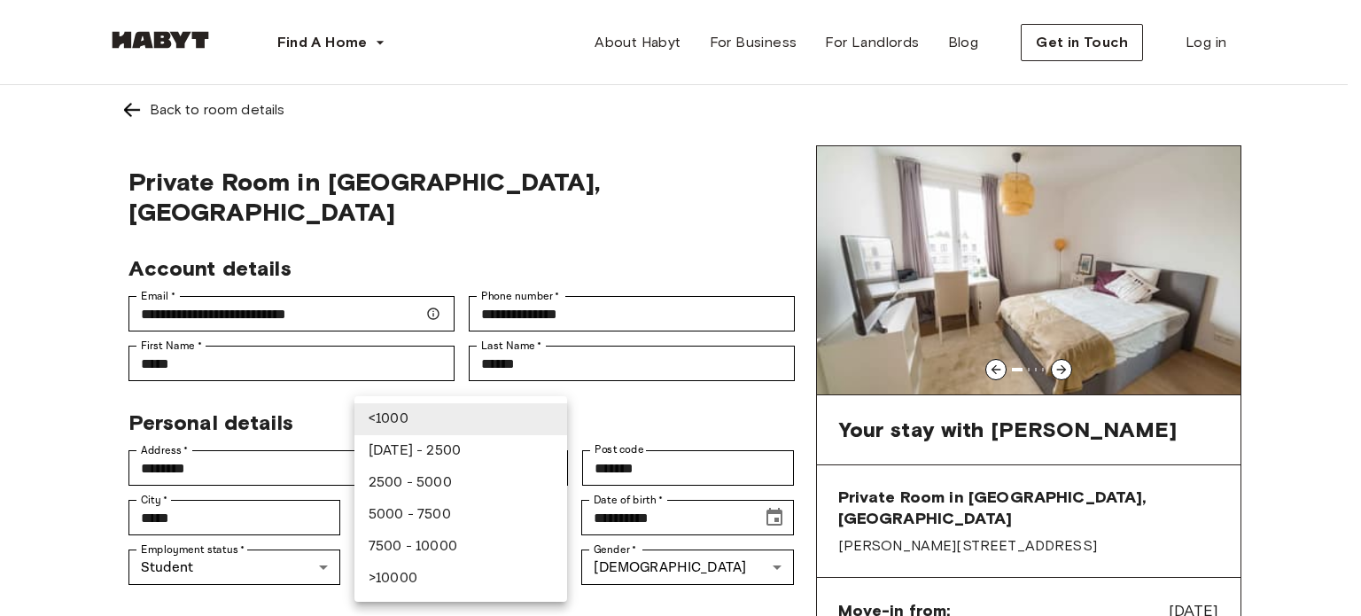
click at [560, 363] on div at bounding box center [680, 308] width 1361 height 616
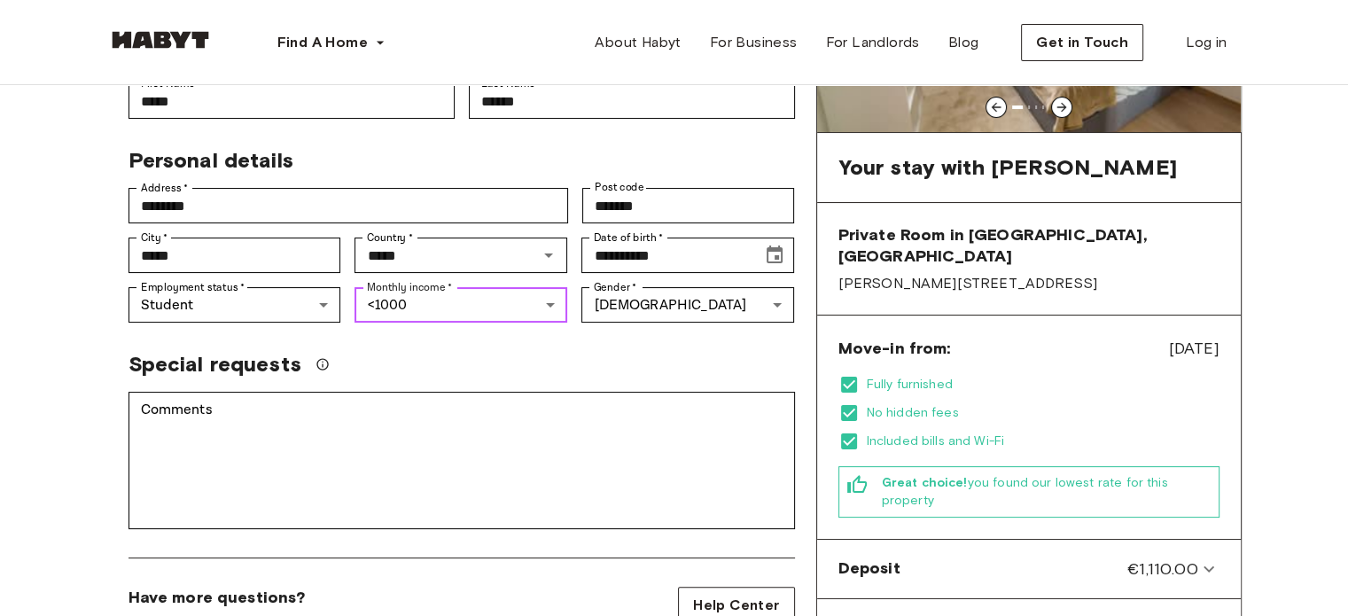
scroll to position [264, 0]
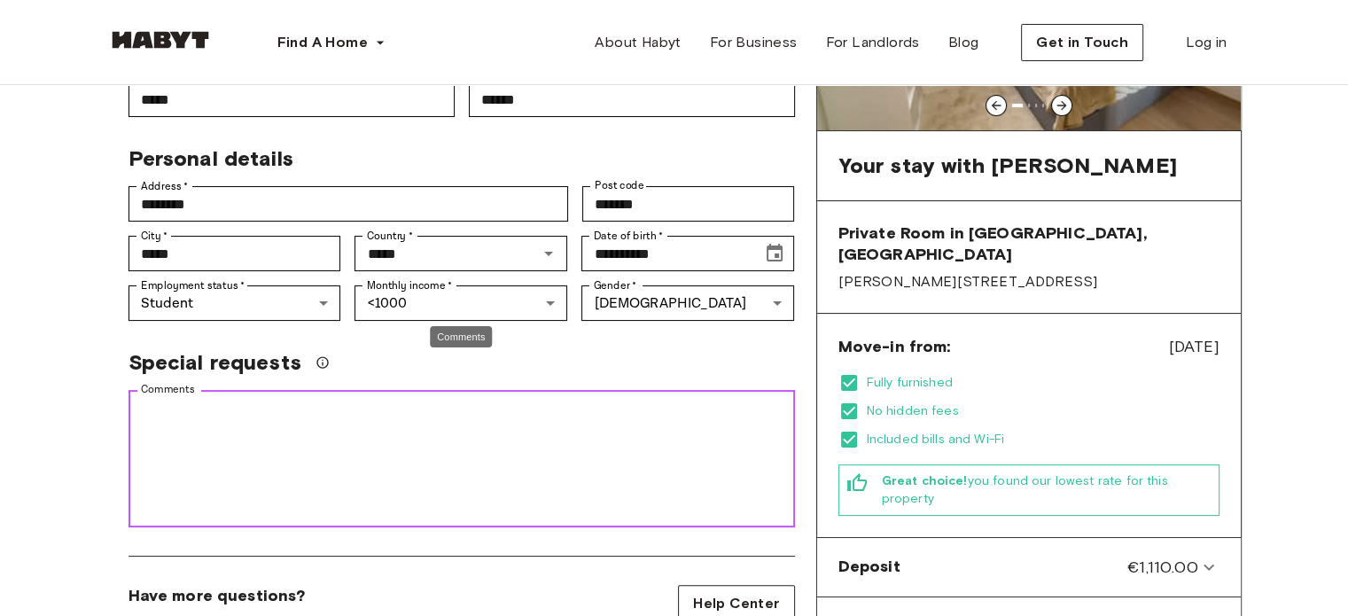
click at [548, 398] on textarea "Comments" at bounding box center [462, 459] width 642 height 122
paste textarea "**********"
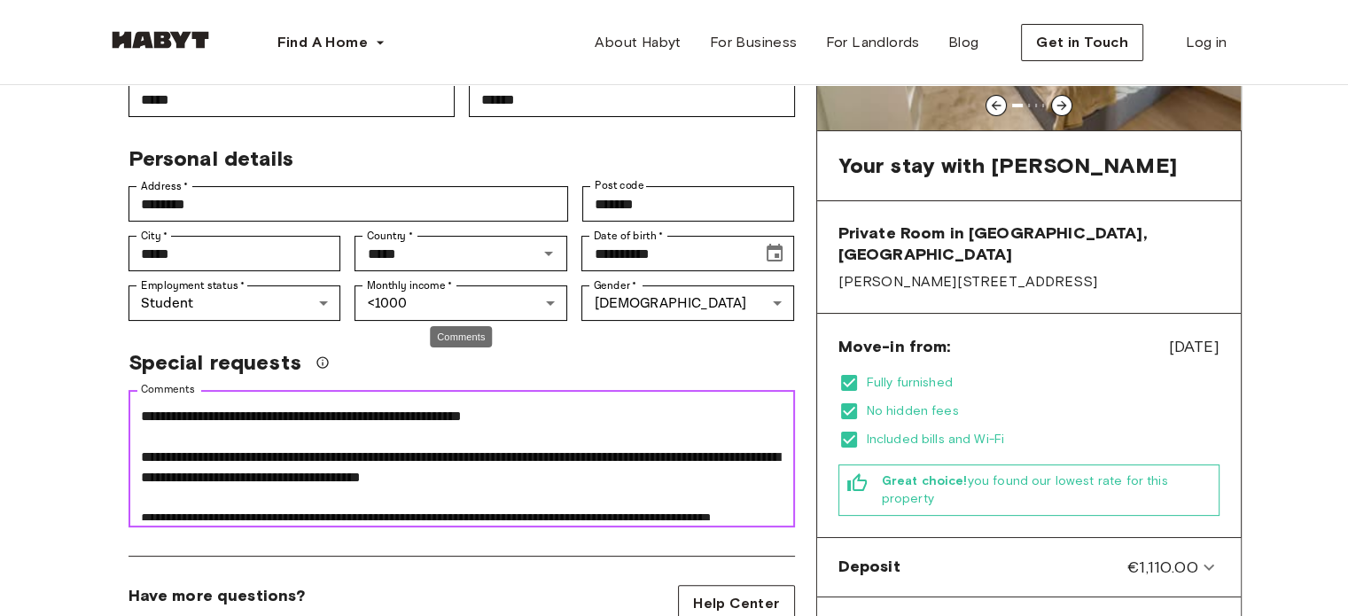
scroll to position [55, 0]
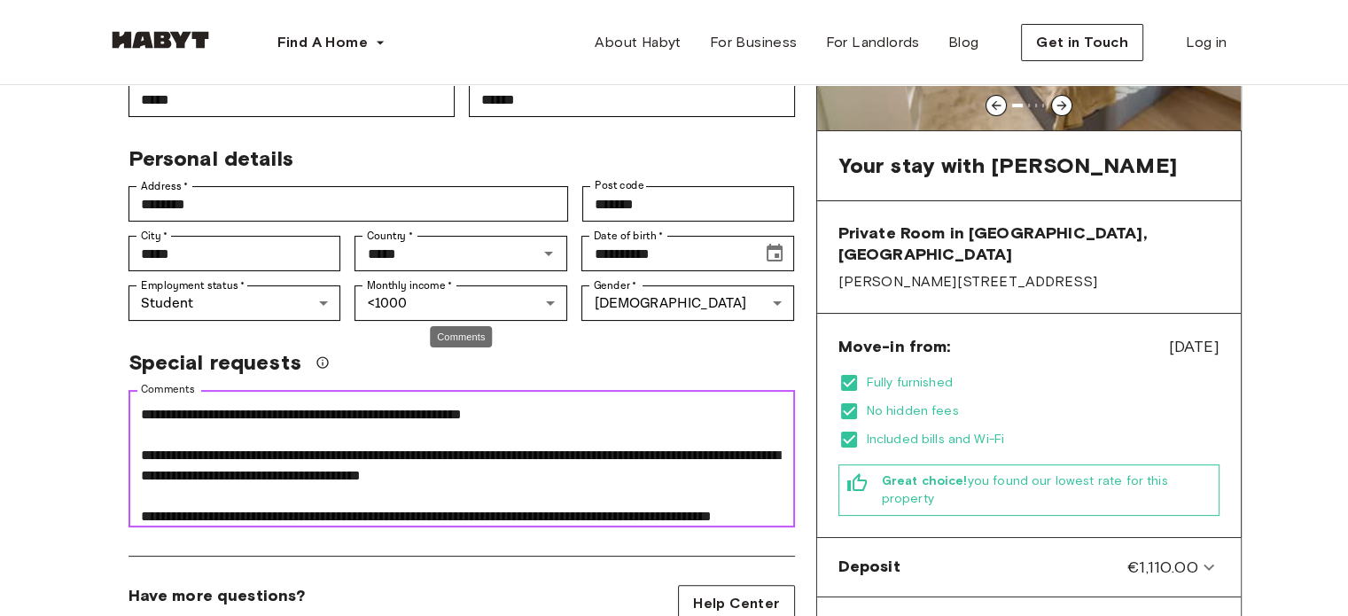
click at [358, 398] on textarea "**********" at bounding box center [462, 459] width 642 height 122
click at [364, 398] on textarea "**********" at bounding box center [462, 459] width 642 height 122
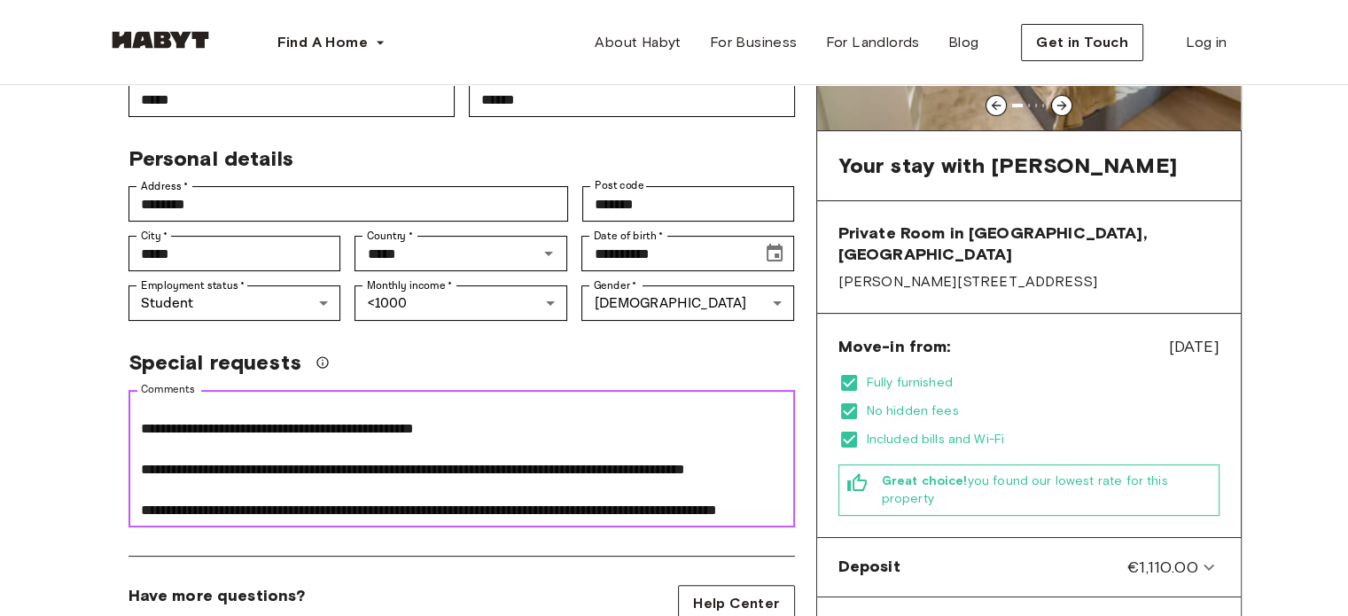
scroll to position [576, 0]
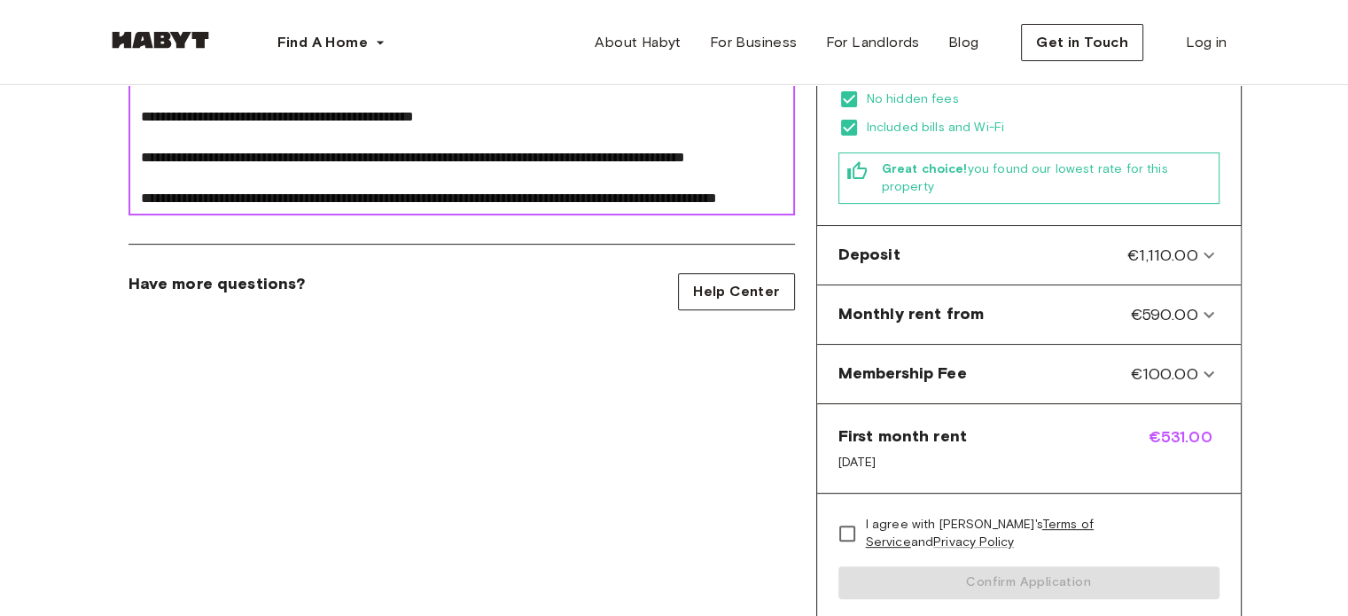
type textarea "**********"
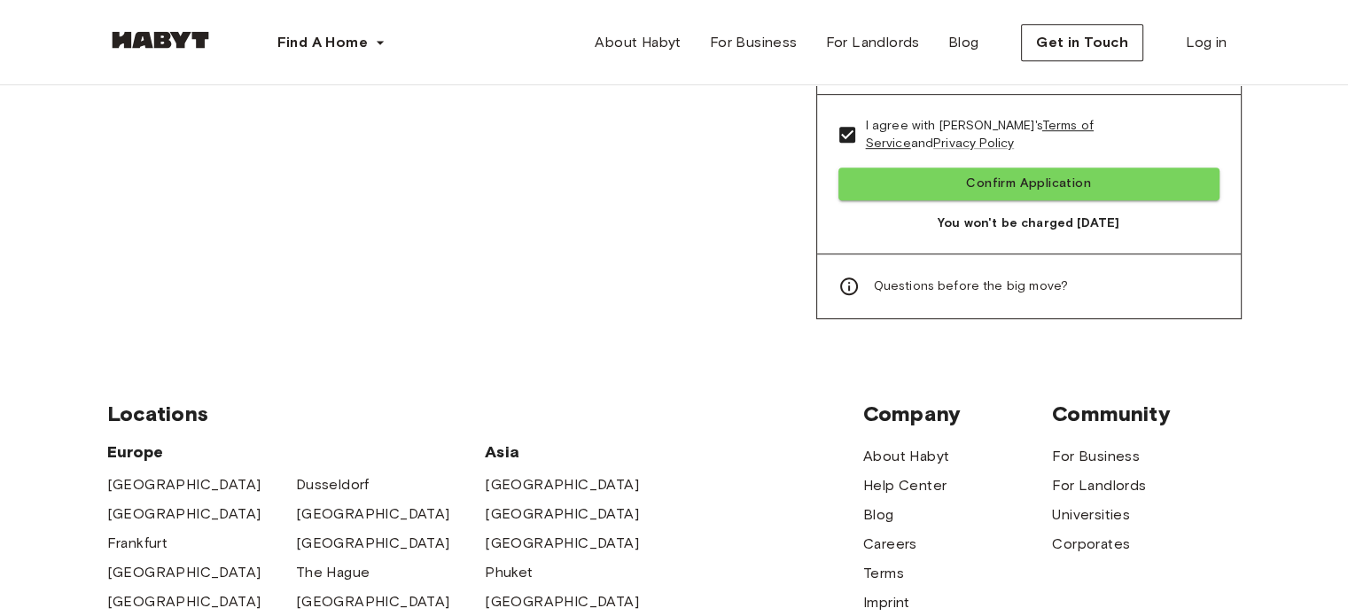
scroll to position [989, 0]
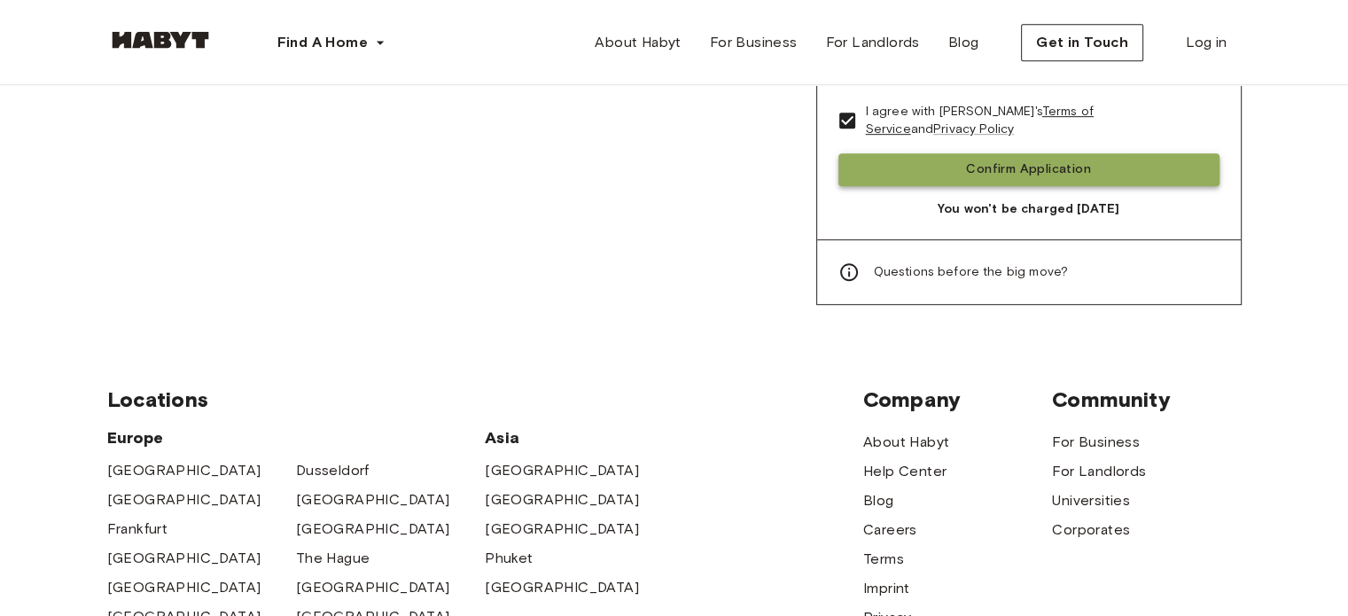
click at [1044, 153] on button "Confirm Application" at bounding box center [1028, 169] width 381 height 33
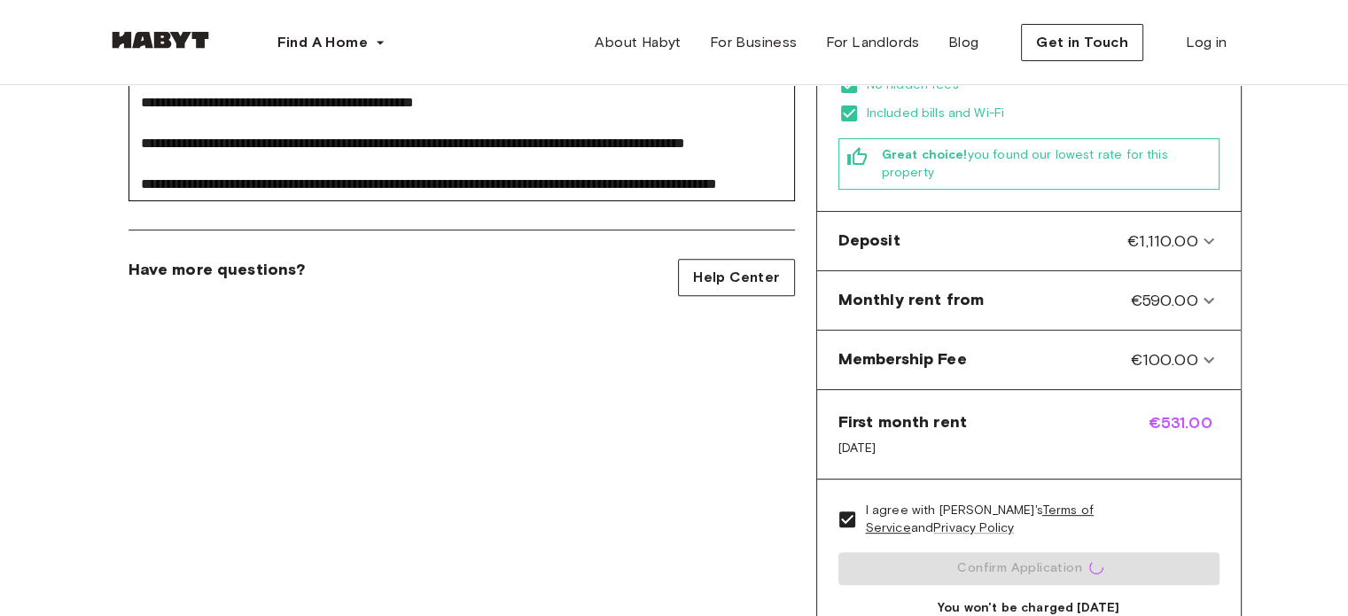
scroll to position [588, 0]
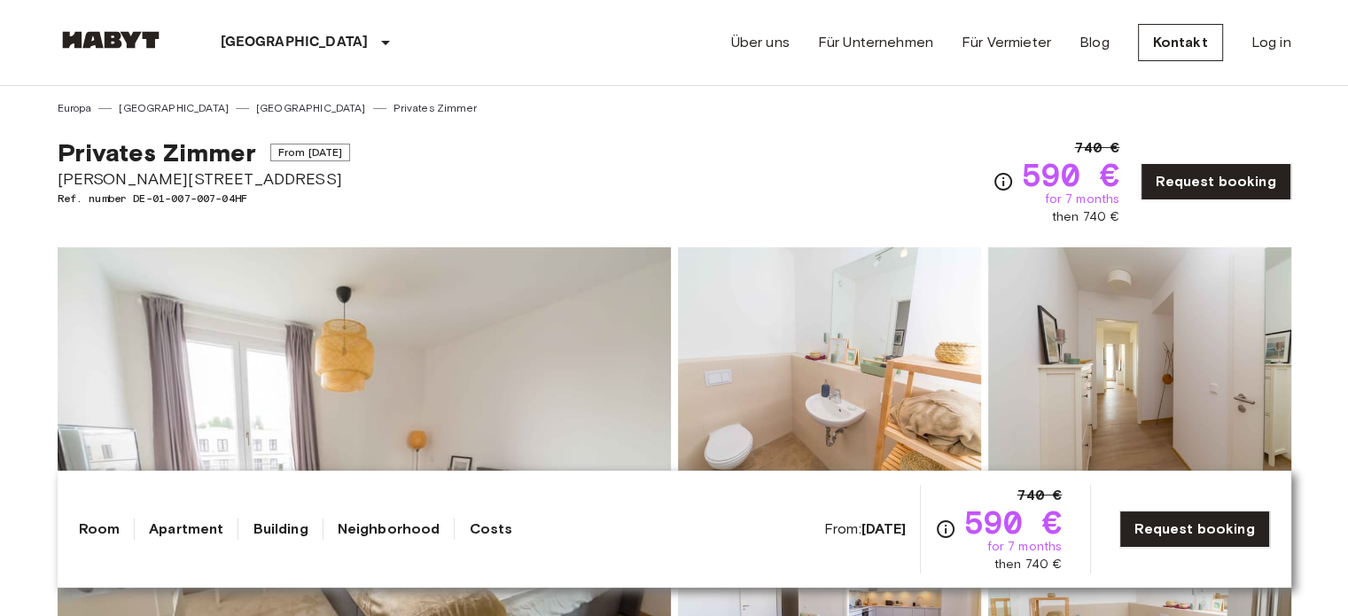
click at [532, 330] on img at bounding box center [364, 482] width 613 height 471
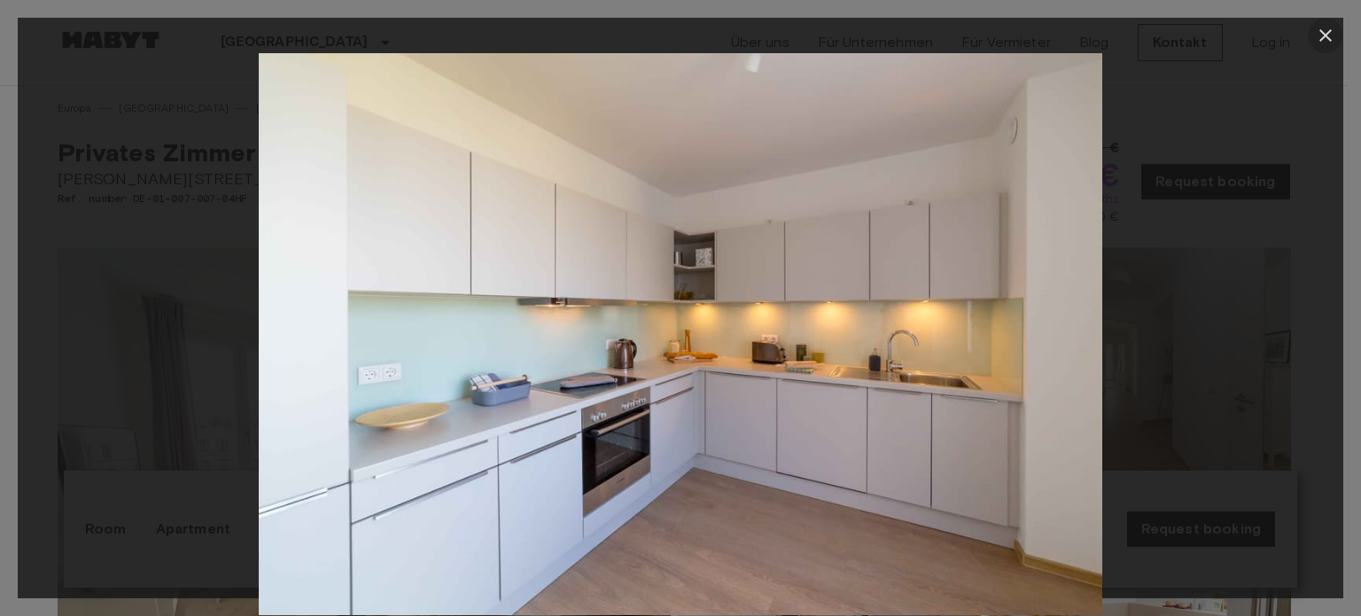
click at [1323, 35] on icon "button" at bounding box center [1325, 35] width 12 height 12
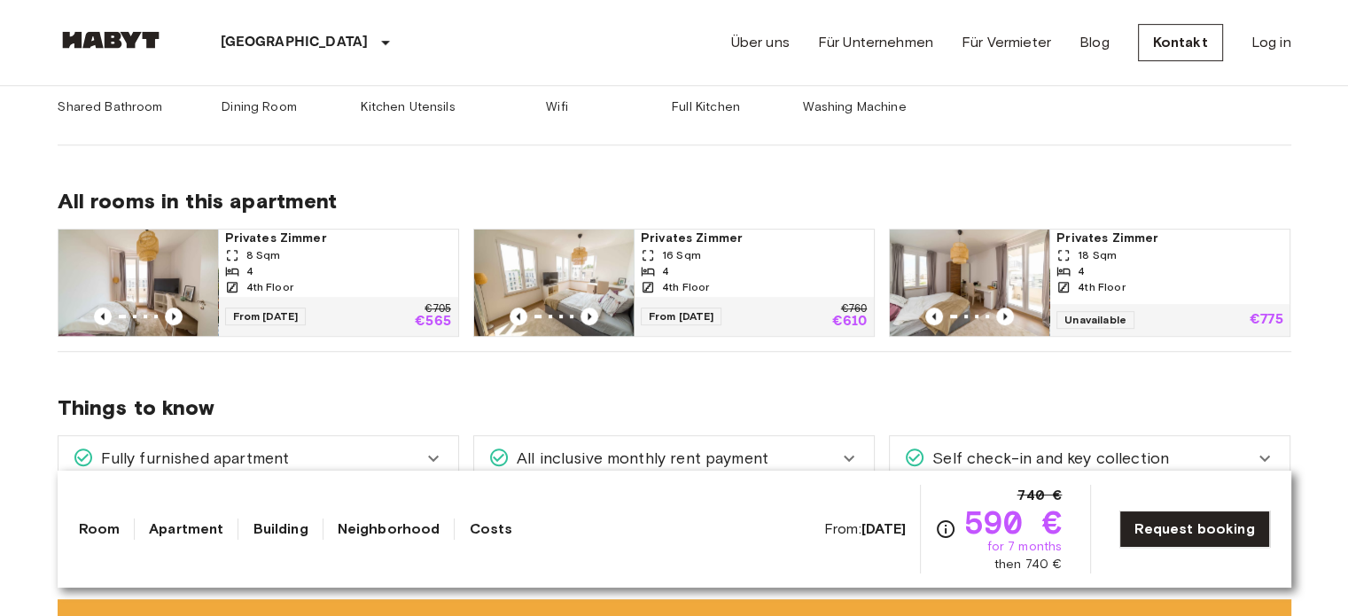
scroll to position [945, 0]
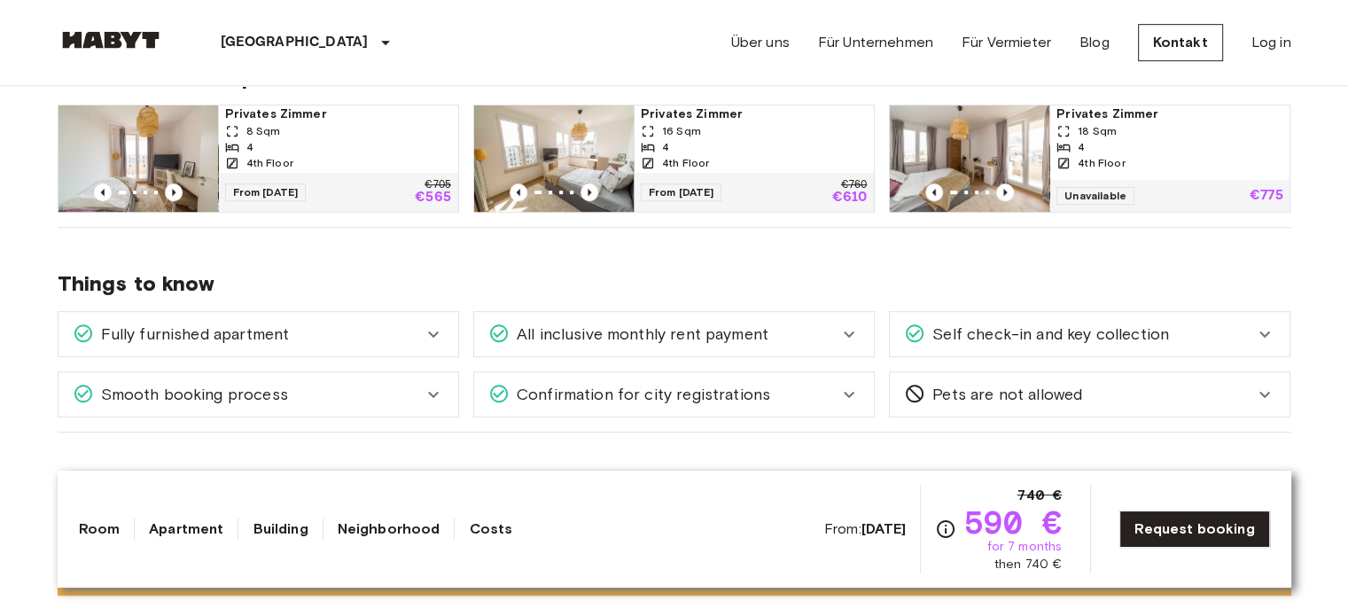
click at [394, 325] on div "Fully furnished apartment" at bounding box center [248, 334] width 350 height 23
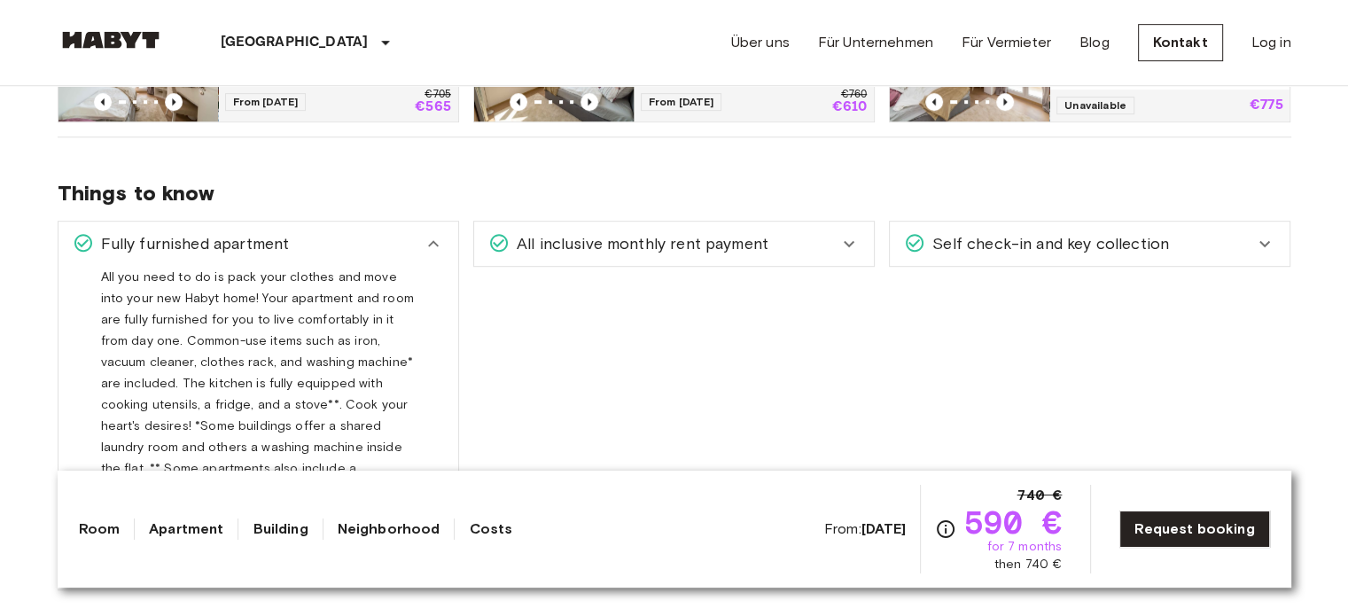
scroll to position [1035, 0]
click at [229, 371] on div "All you need to do is pack your clothes and move into your new Habyt home! Your…" at bounding box center [258, 383] width 315 height 234
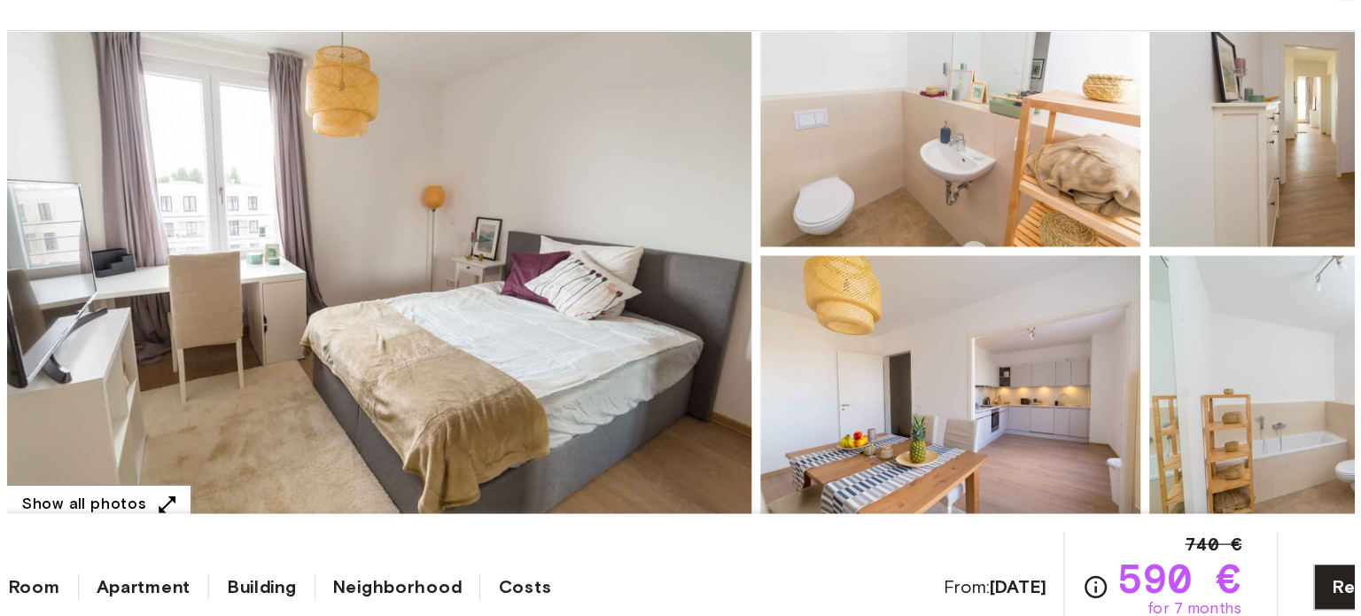
scroll to position [222, 0]
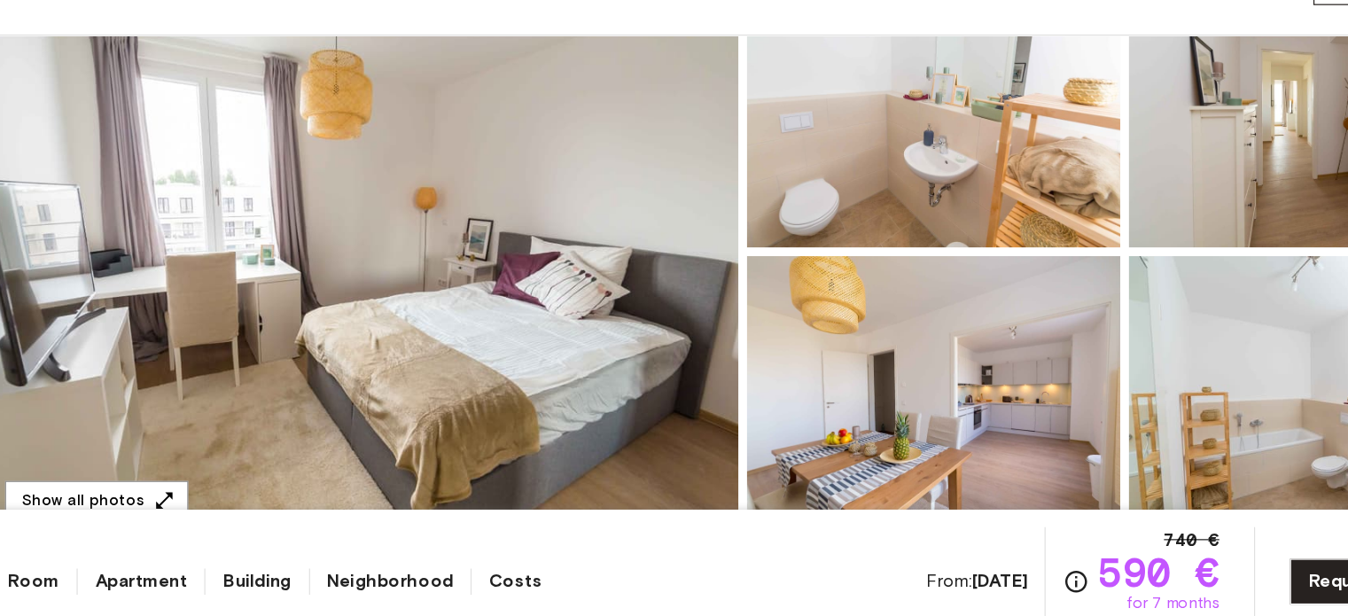
click at [381, 302] on img at bounding box center [364, 261] width 613 height 471
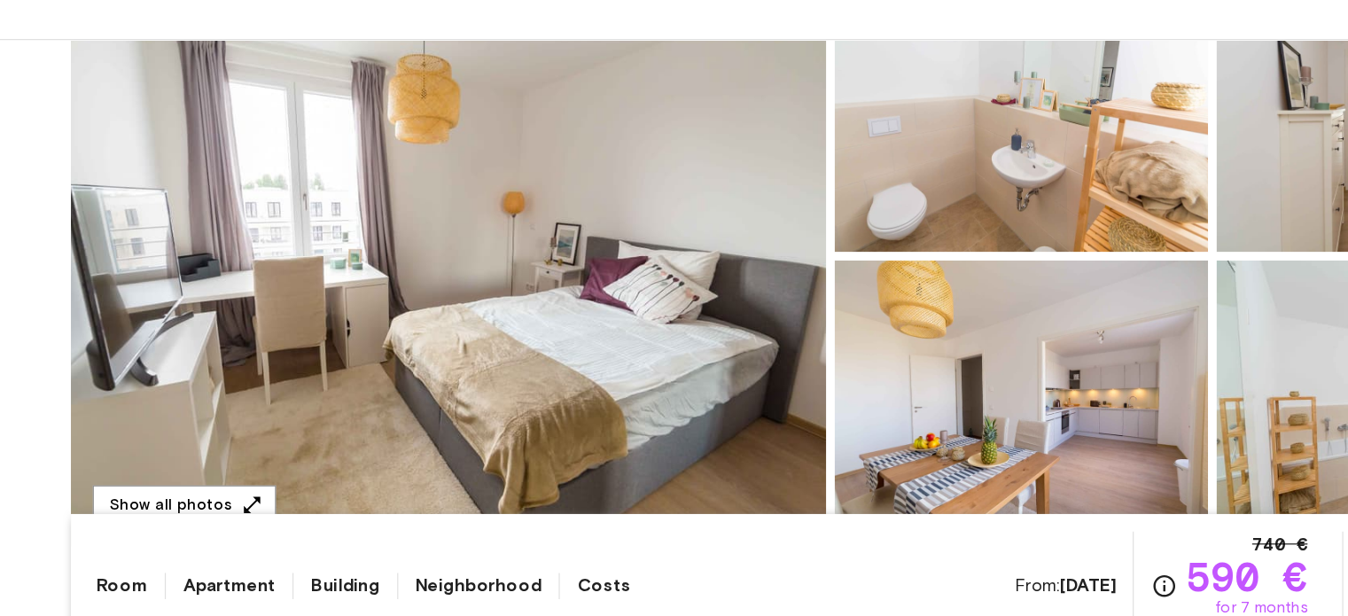
scroll to position [0, 0]
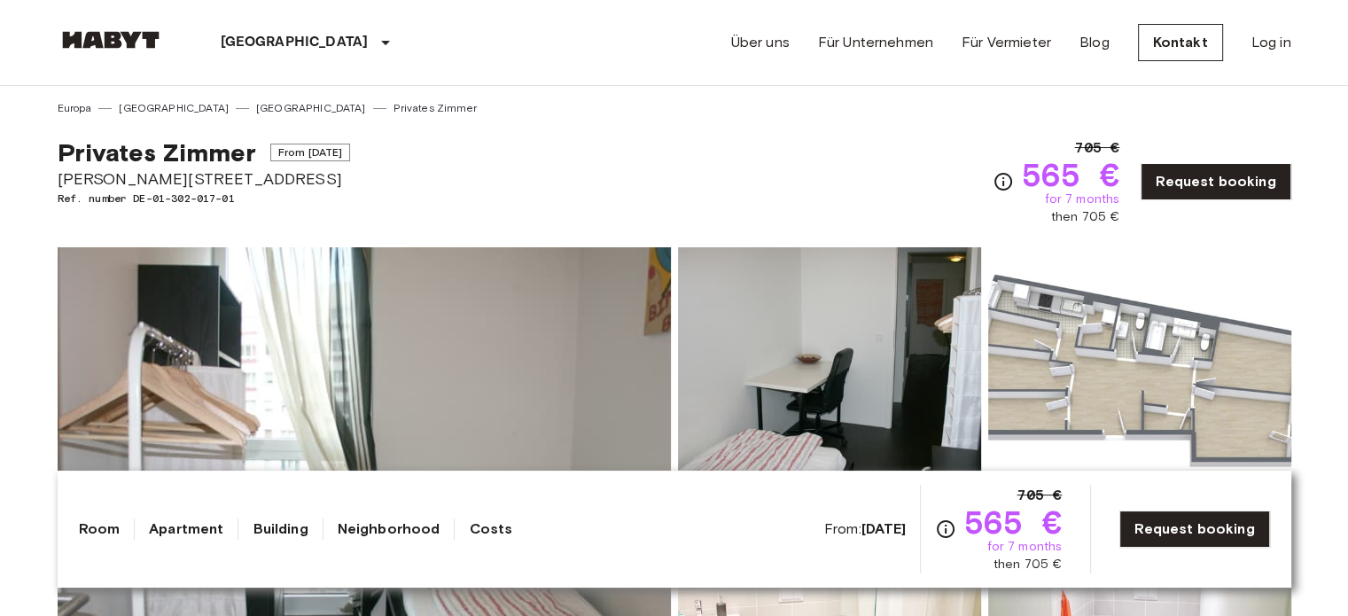
click at [350, 335] on img at bounding box center [364, 482] width 613 height 471
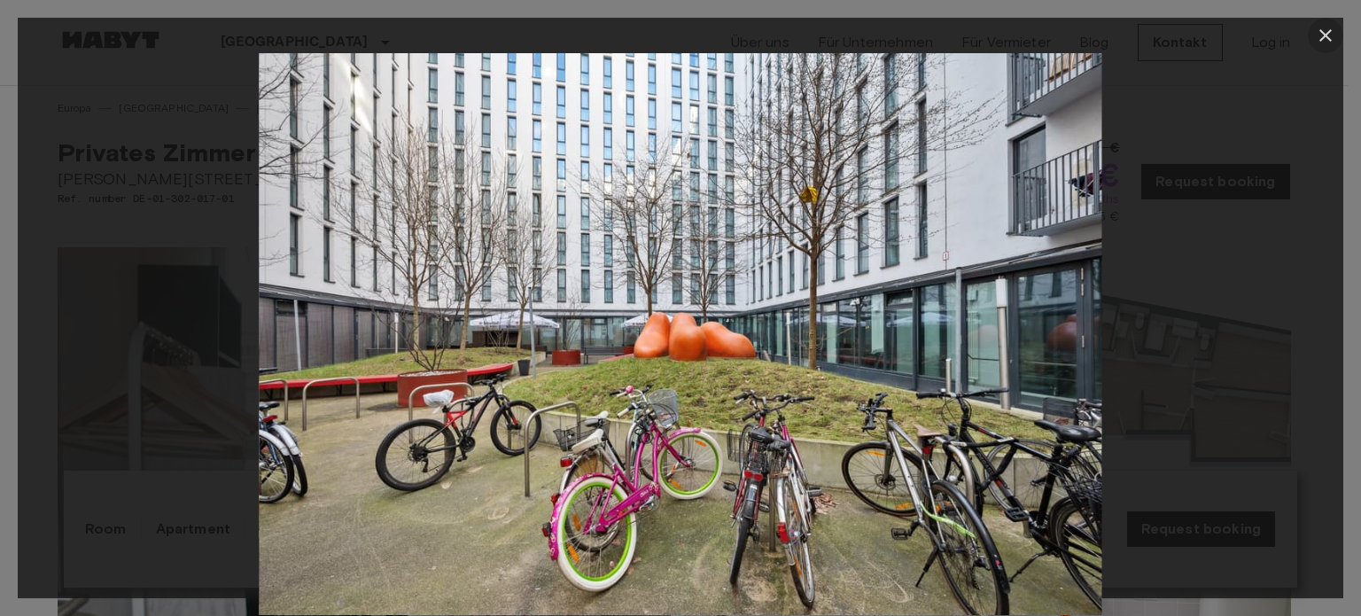
click at [1328, 30] on icon "button" at bounding box center [1325, 35] width 21 height 21
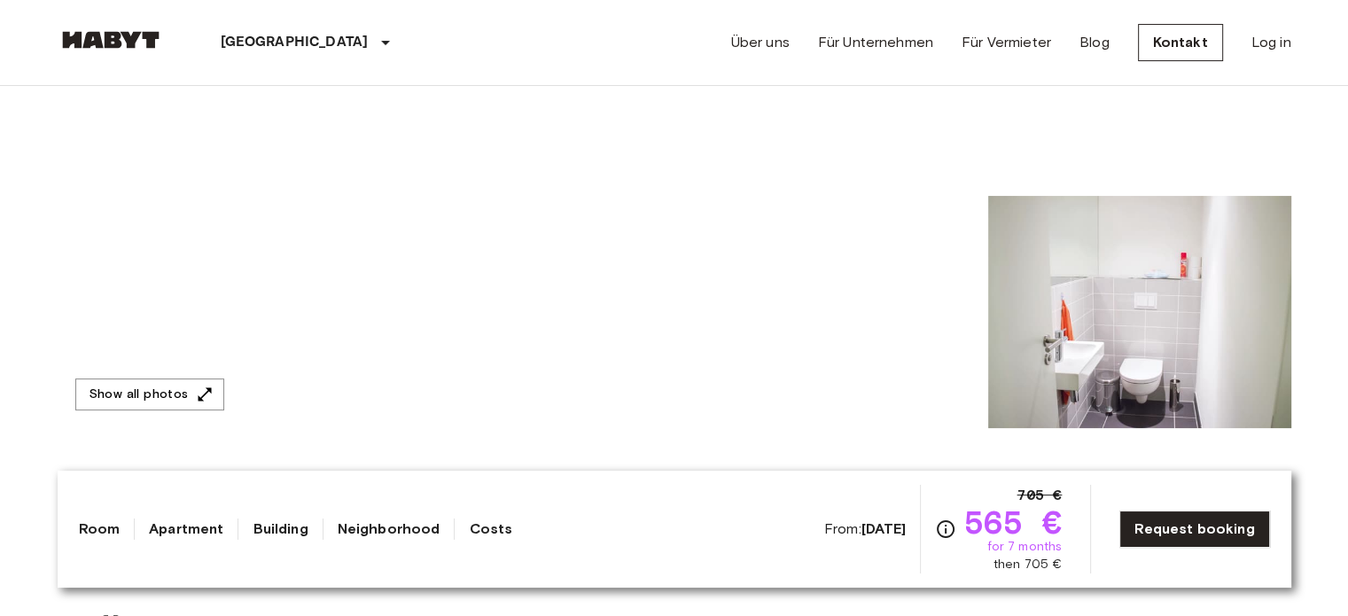
scroll to position [408, 0]
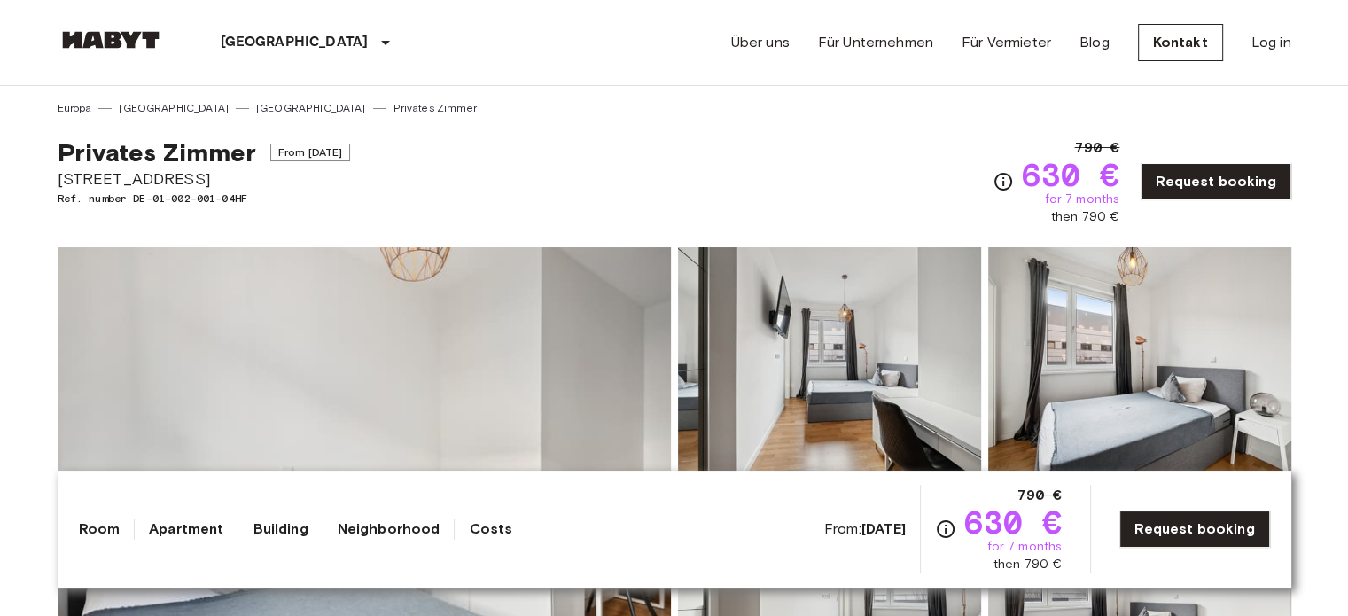
click at [660, 323] on img at bounding box center [364, 482] width 613 height 471
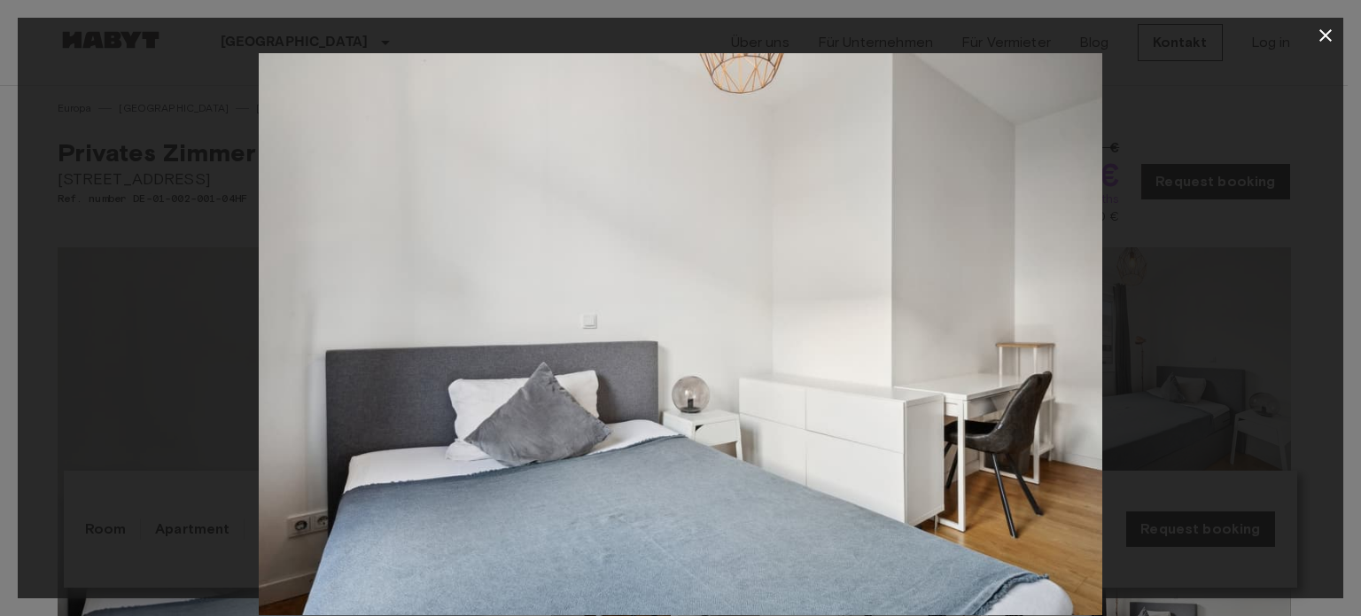
click at [660, 323] on img at bounding box center [681, 334] width 844 height 562
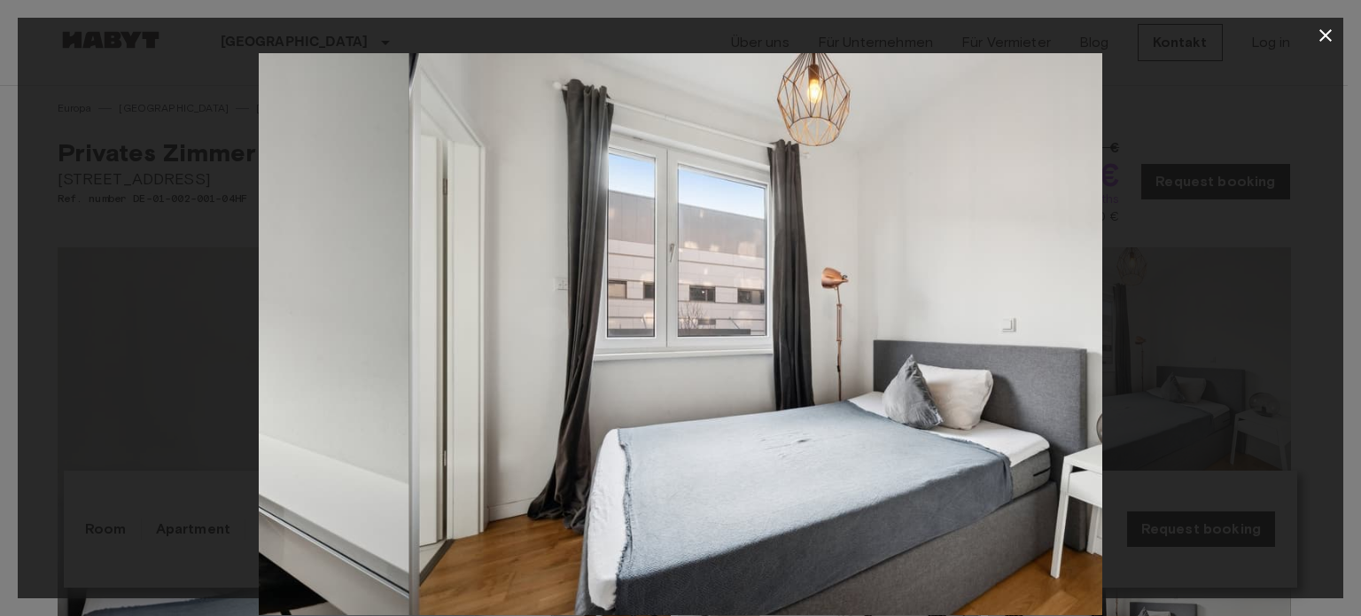
scroll to position [0, 1636]
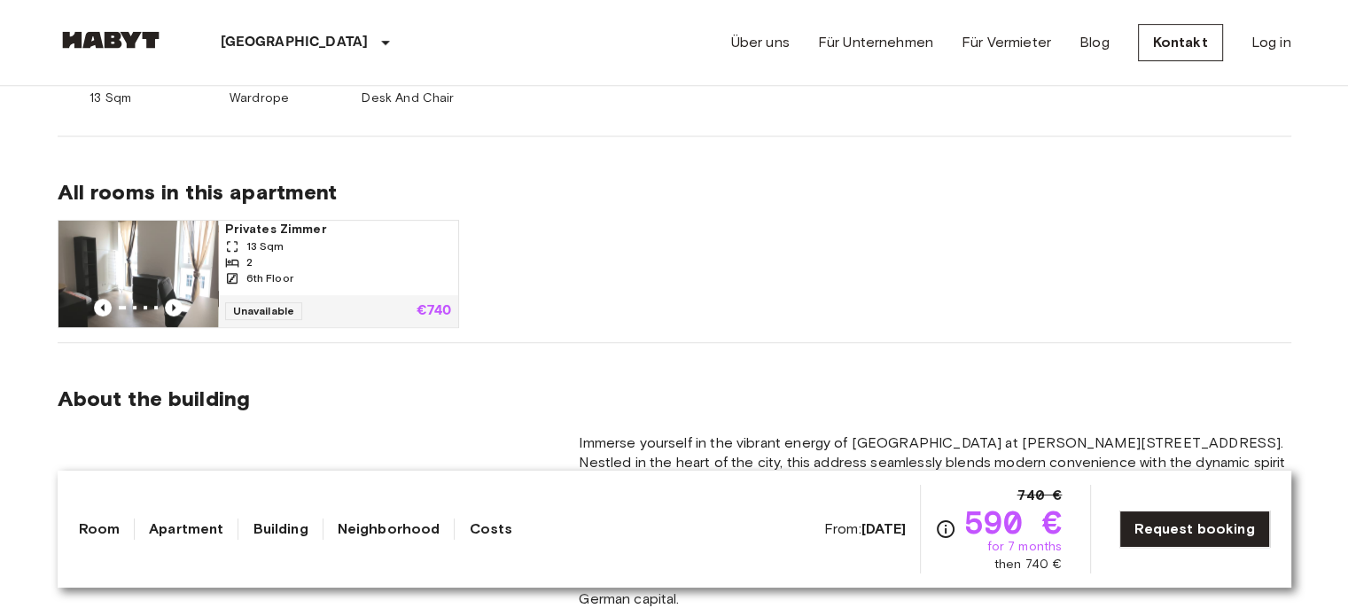
scroll to position [850, 0]
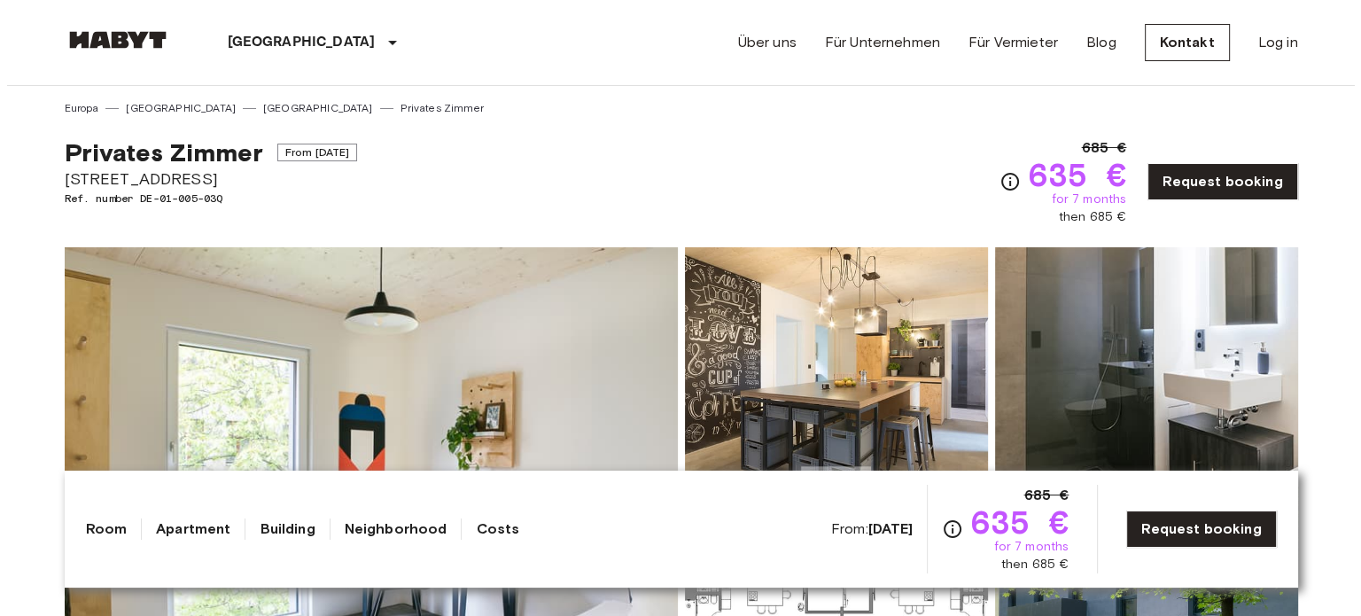
scroll to position [220, 0]
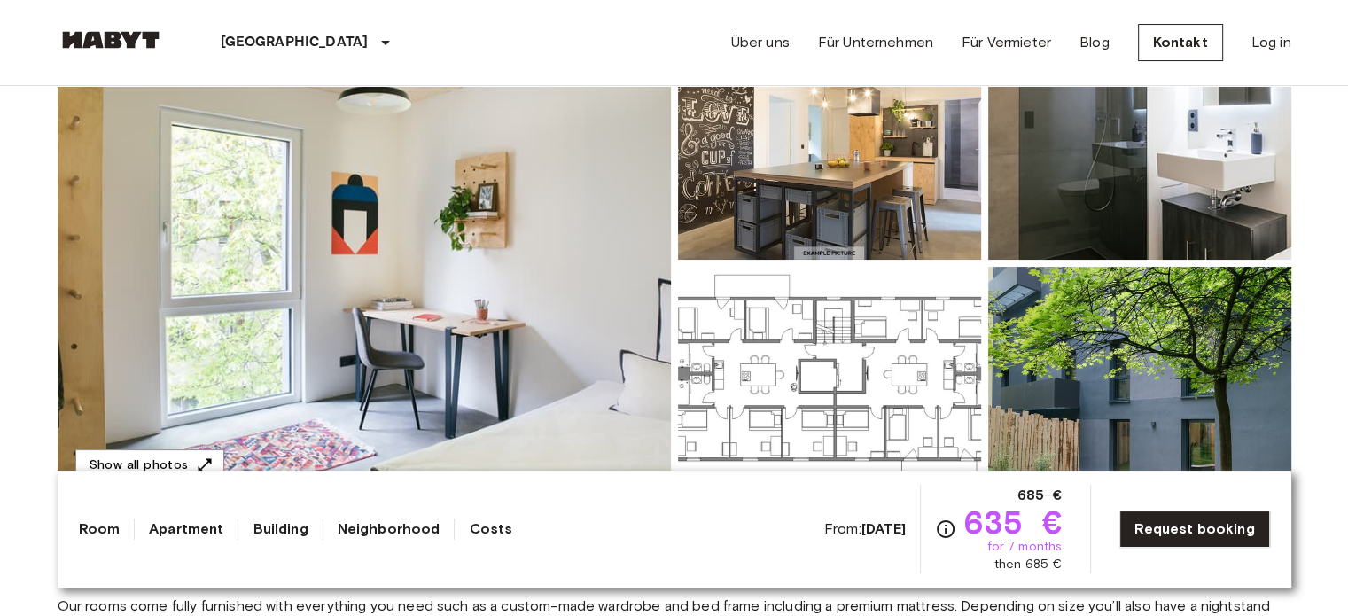
click at [313, 315] on img at bounding box center [364, 262] width 613 height 471
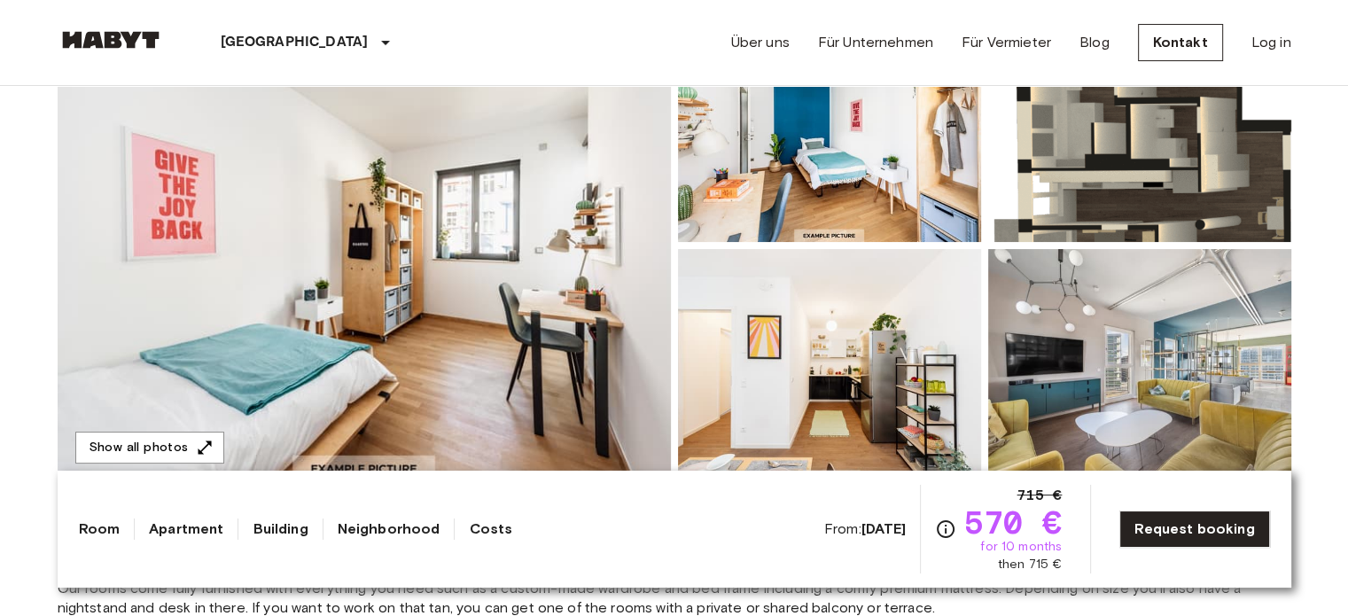
scroll to position [245, 0]
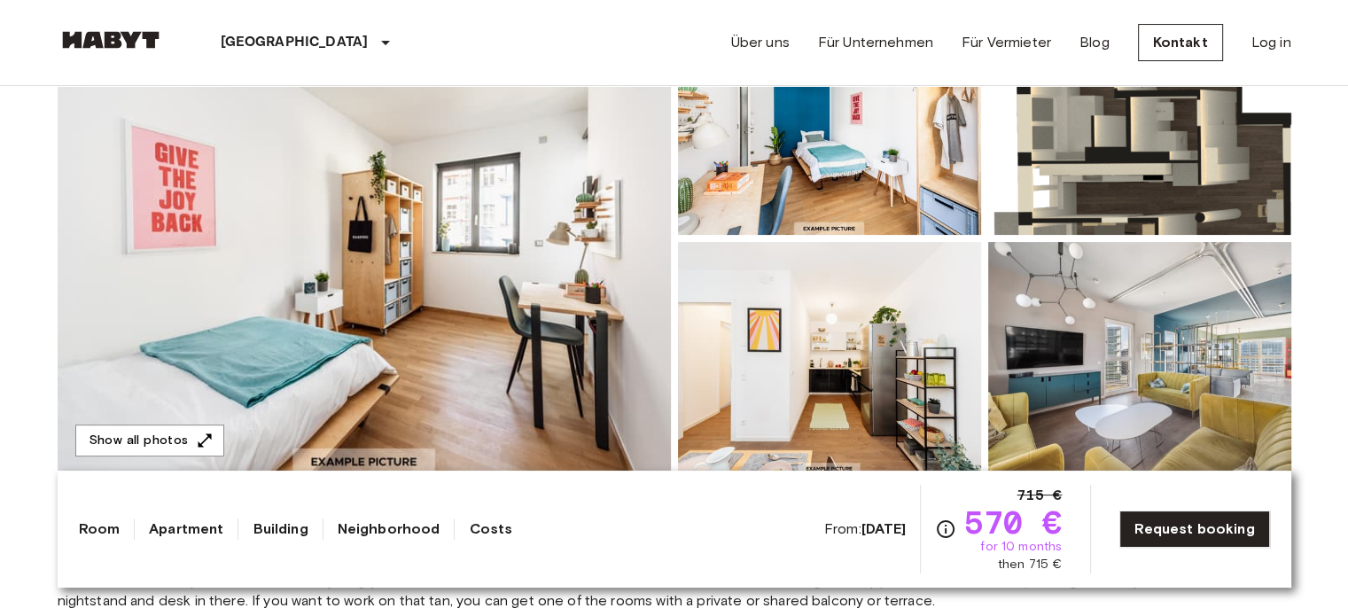
click at [505, 364] on img at bounding box center [364, 238] width 613 height 471
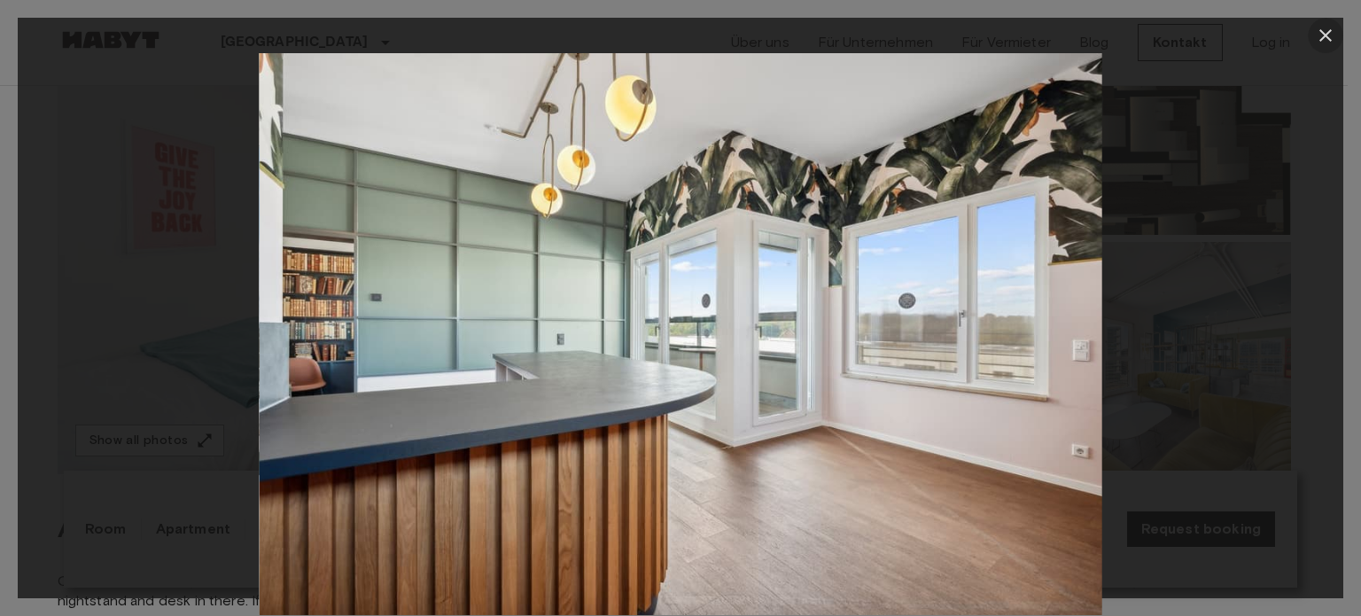
click at [1341, 27] on button "button" at bounding box center [1325, 35] width 35 height 35
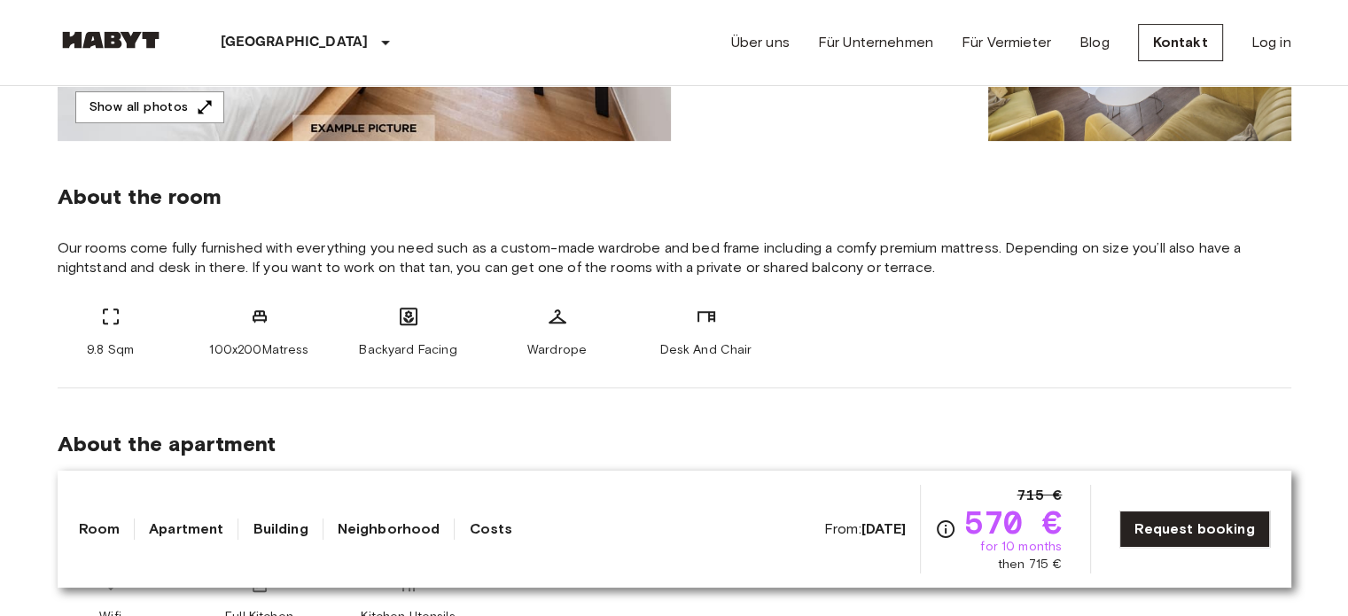
scroll to position [578, 0]
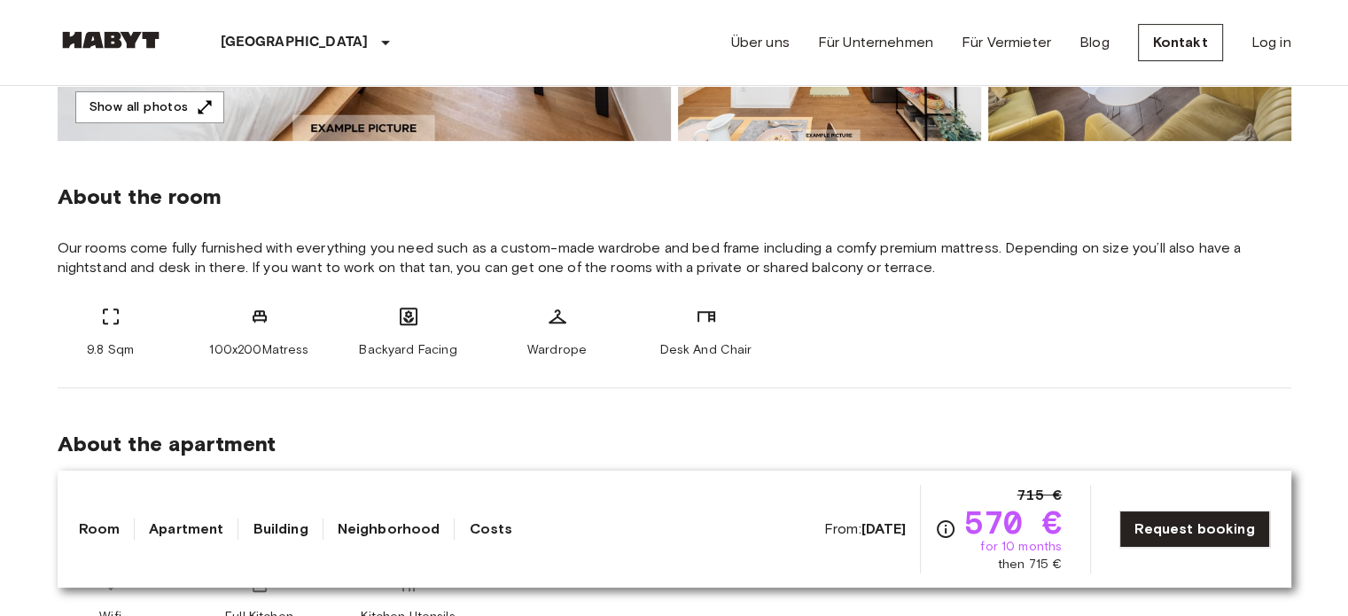
click at [840, 139] on img at bounding box center [829, 25] width 303 height 232
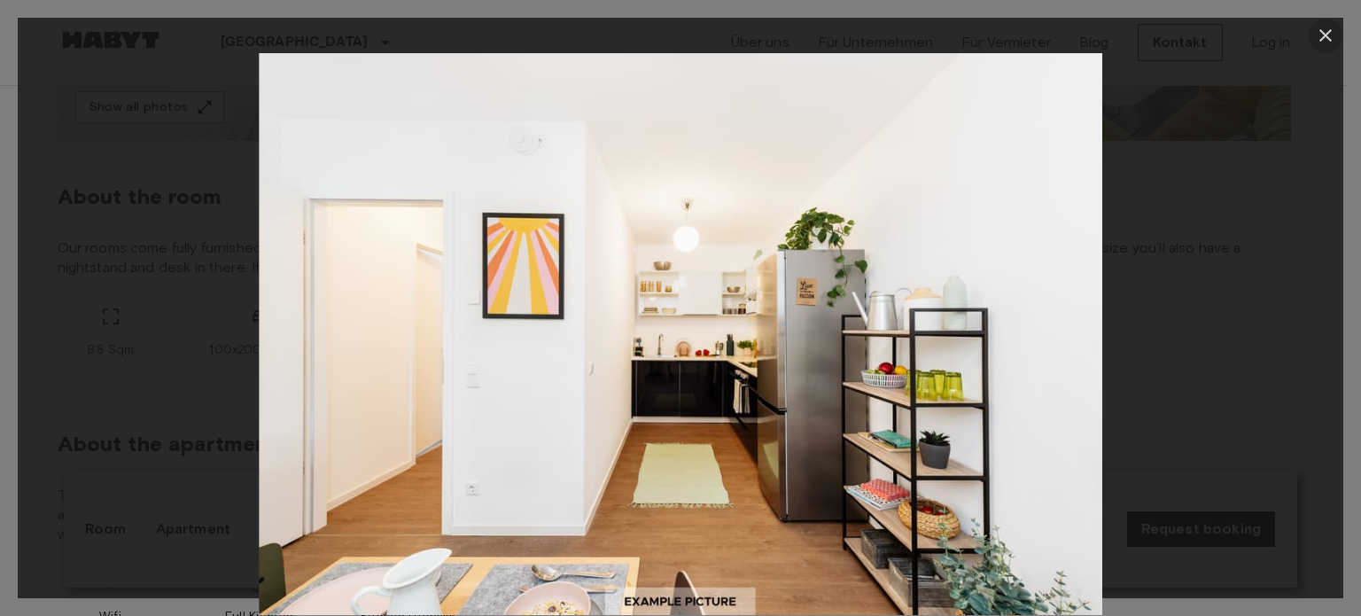
click at [1315, 39] on icon "button" at bounding box center [1325, 35] width 21 height 21
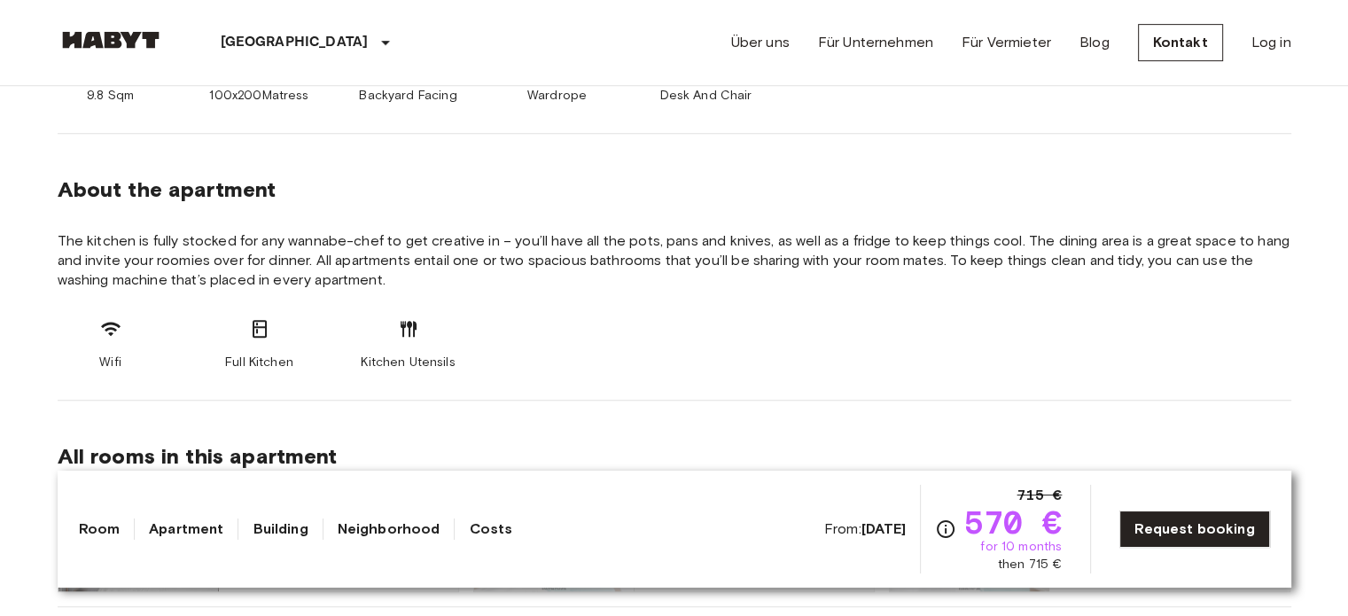
scroll to position [857, 0]
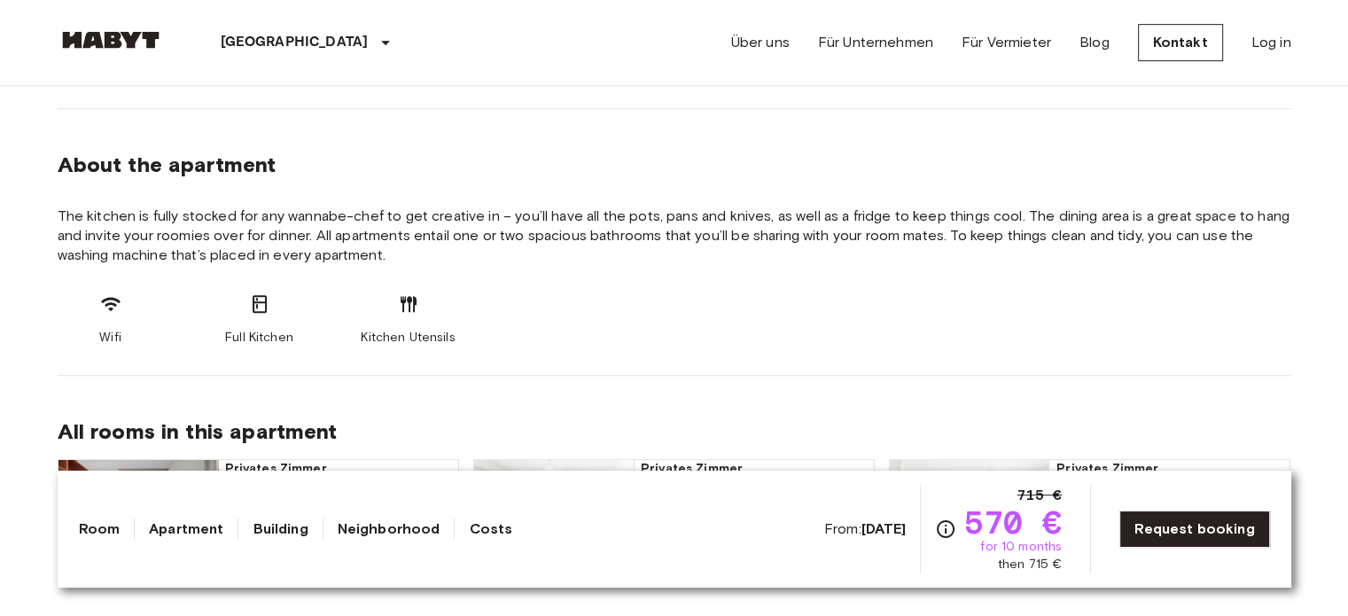
click at [469, 527] on link "Costs" at bounding box center [490, 528] width 43 height 21
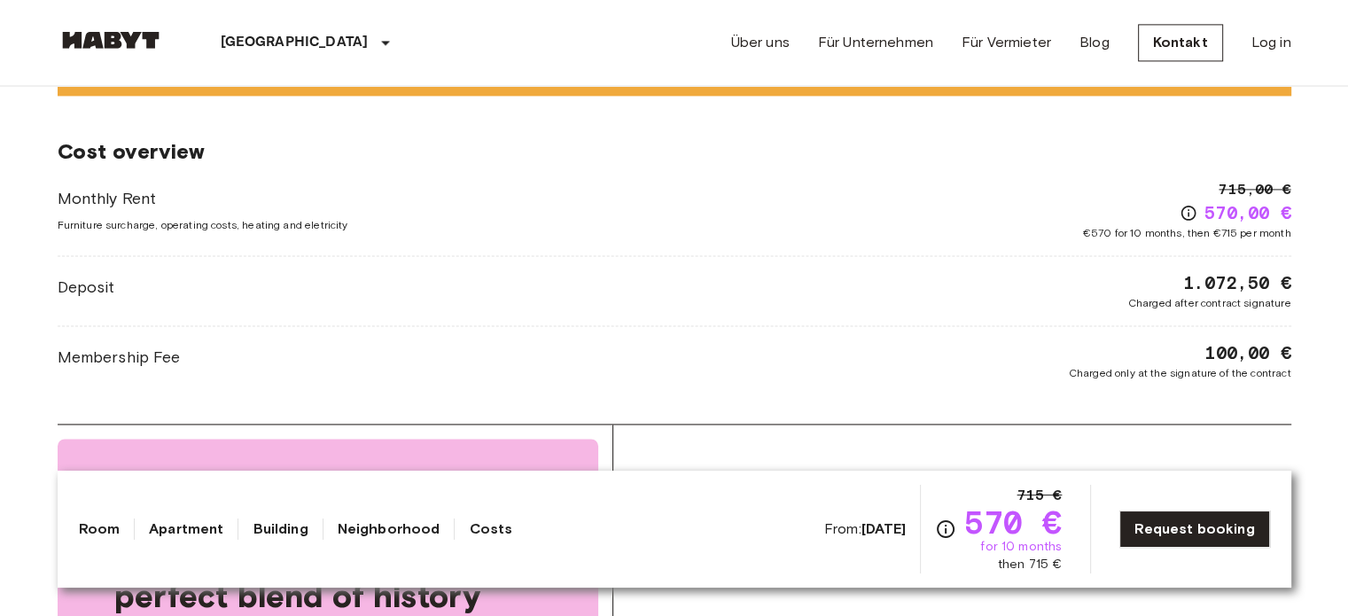
scroll to position [2612, 0]
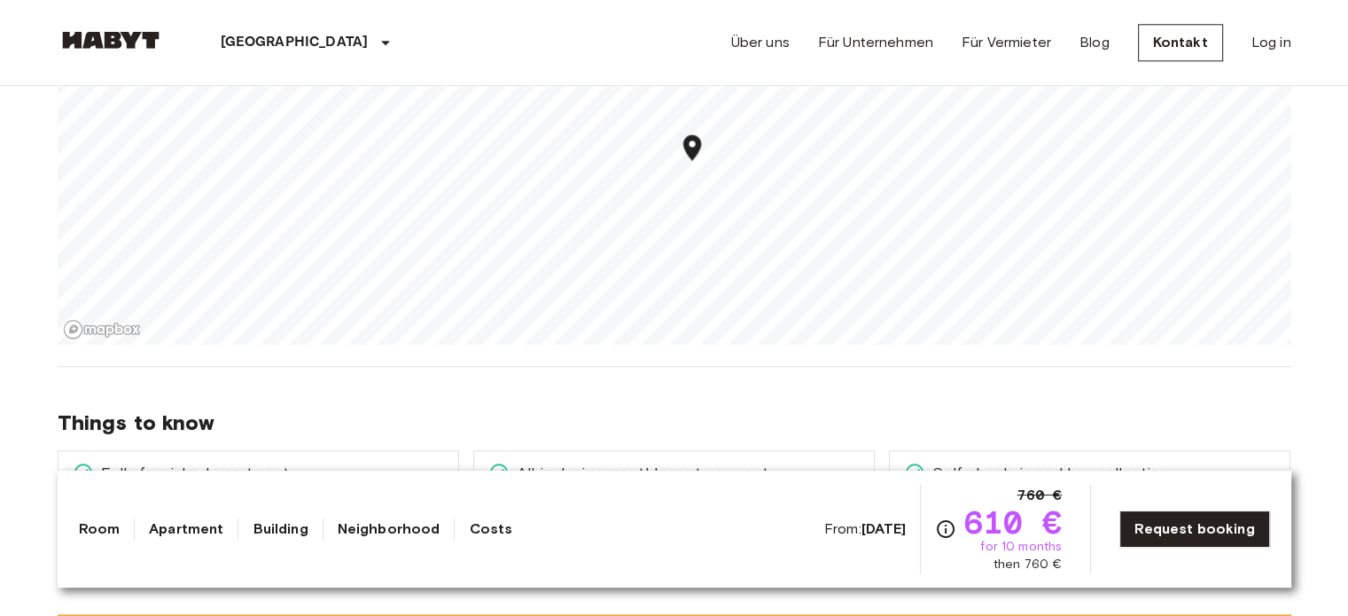
scroll to position [1962, 0]
